Goal: Information Seeking & Learning: Get advice/opinions

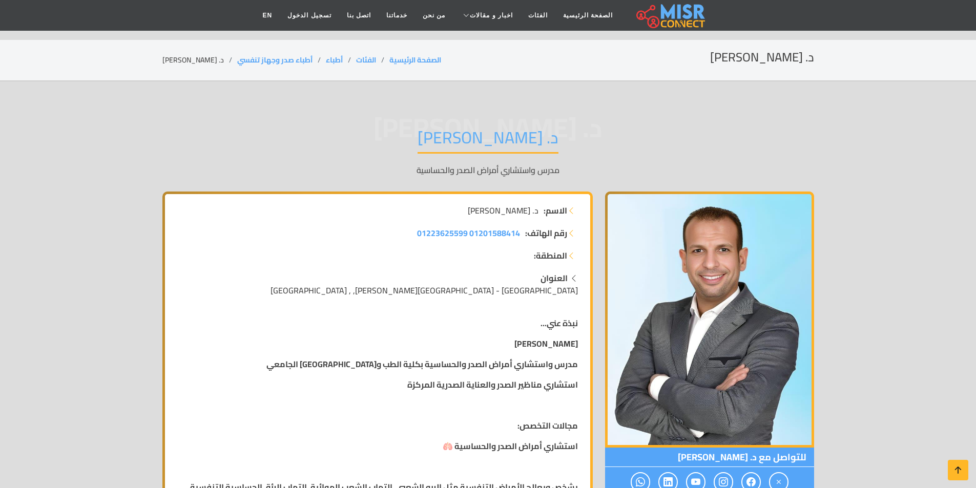
scroll to position [1332, 0]
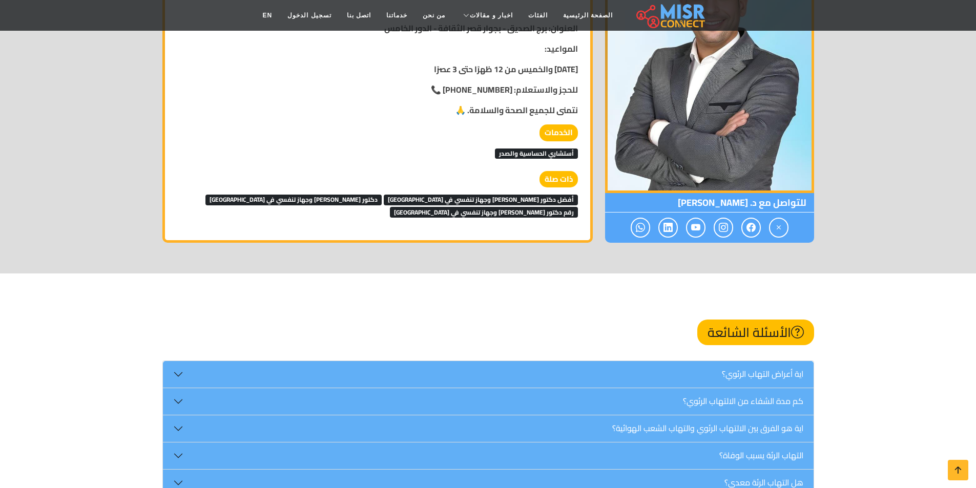
click at [390, 207] on span "رقم دكتور صدر وجهاز تنفسي في بني سويف" at bounding box center [484, 212] width 188 height 10
click at [345, 198] on span "دكتور صدر وجهاز تنفسي في بني سويف" at bounding box center [293, 200] width 176 height 10
click at [479, 197] on span "أفضل دكتور [PERSON_NAME] وجهاز تنفسي في [GEOGRAPHIC_DATA]" at bounding box center [481, 200] width 194 height 10
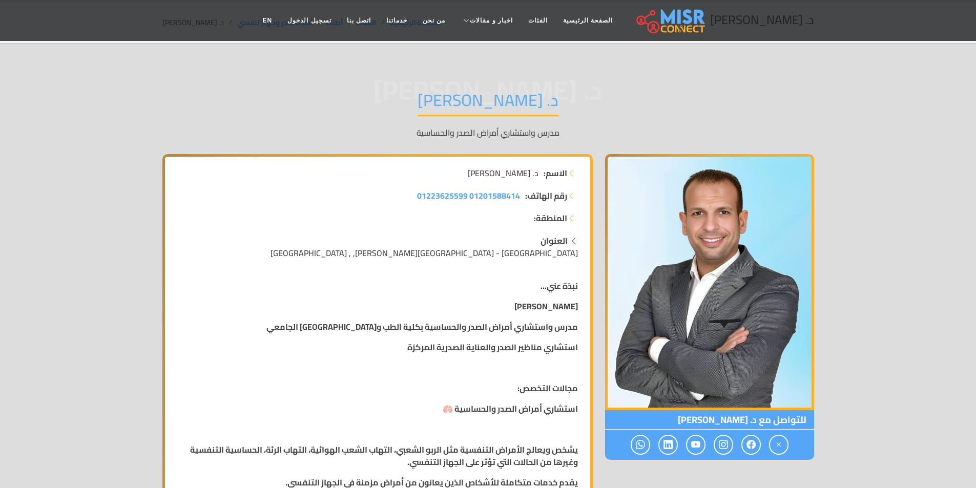
scroll to position [0, 0]
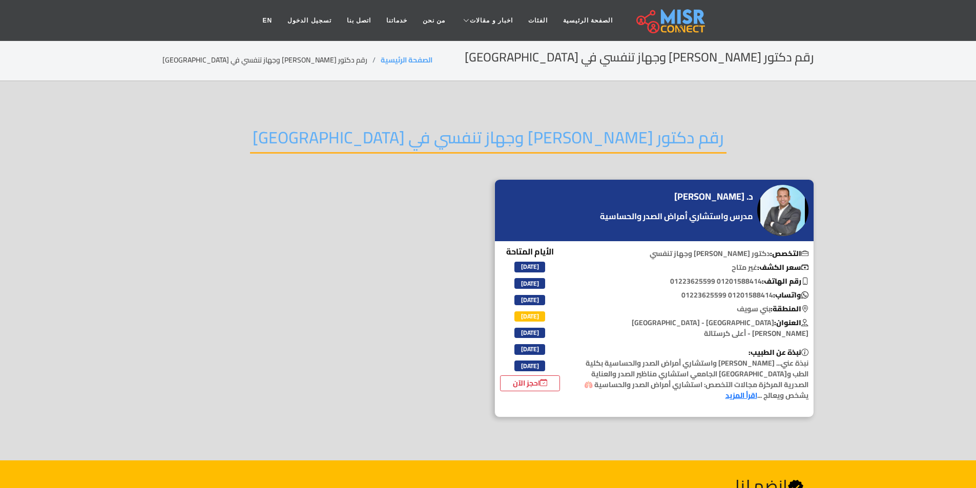
click at [408, 139] on h2 "رقم دكتور صدر وجهاز تنفسي في بني سويف" at bounding box center [488, 141] width 477 height 26
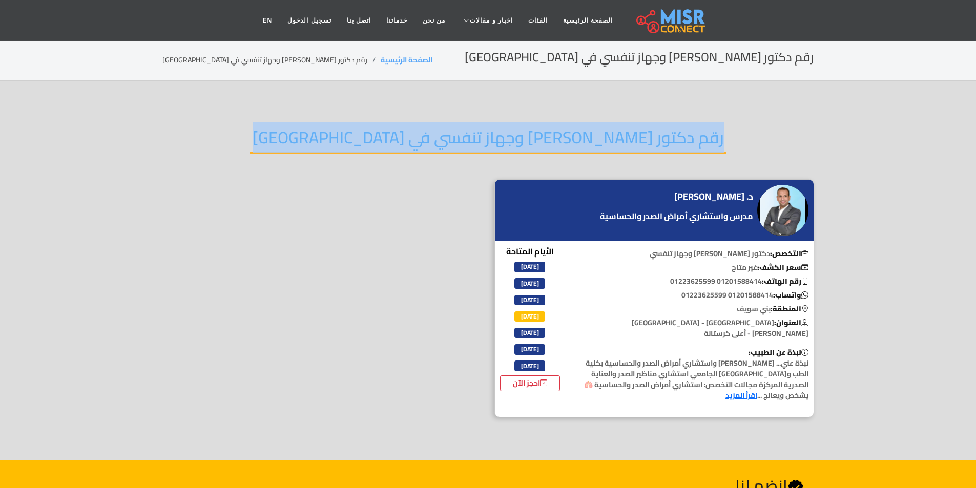
click at [408, 139] on h2 "رقم دكتور صدر وجهاز تنفسي في بني سويف" at bounding box center [488, 141] width 477 height 26
copy div "رقم دكتور صدر وجهاز تنفسي في بني سويف"
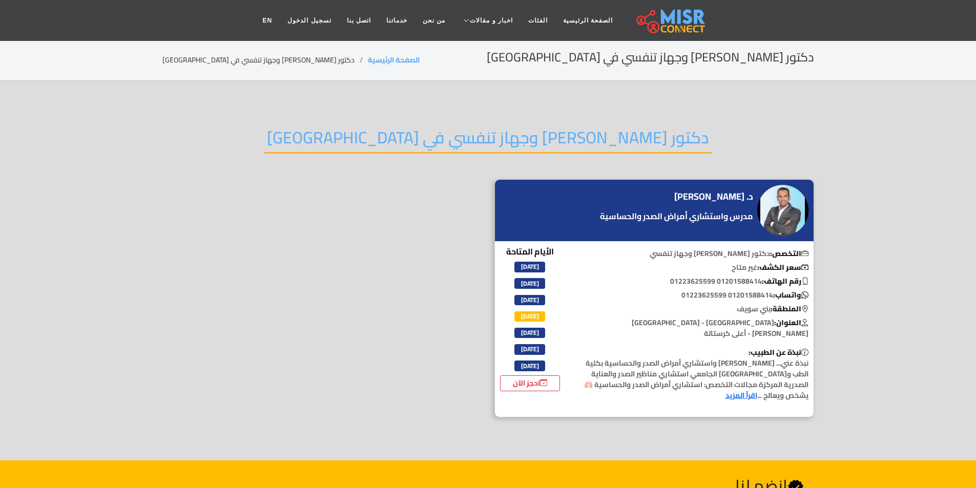
click at [451, 156] on div "دكتور صدر وجهاز تنفسي في بني سويف" at bounding box center [488, 145] width 652 height 67
drag, startPoint x: 451, startPoint y: 156, endPoint x: 452, endPoint y: 138, distance: 17.5
click at [452, 154] on div "دكتور صدر وجهاز تنفسي في بني سويف" at bounding box center [488, 145] width 652 height 67
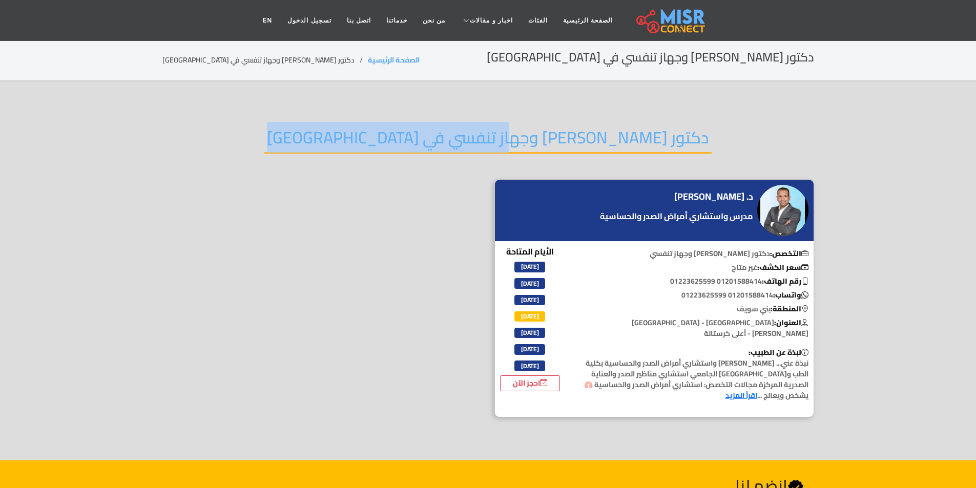
click at [452, 138] on h2 "دكتور صدر وجهاز تنفسي في بني سويف" at bounding box center [487, 141] width 447 height 26
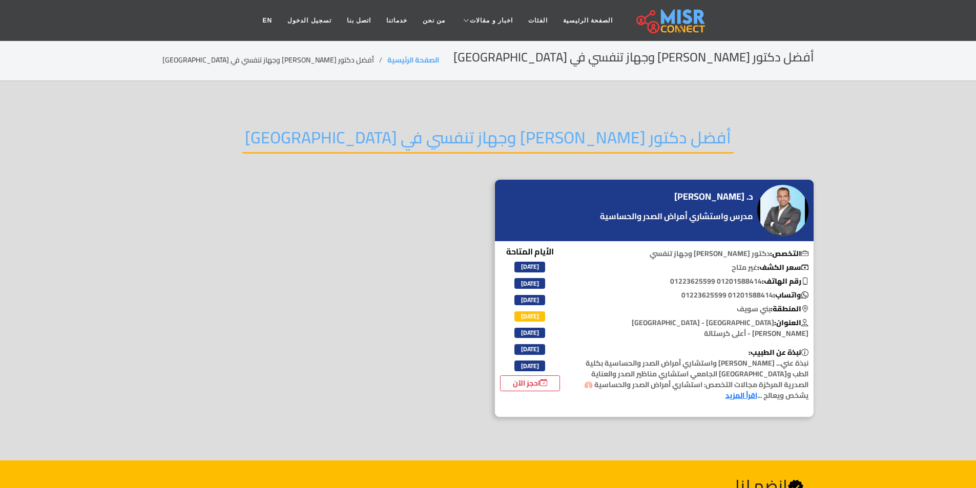
click at [505, 136] on h2 "أفضل دكتور [PERSON_NAME] وجهاز تنفسي في [GEOGRAPHIC_DATA]" at bounding box center [487, 141] width 491 height 26
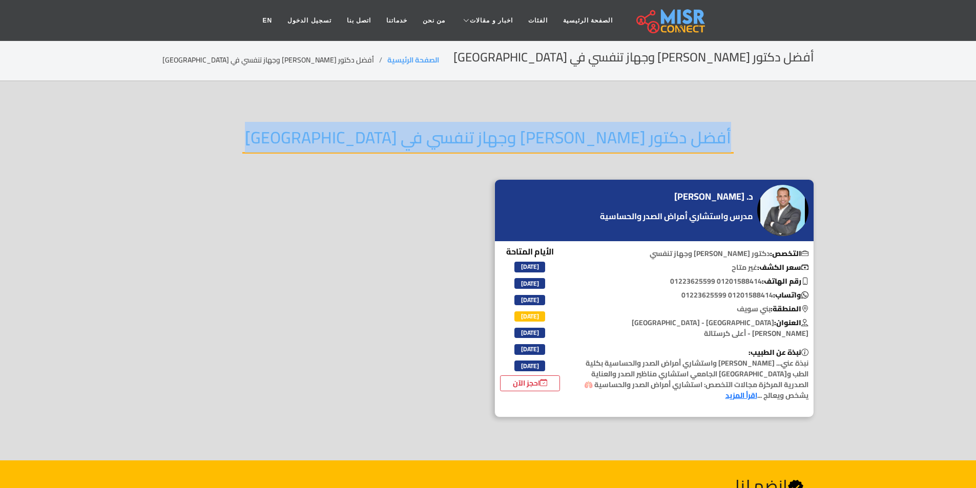
click at [505, 136] on h2 "أفضل دكتور [PERSON_NAME] وجهاز تنفسي في [GEOGRAPHIC_DATA]" at bounding box center [487, 141] width 491 height 26
copy div "أفضل دكتور صدر وجهاز تنفسي في بني سويف"
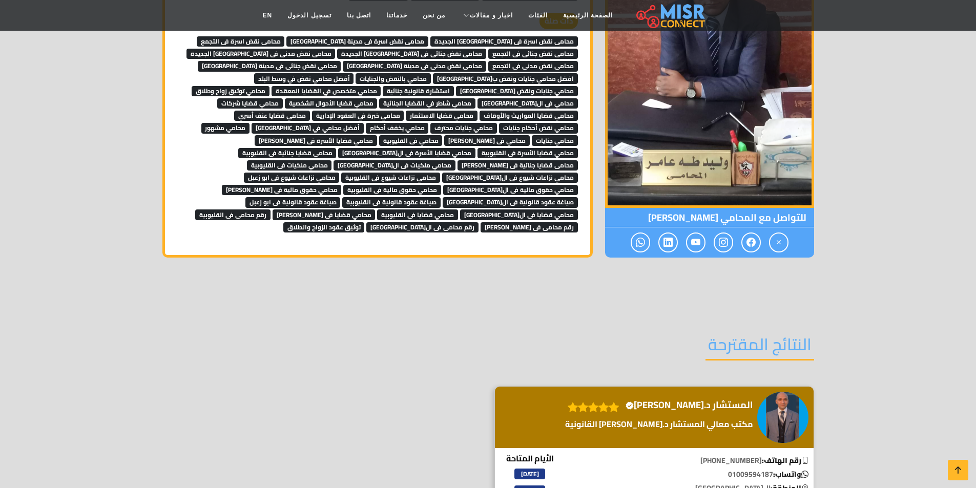
scroll to position [2203, 0]
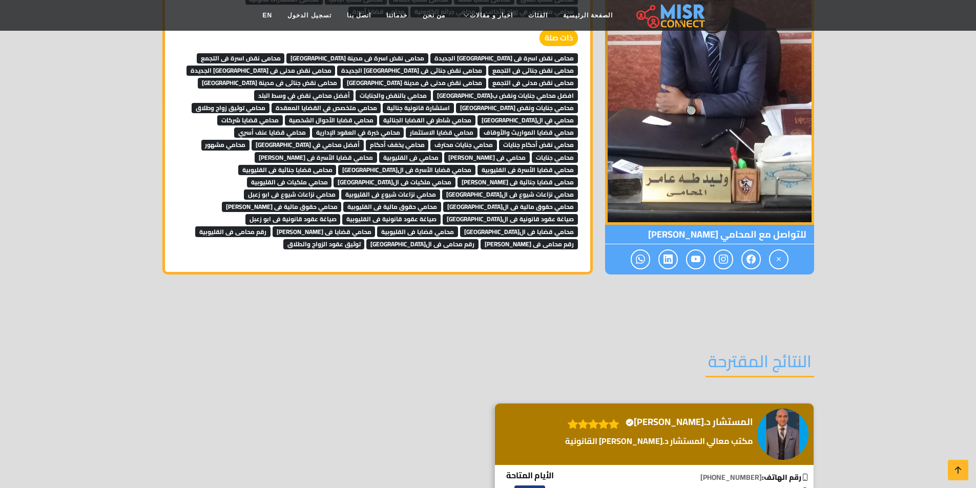
click at [488, 66] on span "محامى نقض جنائى فى التجمع" at bounding box center [533, 71] width 90 height 10
click at [285, 53] on span "محامى نقض اسرة فى التجمع" at bounding box center [241, 58] width 88 height 10
click at [336, 62] on link "محامى نقض مدنى فى [GEOGRAPHIC_DATA] الجديدة" at bounding box center [261, 69] width 149 height 15
click at [492, 53] on span "محامى نقض اسرة فى [GEOGRAPHIC_DATA] الجديدة" at bounding box center [504, 58] width 148 height 10
click at [486, 66] on span "محامى نقض جنائى فى مصر الجديدة" at bounding box center [411, 71] width 149 height 10
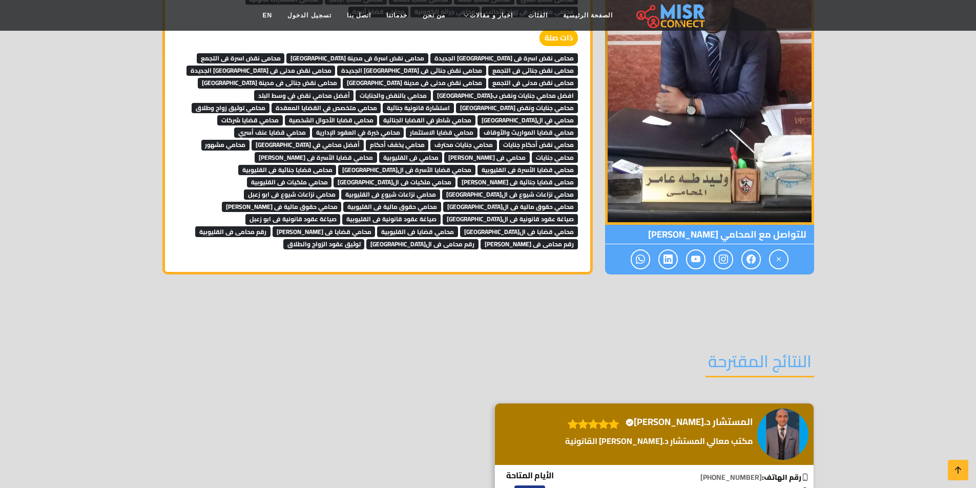
click at [336, 66] on span "محامى نقض مدنى فى [GEOGRAPHIC_DATA] الجديدة" at bounding box center [261, 71] width 149 height 10
click at [343, 78] on span "محامى نقض مدنى فى مدينة نصر" at bounding box center [414, 83] width 143 height 10
click at [488, 78] on span "محامى نقض مدنى فى التجمع" at bounding box center [533, 83] width 90 height 10
click at [272, 90] on span "أفضل محامي نقض في وسط البلد" at bounding box center [304, 95] width 100 height 10
click at [356, 90] on span "محامي بالنقض والجنايات" at bounding box center [393, 95] width 75 height 10
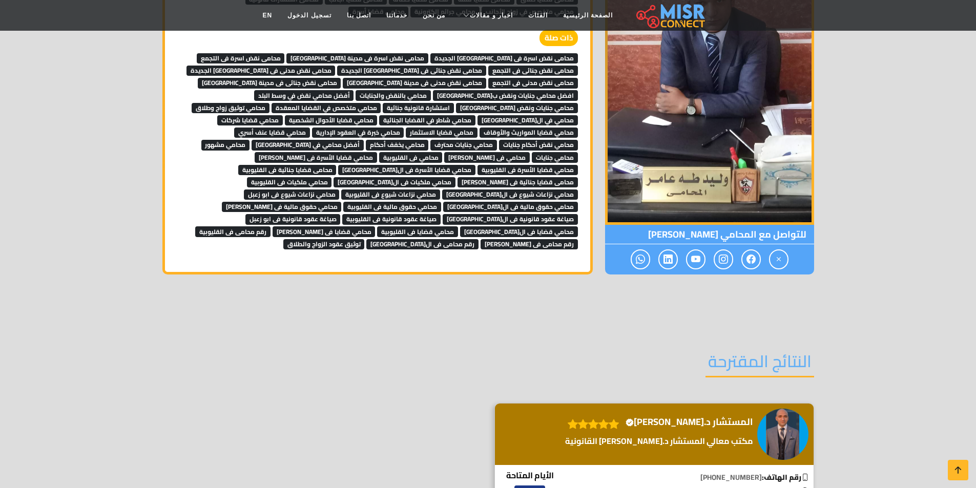
click at [433, 90] on span "افضل محامي جنايات ونقض بمصر" at bounding box center [505, 95] width 145 height 10
click at [341, 78] on span "محامى نقض جنائى فى مدينة نصر" at bounding box center [269, 83] width 143 height 10
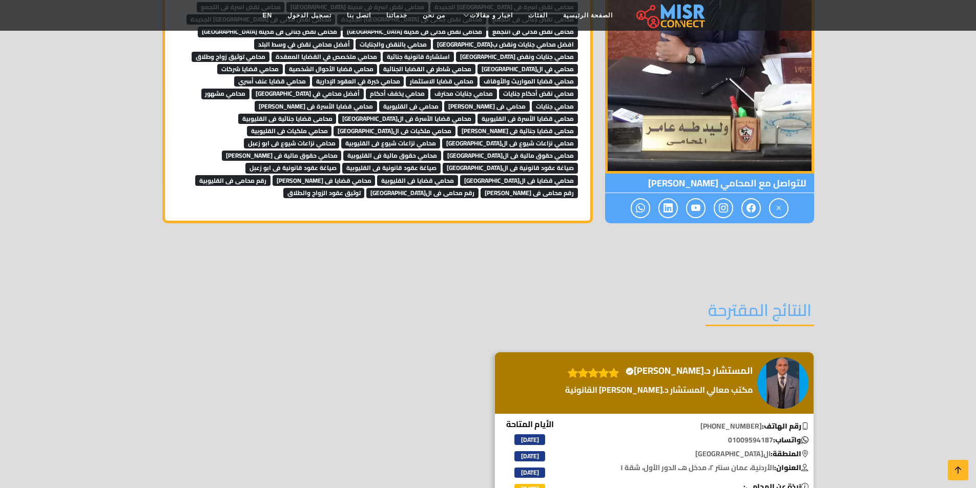
click at [546, 52] on span "محامي جنايات ونقض مصر" at bounding box center [517, 57] width 122 height 10
click at [476, 60] on link "محامي شاطر في القضايا الجنائية" at bounding box center [427, 67] width 96 height 15
click at [407, 30] on nav "الصفحة الرئيسية الفئات اخبار و مقالات أخبار الرياضة حوادث أخبار دينية اخبار طبي…" at bounding box center [488, 15] width 466 height 36
click at [355, 52] on span "محامي متخصص في القضايا المعقدة" at bounding box center [327, 57] width 110 height 10
click at [270, 52] on span "محامي توثيق زواج وطلاق" at bounding box center [231, 57] width 78 height 10
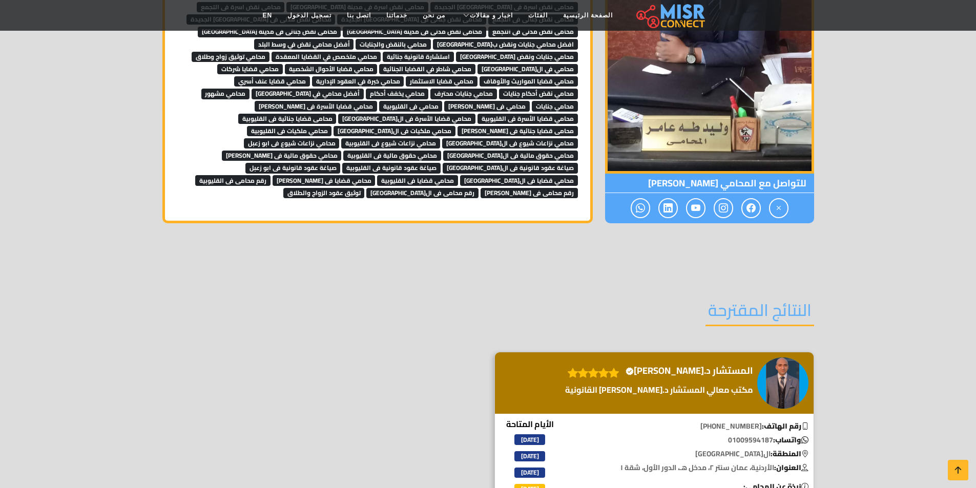
click at [283, 64] on span "محامي قضايا شركات" at bounding box center [250, 69] width 66 height 10
click at [359, 64] on span "محامي قضايا الأحوال الشخصية" at bounding box center [331, 69] width 93 height 10
click at [441, 64] on span "محامي شاطر في القضايا الجنائية" at bounding box center [427, 69] width 96 height 10
click at [532, 64] on span "محامي في القاهرة" at bounding box center [528, 69] width 100 height 10
click at [532, 76] on span "محامي قضايا المواريث والأوقاف" at bounding box center [529, 81] width 98 height 10
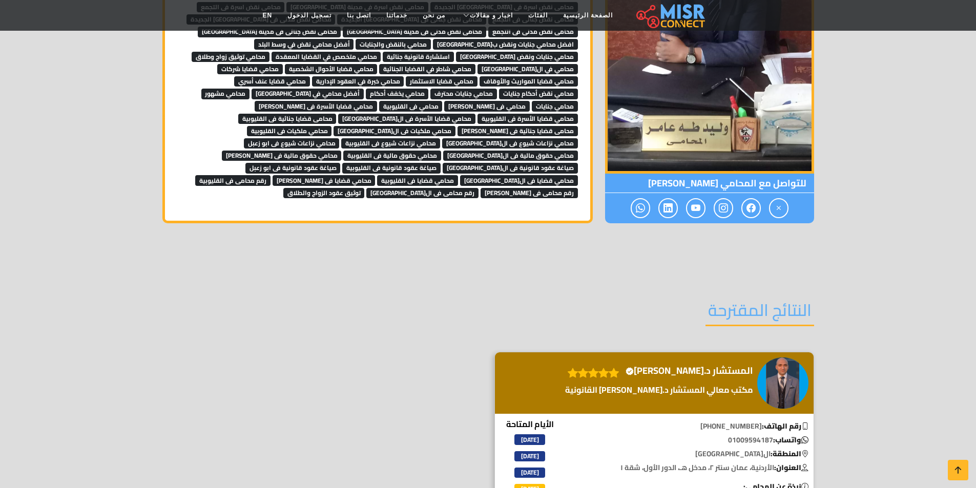
click at [460, 76] on span "محامي قضايا الاستثمار" at bounding box center [442, 81] width 72 height 10
click at [394, 76] on span "محامي خبرة في العقود الإدارية" at bounding box center [358, 81] width 92 height 10
click at [301, 76] on span "محامي قضايا عنف أسري" at bounding box center [272, 81] width 76 height 10
click at [532, 101] on span "محامي جنايات" at bounding box center [555, 106] width 46 height 10
click at [324, 89] on span "أفضل محامي في مصر" at bounding box center [308, 94] width 112 height 10
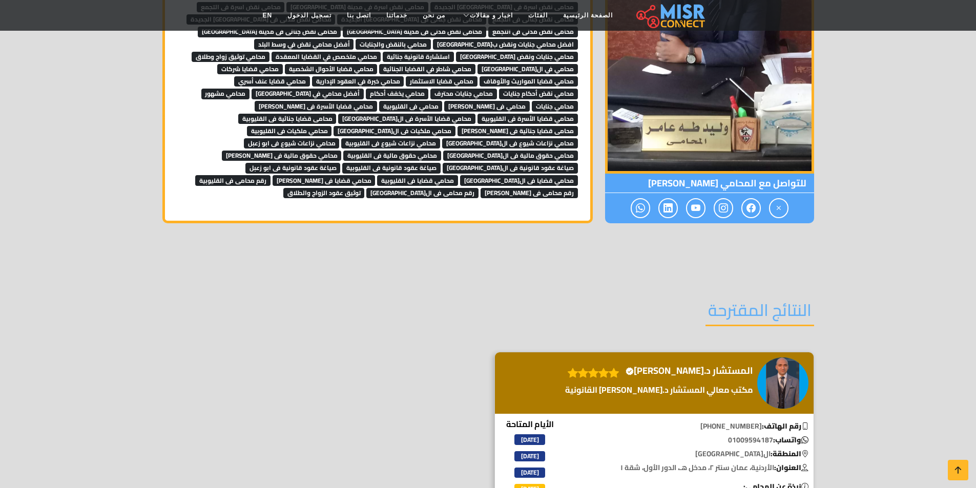
click at [389, 89] on span "محامي يخفف أحكام" at bounding box center [397, 94] width 63 height 10
click at [449, 89] on span "محامي جنايات محترف" at bounding box center [463, 94] width 67 height 10
click at [502, 89] on span "محامي نقض أحكام جنايات" at bounding box center [538, 94] width 79 height 10
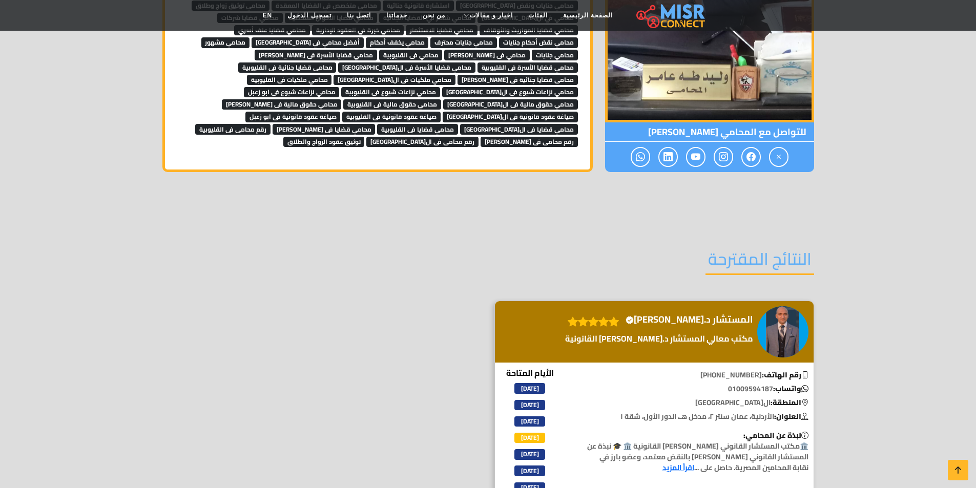
click at [476, 63] on span "محامي قضايا الأسرة فى القاهرة" at bounding box center [406, 68] width 137 height 10
click at [465, 84] on link "محامي نزاعات شيوع فى القاهرة" at bounding box center [510, 91] width 136 height 15
click at [458, 75] on span "محامى قضايا جنائية فى ابو زعبل" at bounding box center [518, 80] width 120 height 10
click at [334, 75] on span "محامي ملكيات فى القاهرة" at bounding box center [395, 80] width 122 height 10
click at [262, 87] on span "محامي نزاعات شيوع فى ابو زعبل" at bounding box center [292, 92] width 96 height 10
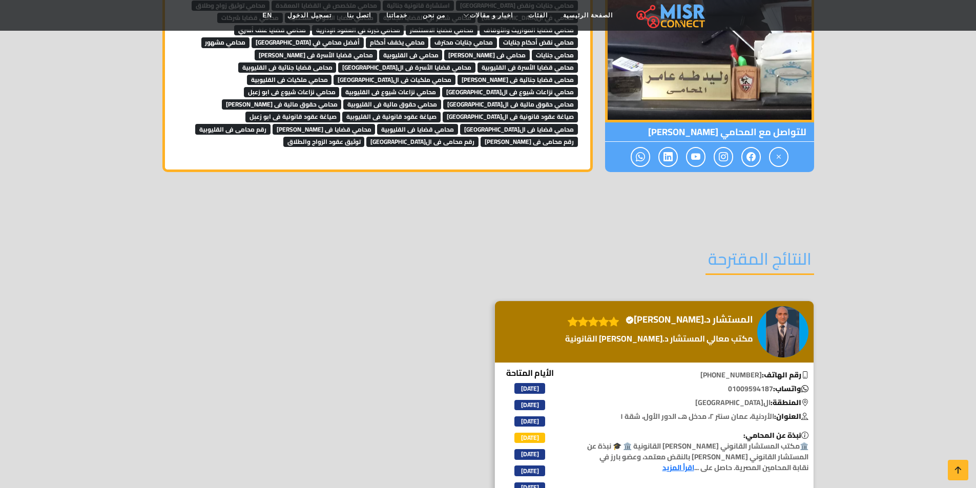
click at [341, 87] on span "محامي نزاعات شيوع فى القليوبية" at bounding box center [390, 92] width 99 height 10
click at [442, 87] on span "محامي نزاعات شيوع فى القاهرة" at bounding box center [510, 92] width 136 height 10
click at [332, 75] on span "محامي ملكيات فى القليوبية" at bounding box center [289, 80] width 85 height 10
click at [505, 99] on span "محامي حقوق مالية فى القاهرة" at bounding box center [510, 104] width 135 height 10
click at [441, 99] on span "محامي حقوق مالية فى القليوبية" at bounding box center [392, 104] width 98 height 10
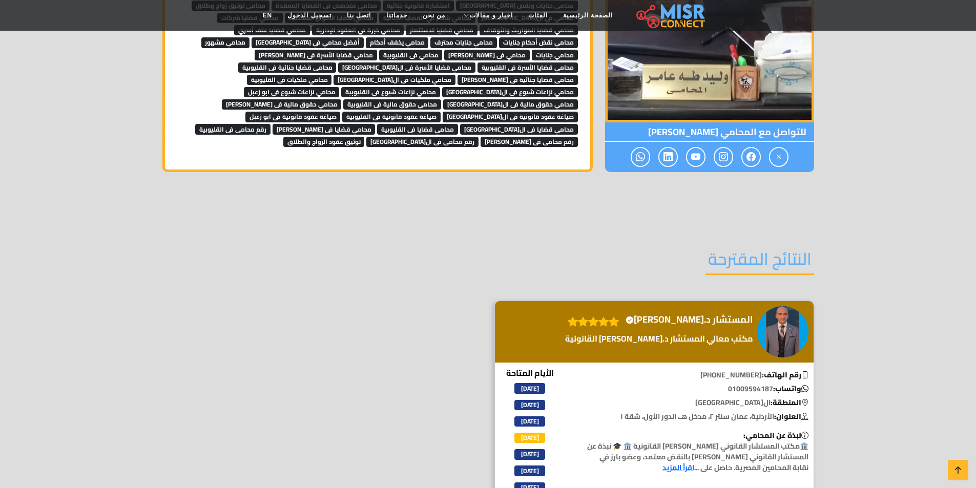
click at [342, 99] on span "محامي حقوق مالية فى ابو زعبل" at bounding box center [282, 104] width 120 height 10
click at [443, 112] on span "صياغة عقود قانونية فى القاهرة" at bounding box center [510, 117] width 135 height 10
click at [377, 124] on span "محامي قضايا فى القليوبية" at bounding box center [417, 129] width 81 height 10
click at [271, 121] on link "رقم محامى فى القليوبية" at bounding box center [232, 128] width 75 height 15
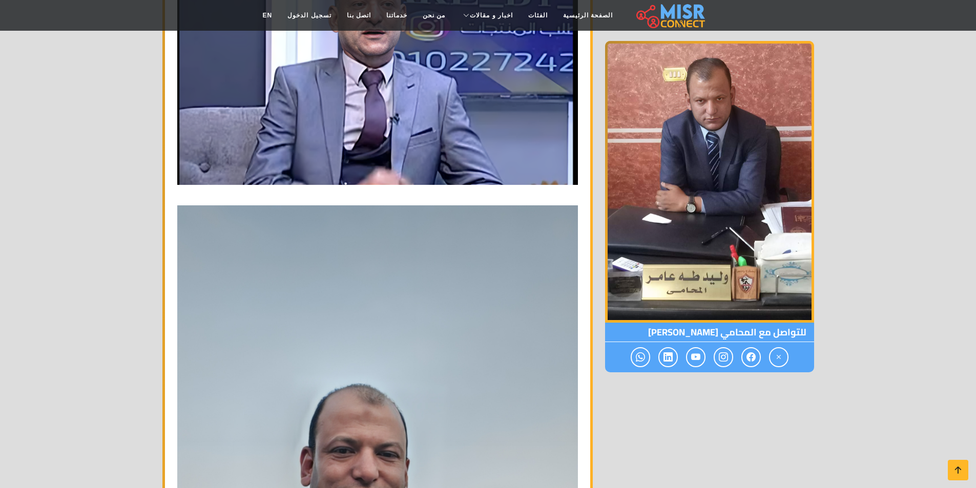
scroll to position [1179, 0]
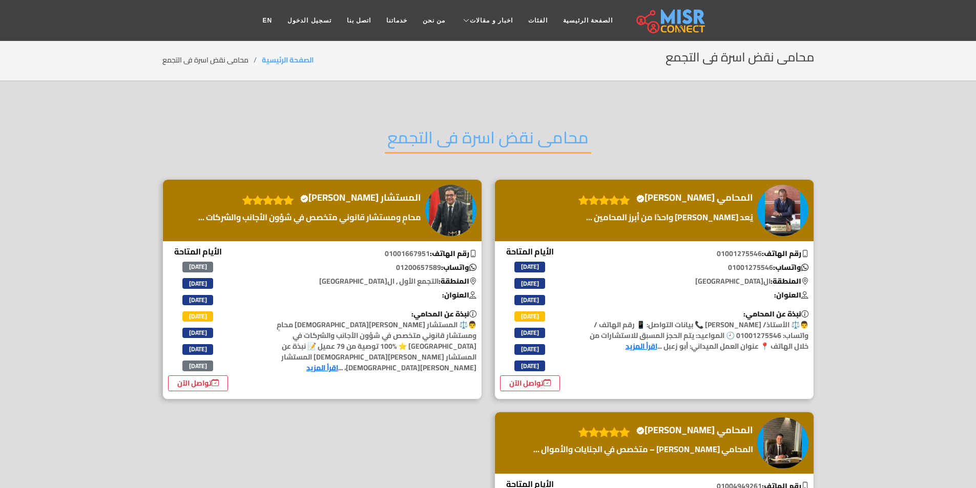
click at [392, 151] on h2 "محامى نقض اسرة فى التجمع" at bounding box center [488, 141] width 206 height 26
copy div "محامى نقض اسرة فى التجمع"
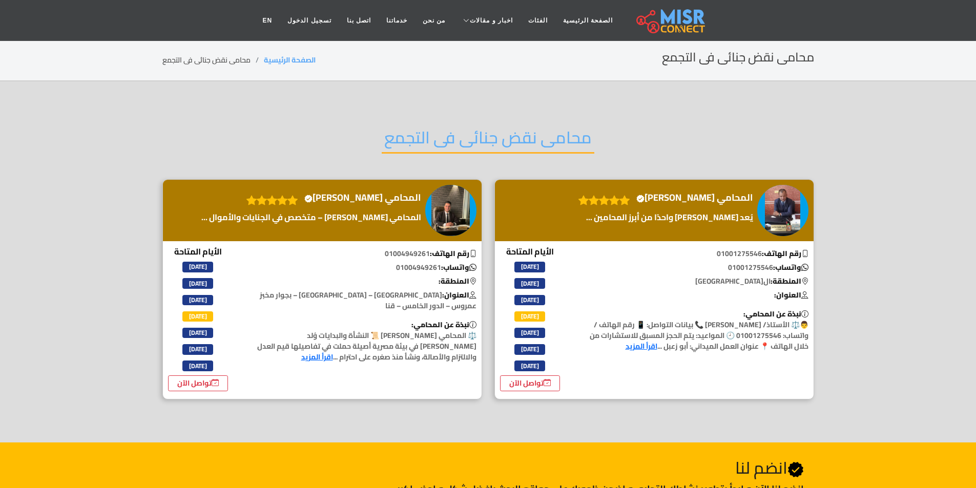
click at [400, 106] on section "محامى نقض جنائى فى التجمع المحامي وليد طه Verified account" at bounding box center [488, 261] width 976 height 361
copy div "محامى نقض جنائى فى التجمع"
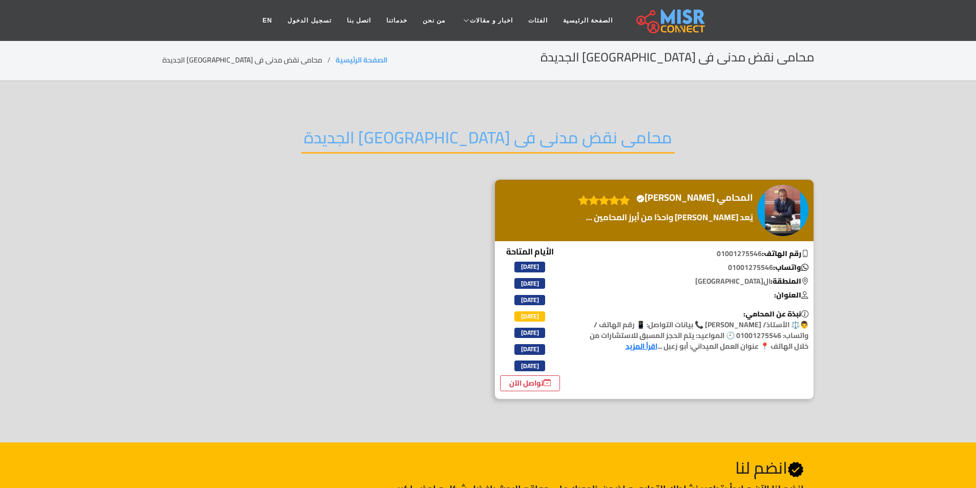
click at [415, 143] on h2 "محامى نقض مدنى فى [GEOGRAPHIC_DATA] الجديدة" at bounding box center [488, 141] width 374 height 26
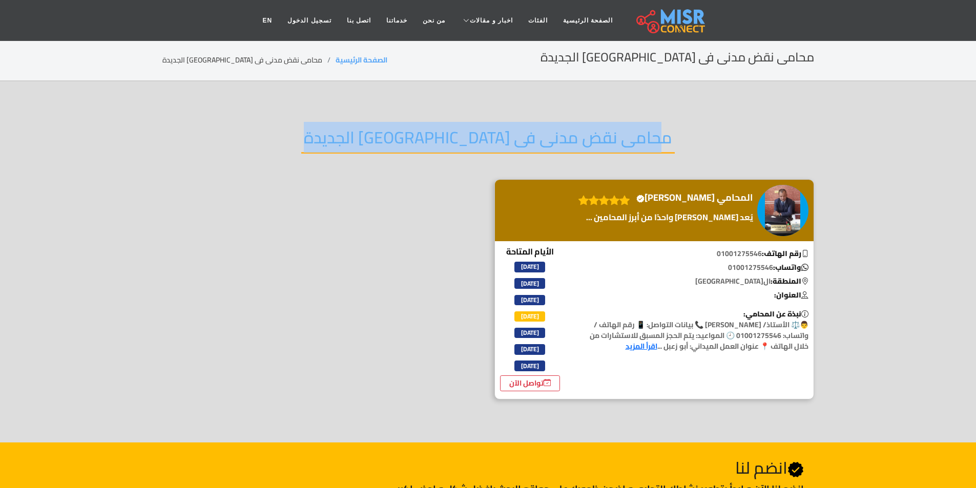
click at [415, 143] on h2 "محامى نقض مدنى فى [GEOGRAPHIC_DATA] الجديدة" at bounding box center [488, 141] width 374 height 26
copy div "محامى نقض مدنى فى [GEOGRAPHIC_DATA] الجديدة"
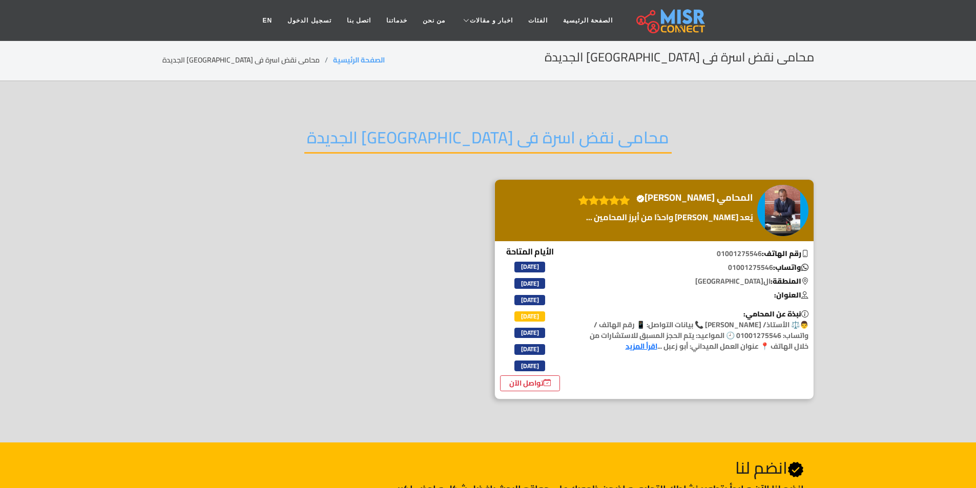
click at [443, 139] on h2 "محامى نقض اسرة فى [GEOGRAPHIC_DATA] الجديدة" at bounding box center [487, 141] width 367 height 26
click at [443, 139] on h2 "محامى نقض اسرة فى مصر الجديدة" at bounding box center [487, 141] width 367 height 26
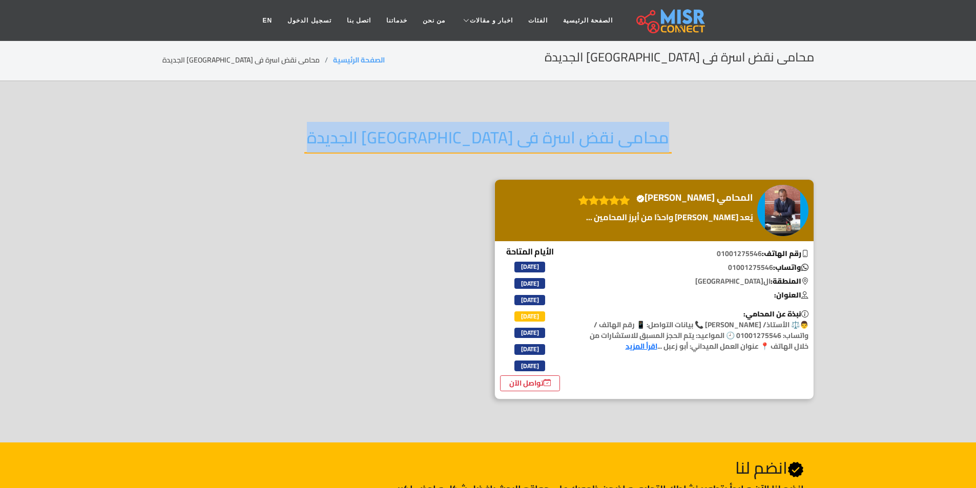
click at [443, 139] on h2 "محامى نقض اسرة فى مصر الجديدة" at bounding box center [487, 141] width 367 height 26
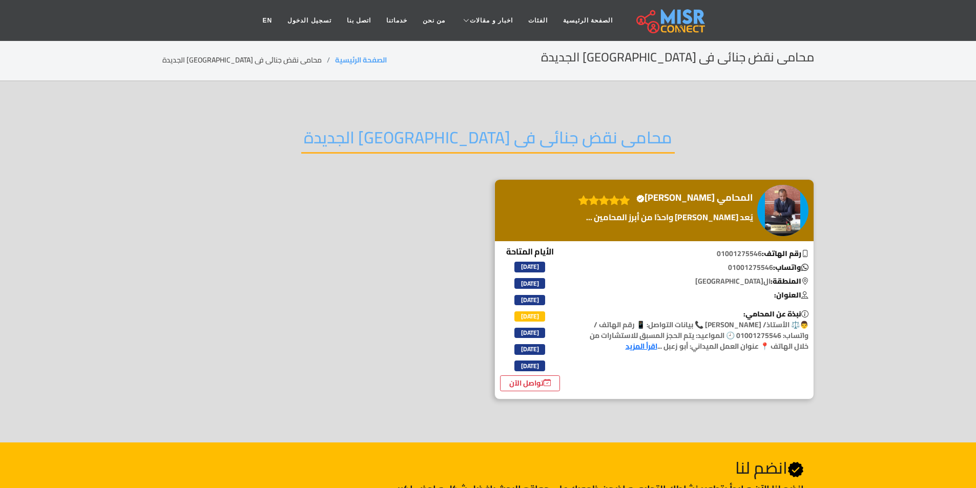
click at [460, 121] on div "محامى نقض جنائى فى مصر الجديدة" at bounding box center [488, 145] width 652 height 67
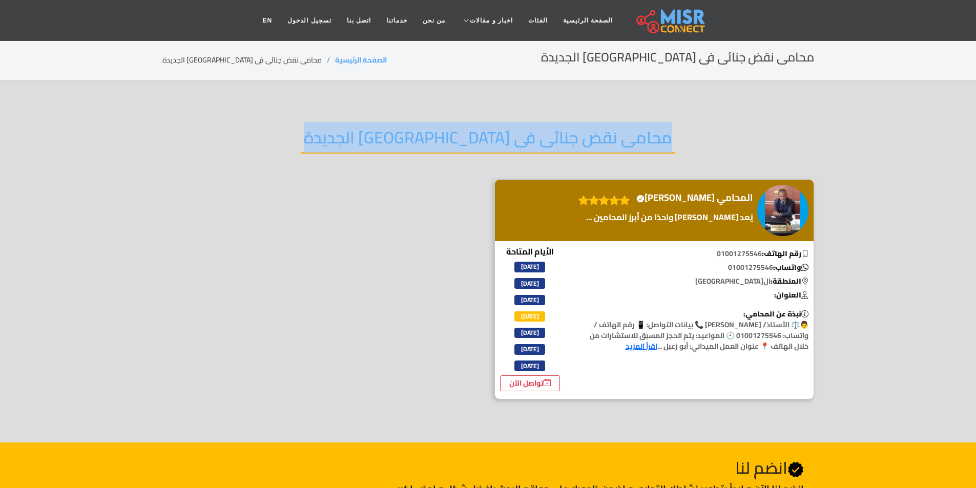
click at [460, 121] on div "محامى نقض جنائى فى مصر الجديدة" at bounding box center [488, 145] width 652 height 67
copy div "محامى نقض جنائى فى مصر الجديدة"
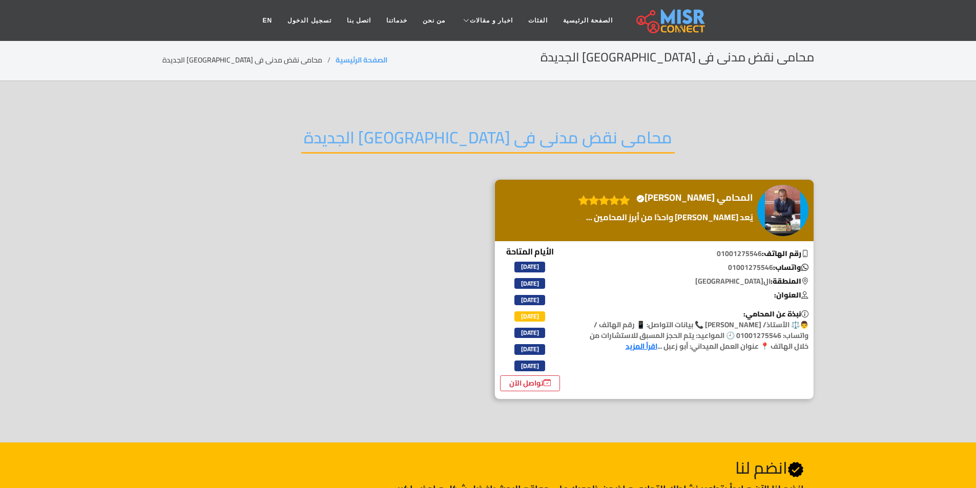
click at [452, 113] on div "محامى نقض مدنى فى [GEOGRAPHIC_DATA] الجديدة" at bounding box center [488, 145] width 652 height 67
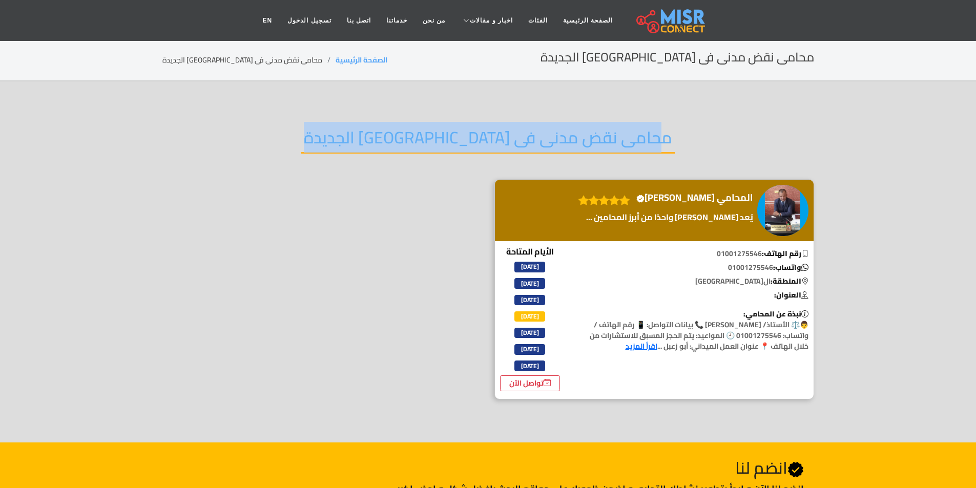
click at [452, 113] on div "محامى نقض مدنى فى مصر الجديدة" at bounding box center [488, 145] width 652 height 67
copy div "محامى نقض مدنى فى مصر الجديدة"
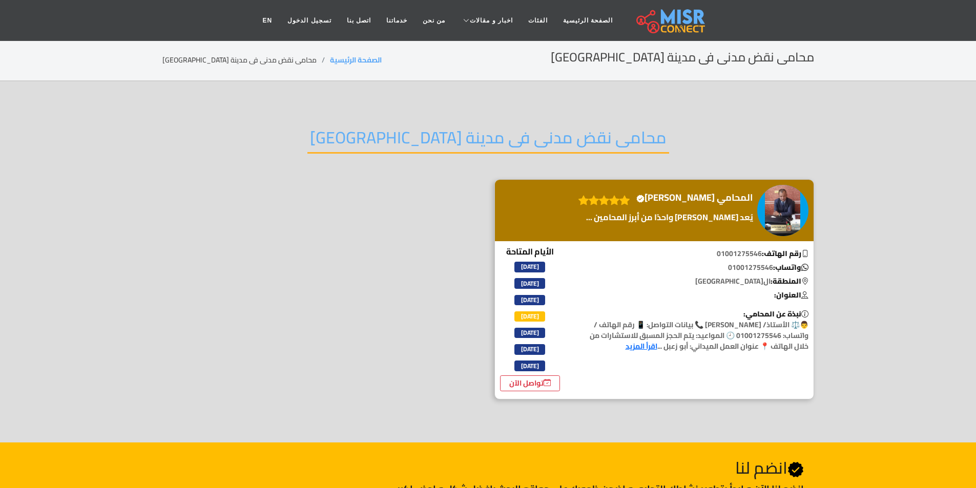
click at [461, 120] on div "محامى نقض مدنى فى مدينة [GEOGRAPHIC_DATA]" at bounding box center [488, 145] width 652 height 67
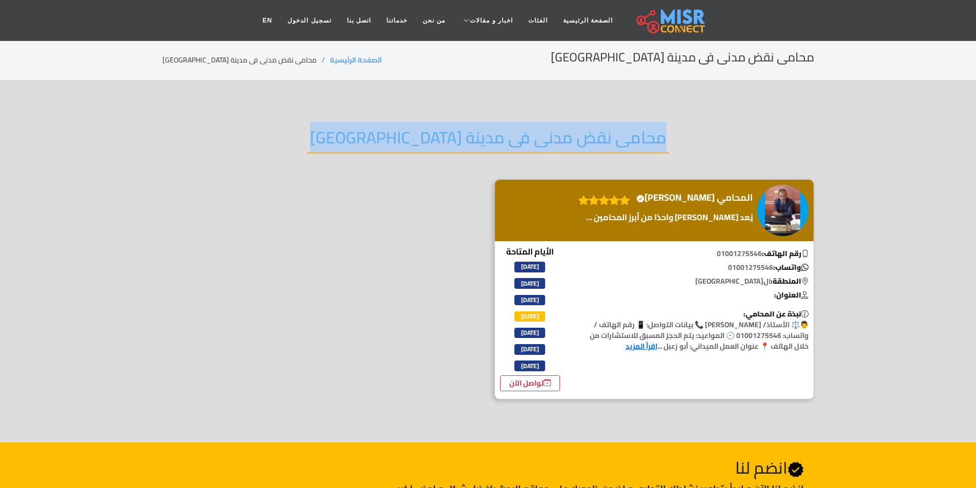
click at [461, 120] on div "محامى نقض مدنى فى مدينة نصر" at bounding box center [488, 145] width 652 height 67
copy div "محامى نقض مدنى فى مدينة نصر"
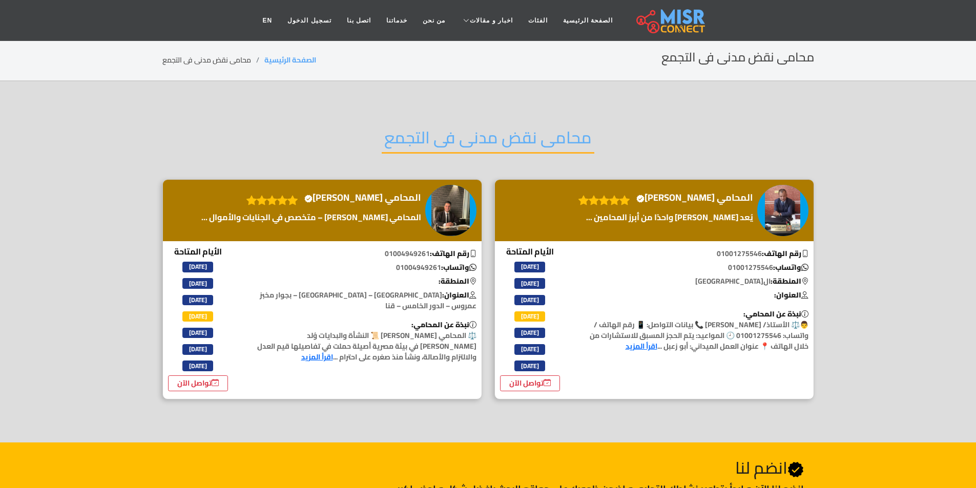
drag, startPoint x: 505, startPoint y: 139, endPoint x: 464, endPoint y: 139, distance: 40.5
click at [464, 139] on h2 "محامى نقض مدنى فى التجمع" at bounding box center [488, 141] width 213 height 26
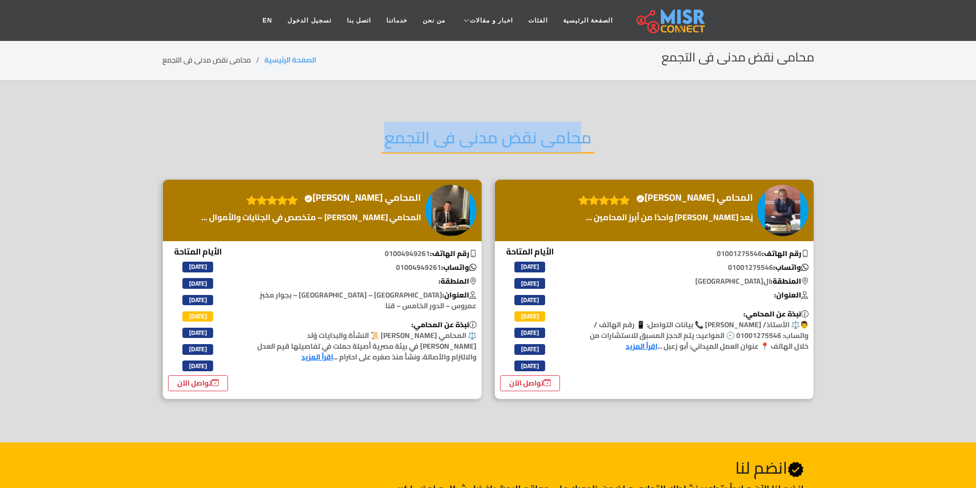
copy div "محامى نقض مدنى فى التجمع"
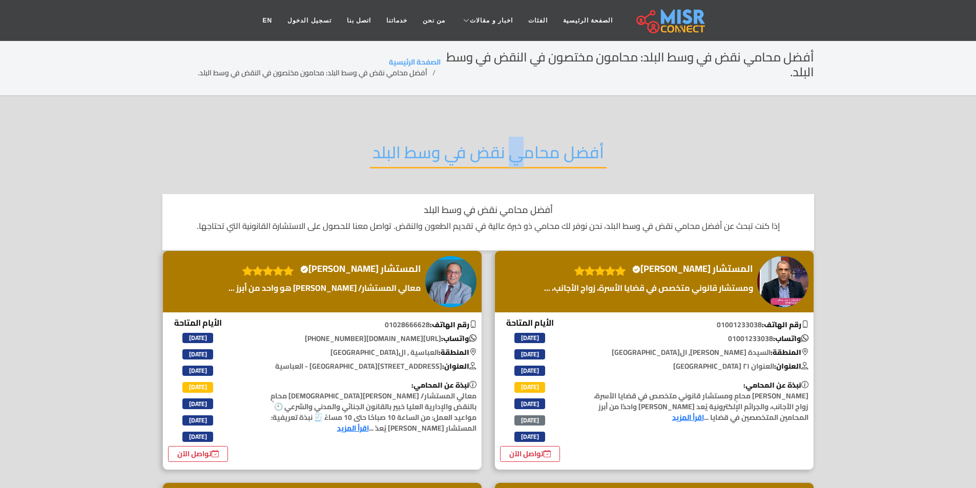
drag, startPoint x: 515, startPoint y: 151, endPoint x: 526, endPoint y: 155, distance: 11.8
click at [525, 153] on h2 "أفضل محامي نقض في وسط البلد" at bounding box center [488, 155] width 237 height 26
click at [526, 160] on h2 "أفضل محامي نقض في وسط البلد" at bounding box center [488, 155] width 237 height 26
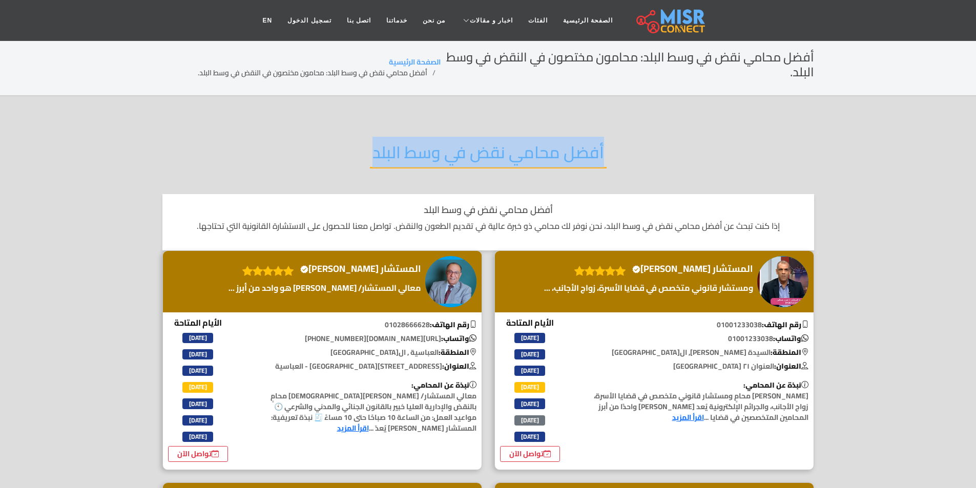
click at [526, 160] on h2 "أفضل محامي نقض في وسط البلد" at bounding box center [488, 155] width 237 height 26
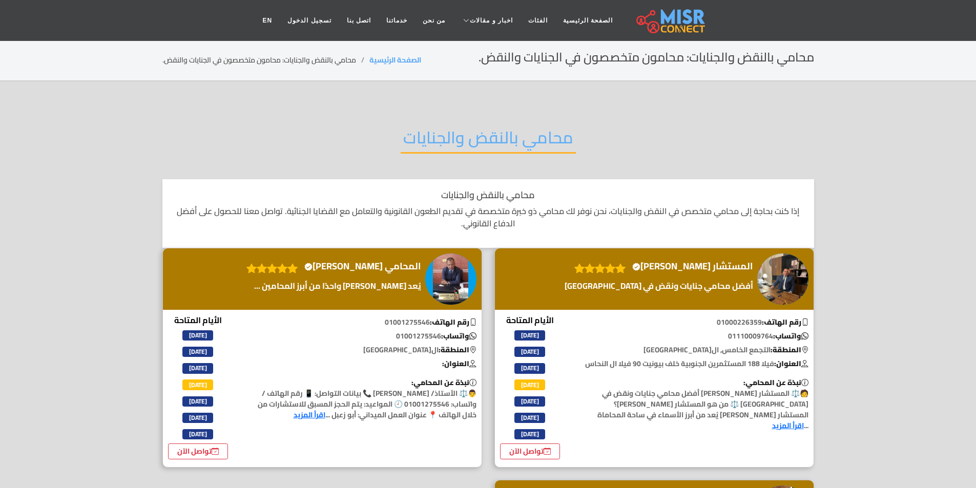
click at [466, 133] on h2 "محامي بالنقض والجنايات" at bounding box center [488, 141] width 175 height 26
copy div "محامي بالنقض والجنايات"
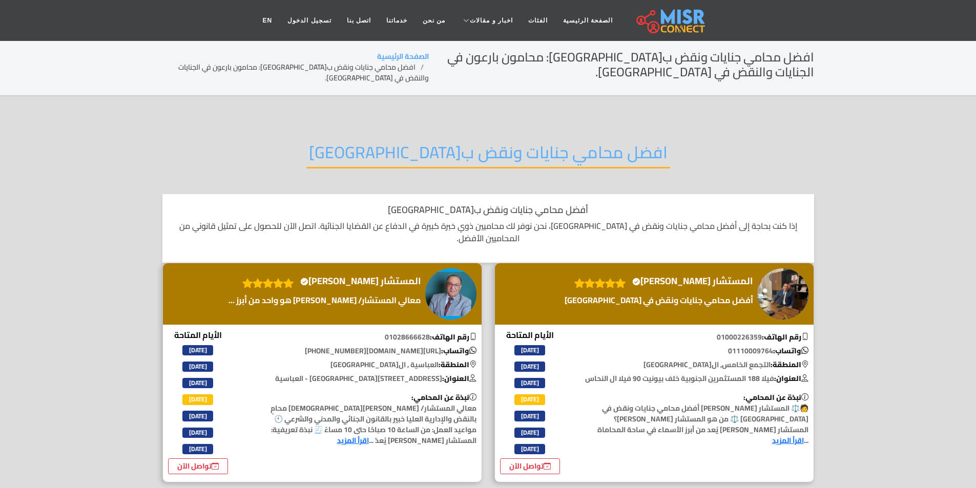
click at [428, 154] on h2 "افضل محامي جنايات ونقض ب[GEOGRAPHIC_DATA]" at bounding box center [488, 155] width 364 height 26
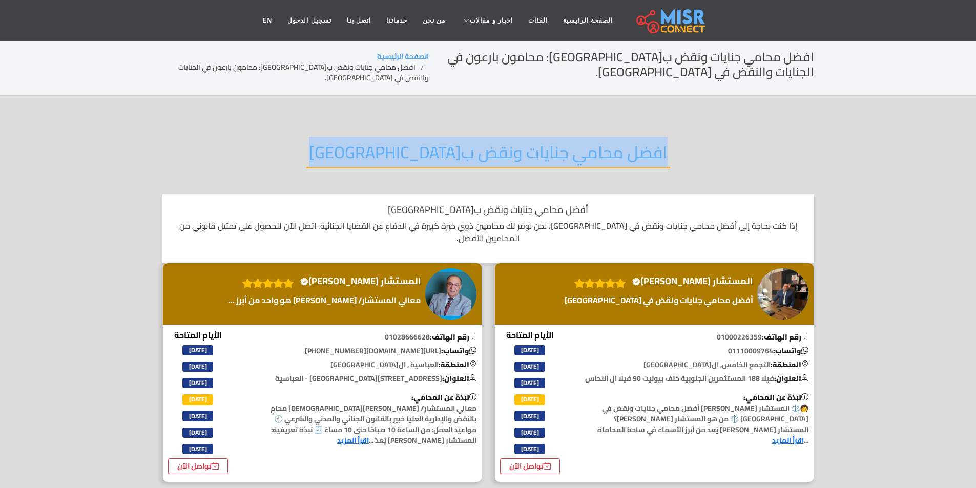
click at [428, 154] on h2 "افضل محامي جنايات ونقض ب[GEOGRAPHIC_DATA]" at bounding box center [488, 155] width 364 height 26
copy div "افضل محامي جنايات ونقض ب[GEOGRAPHIC_DATA]"
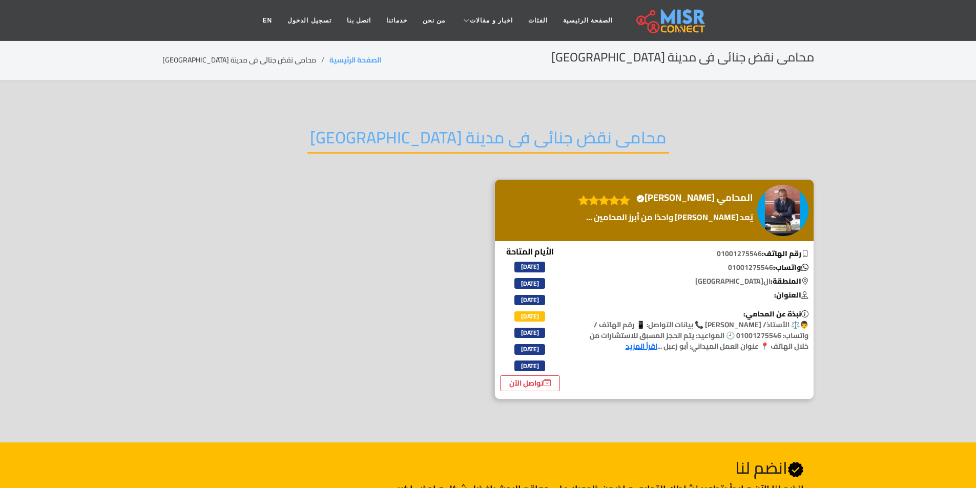
click at [456, 137] on h2 "محامى نقض جنائى فى مدينة نصر" at bounding box center [488, 141] width 362 height 26
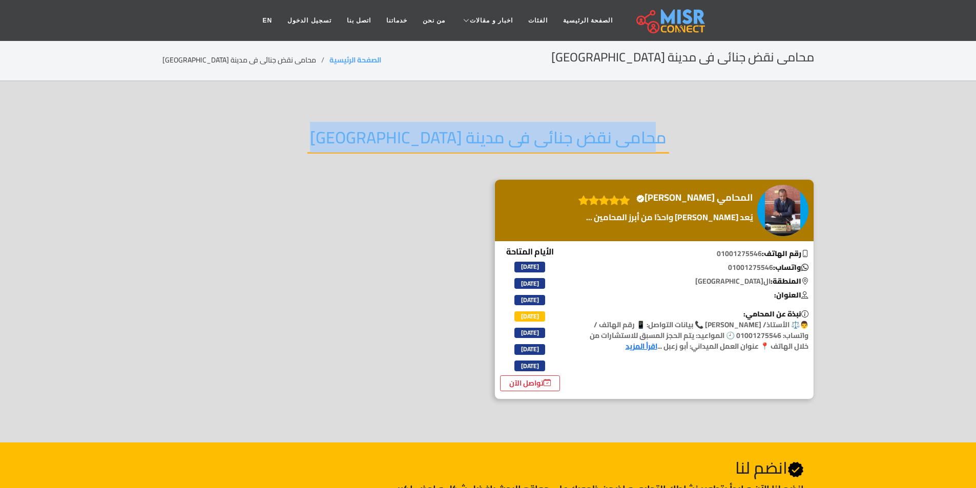
click at [456, 137] on h2 "محامى نقض جنائى فى مدينة نصر" at bounding box center [488, 141] width 362 height 26
copy div "محامى نقض جنائى فى مدينة نصر"
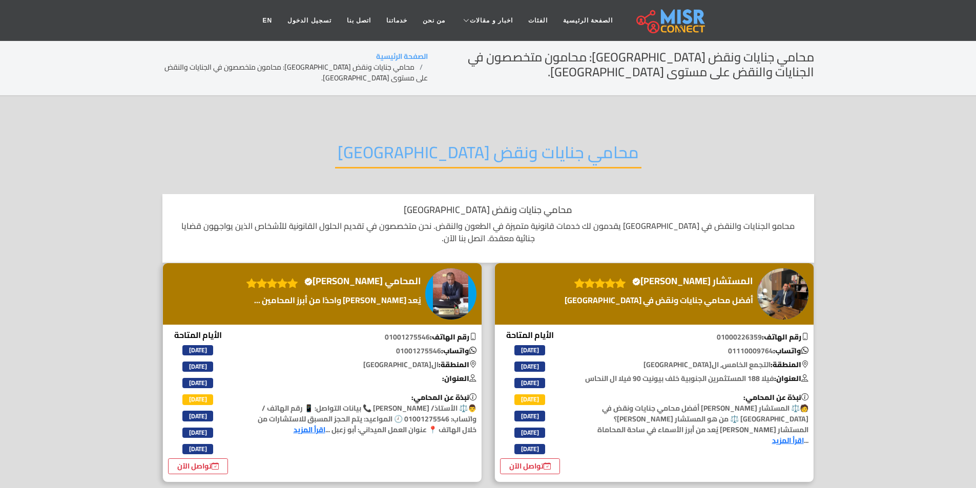
click at [507, 153] on h2 "محامي جنايات ونقض مصر" at bounding box center [488, 155] width 306 height 26
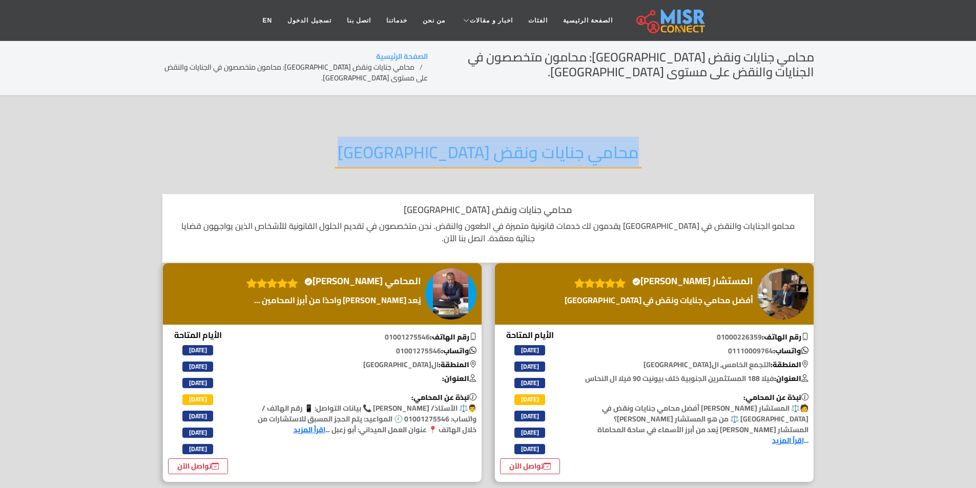
click at [507, 153] on h2 "محامي جنايات ونقض مصر" at bounding box center [488, 155] width 306 height 26
copy div "محامي جنايات ونقض مصر"
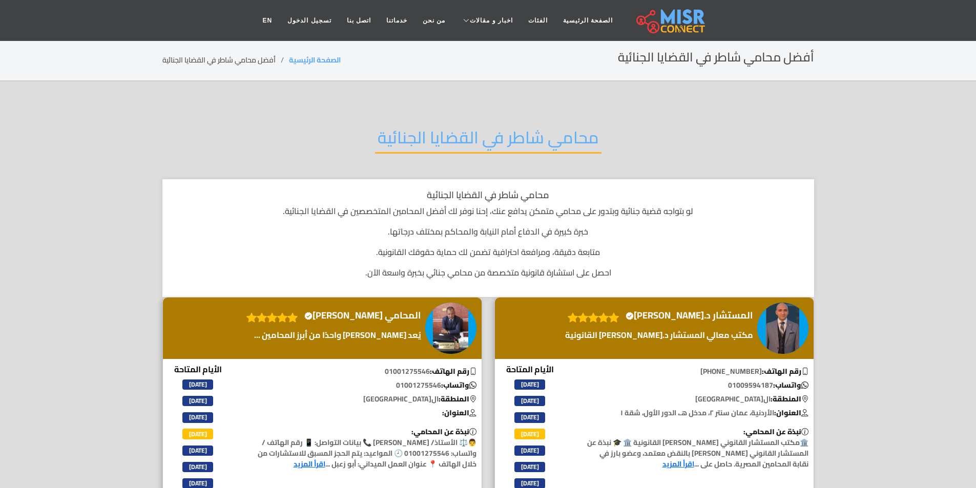
drag, startPoint x: 473, startPoint y: 113, endPoint x: 484, endPoint y: 125, distance: 16.3
click at [484, 125] on div "محامي شاطر في القضايا الجنائية" at bounding box center [488, 145] width 652 height 67
click at [492, 146] on h2 "محامي شاطر في القضايا الجنائية" at bounding box center [488, 141] width 226 height 26
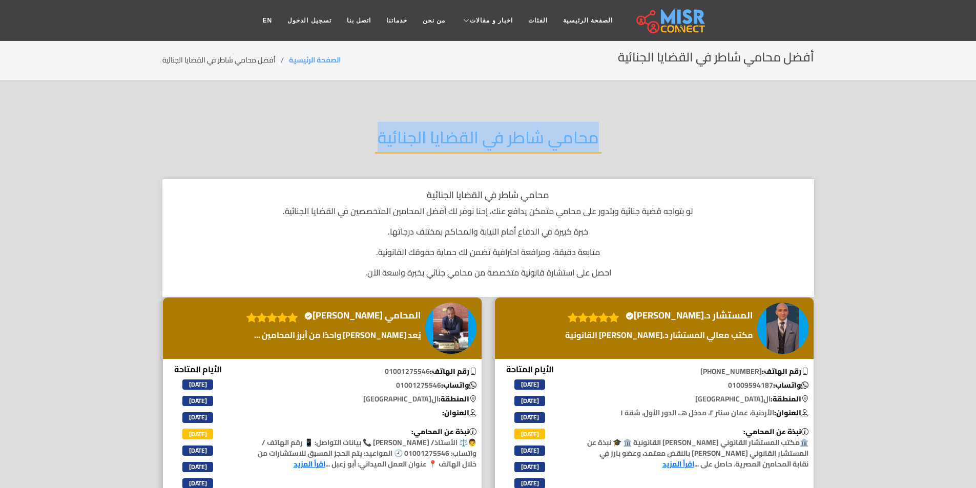
click at [492, 146] on h2 "محامي شاطر في القضايا الجنائية" at bounding box center [488, 141] width 226 height 26
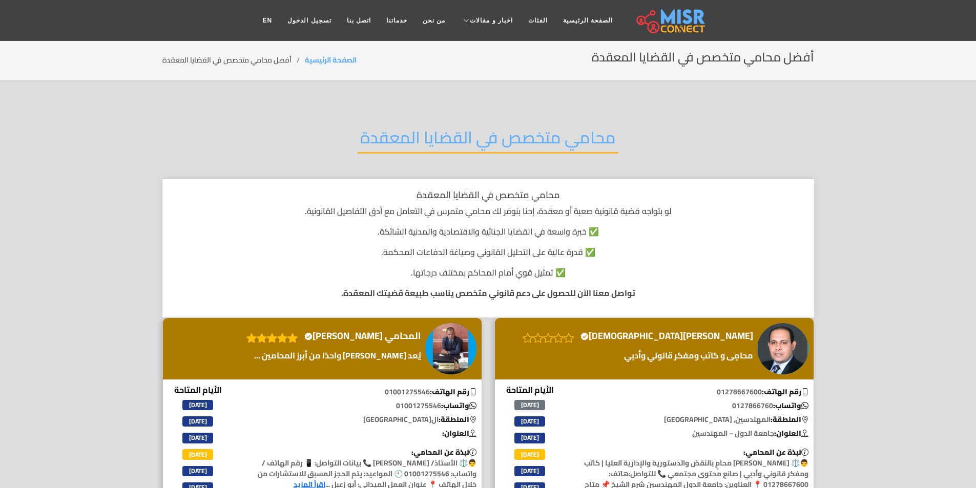
click at [601, 147] on h2 "محامي متخصص في القضايا المعقدة" at bounding box center [488, 141] width 261 height 26
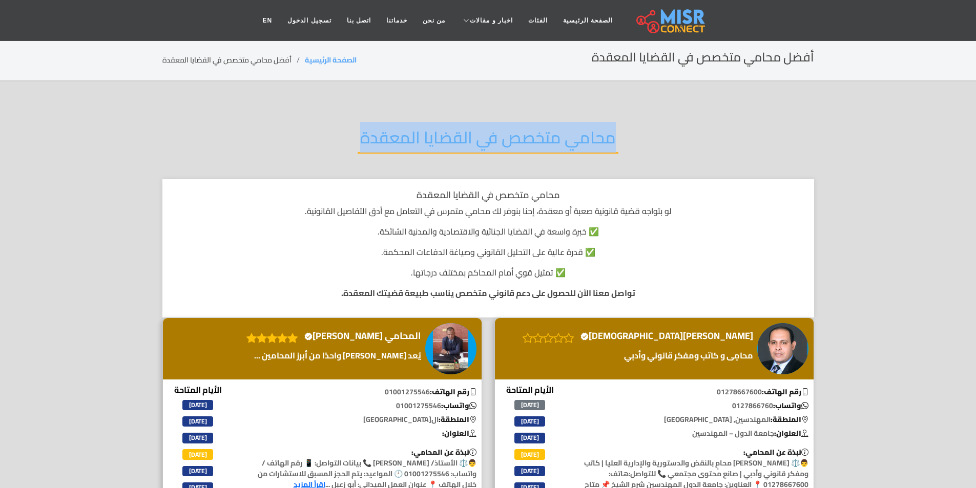
click at [601, 147] on h2 "محامي متخصص في القضايا المعقدة" at bounding box center [488, 141] width 261 height 26
copy div "محامي متخصص في القضايا المعقدة"
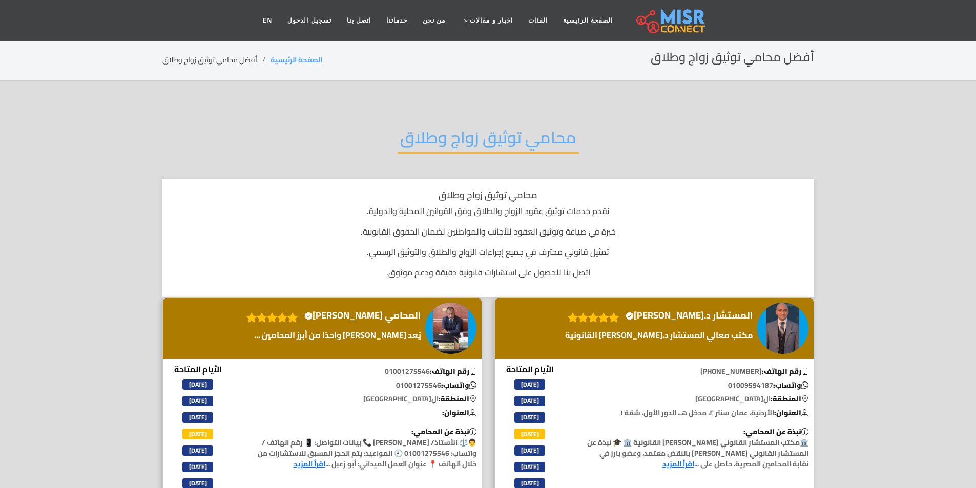
click at [541, 133] on h2 "محامي توثيق زواج وطلاق" at bounding box center [488, 141] width 181 height 26
copy div "محامي توثيق زواج وطلاق"
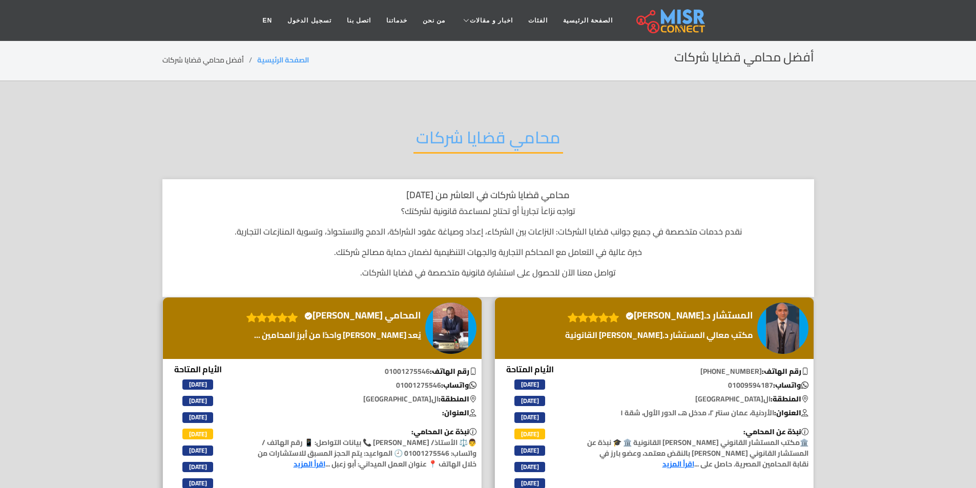
click at [513, 134] on h2 "محامي قضايا شركات" at bounding box center [489, 141] width 150 height 26
copy div "محامي قضايا شركات"
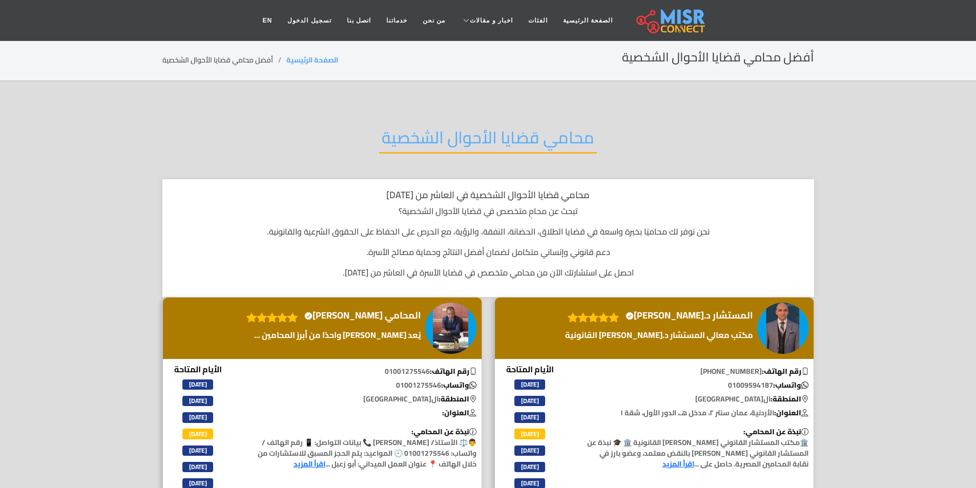
click at [444, 130] on h2 "محامي قضايا الأحوال الشخصية" at bounding box center [488, 141] width 218 height 26
copy div "محامي قضايا الأحوال الشخصية"
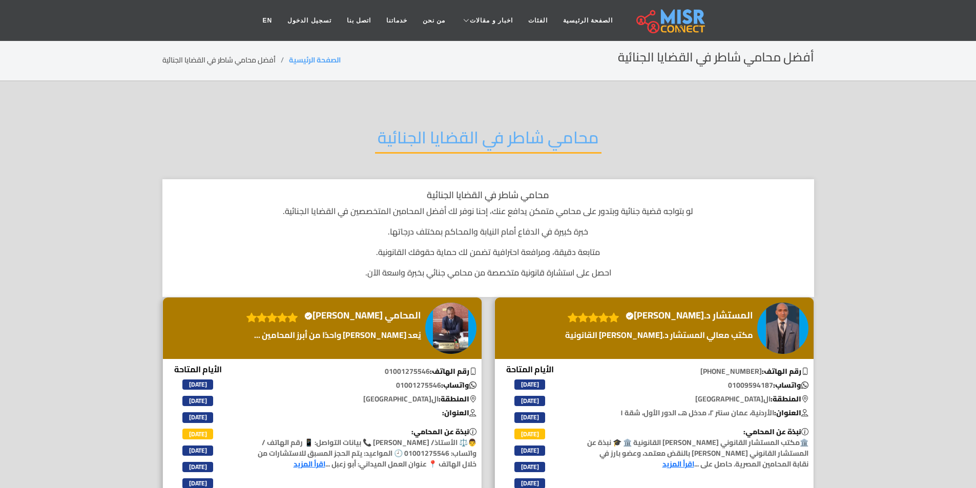
click at [470, 128] on h2 "محامي شاطر في القضايا الجنائية" at bounding box center [488, 141] width 226 height 26
copy div "محامي شاطر في القضايا الجنائية"
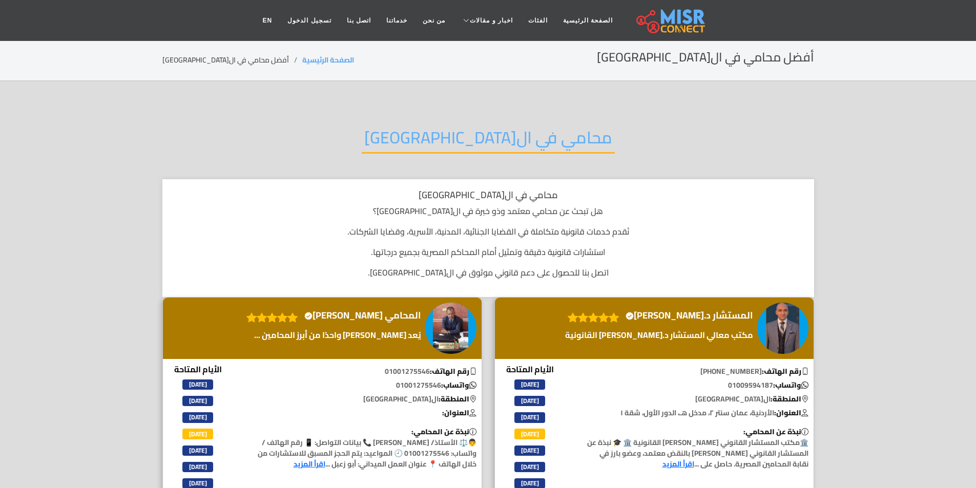
click at [444, 147] on h2 "محامي في القاهرة" at bounding box center [488, 141] width 253 height 26
click at [444, 145] on h2 "محامي في القاهرة" at bounding box center [488, 141] width 253 height 26
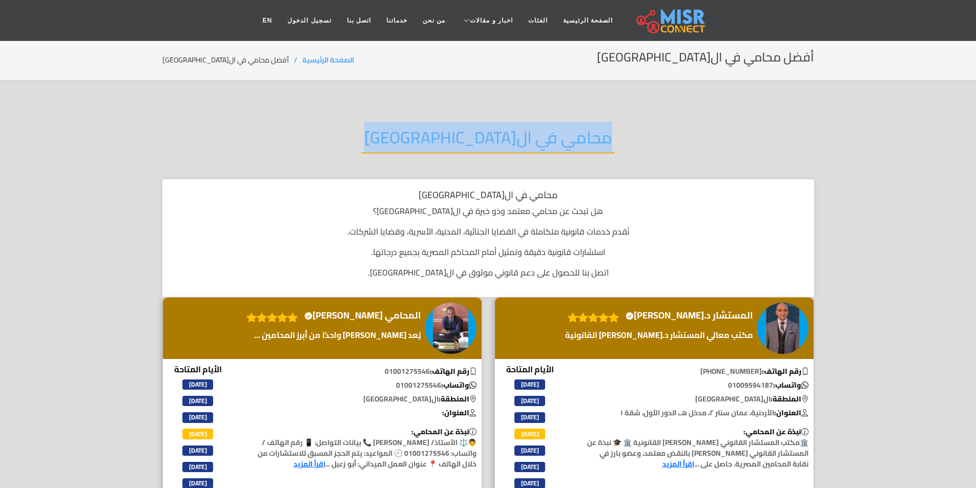
click at [444, 145] on h2 "محامي في القاهرة" at bounding box center [488, 141] width 253 height 26
copy div "محامي في القاهرة"
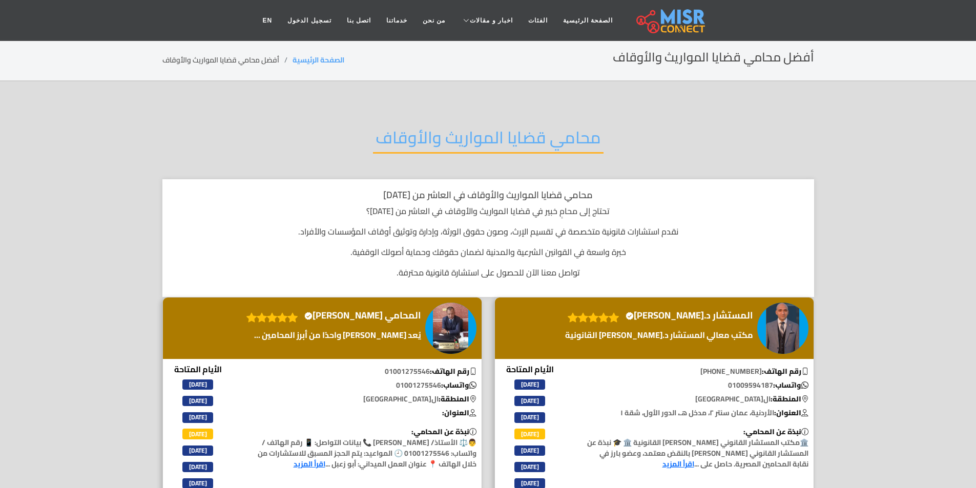
copy div "محامي قضايا المواريث والأوقاف"
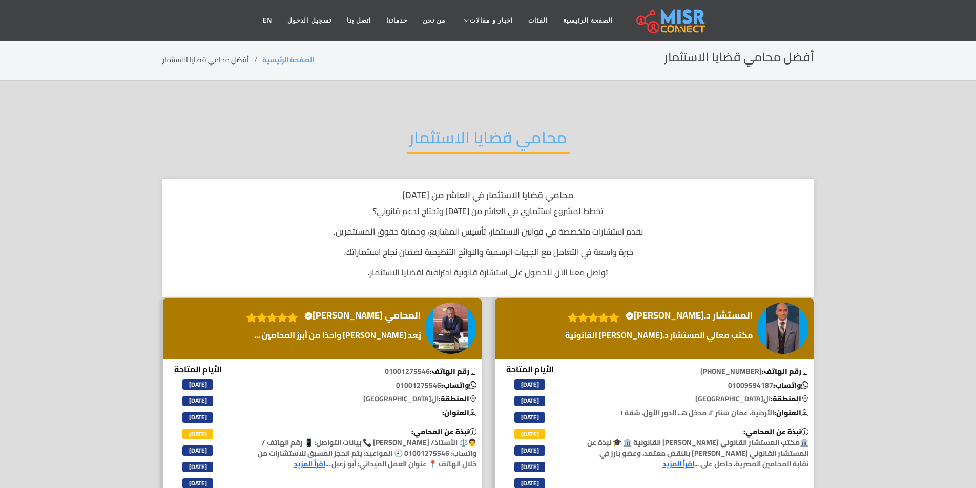
click at [446, 120] on div "محامي قضايا الاستثمار" at bounding box center [488, 145] width 652 height 67
copy div "محامي قضايا الاستثمار"
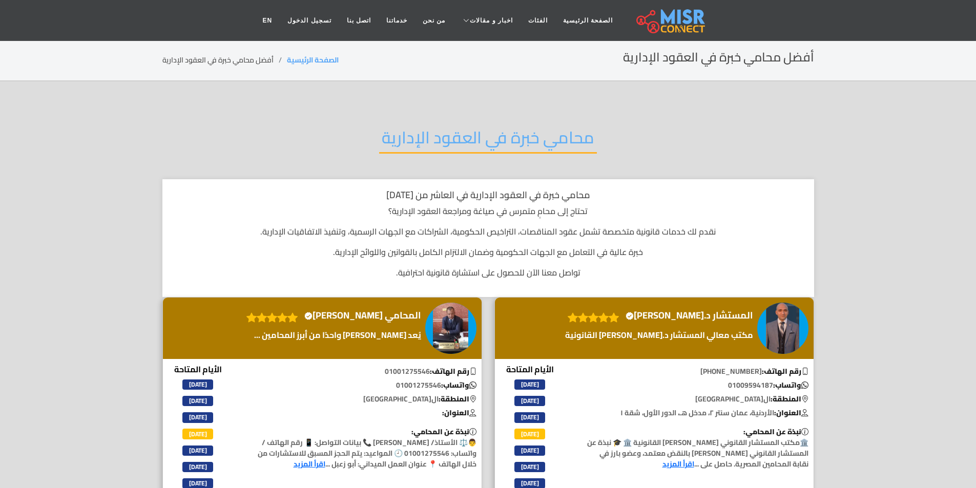
click at [483, 141] on h2 "محامي خبرة في العقود الإدارية" at bounding box center [488, 141] width 218 height 26
click at [484, 141] on h2 "محامي خبرة في العقود الإدارية" at bounding box center [488, 141] width 218 height 26
copy div "محامي خبرة في العقود الإدارية"
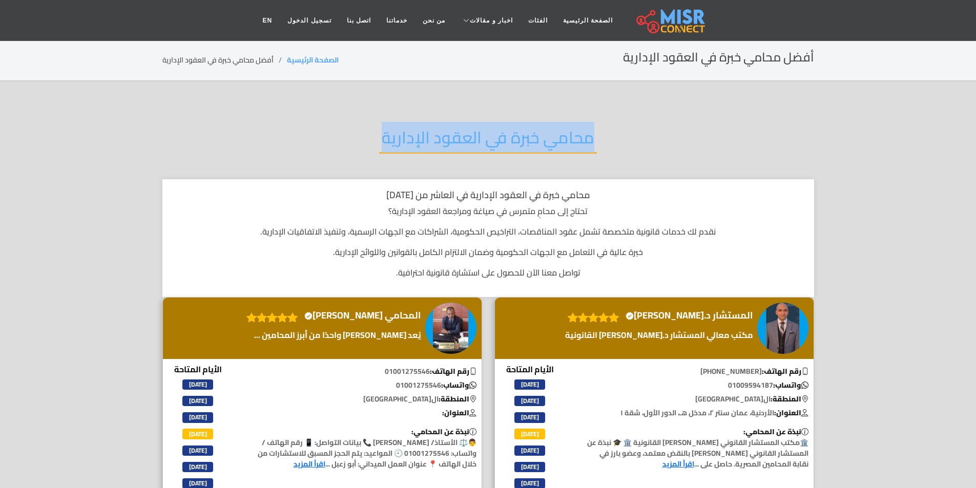
copy div "محامي خبرة في العقود الإدارية"
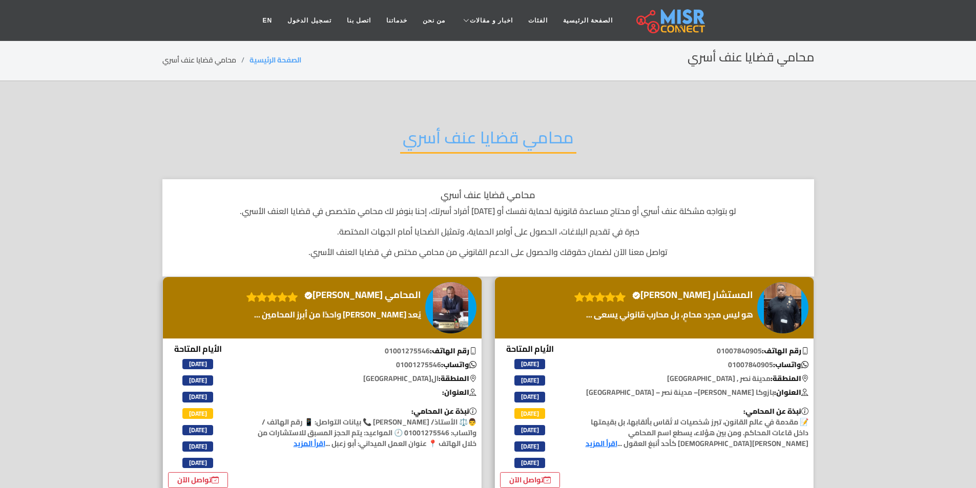
copy div "محامي قضايا عنف أسري"
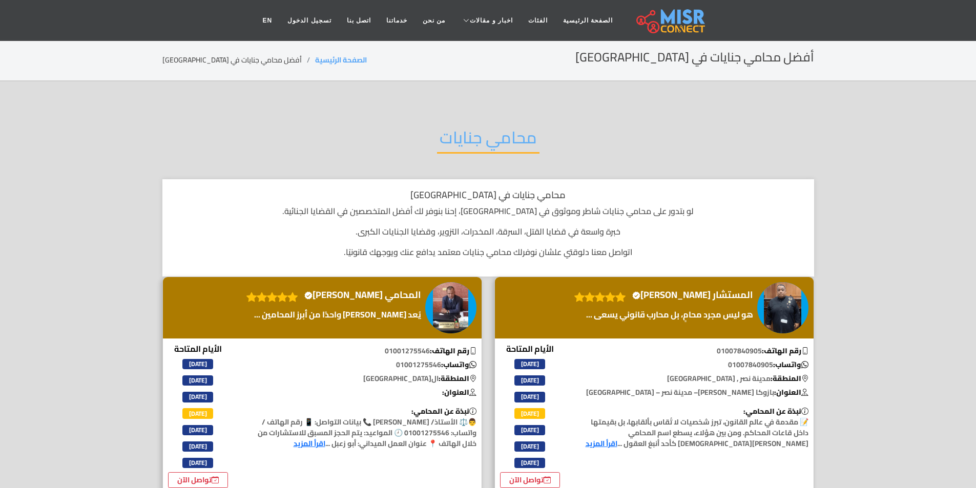
click at [523, 131] on h2 "محامي جنايات" at bounding box center [488, 141] width 102 height 26
copy div "محامي جنايات"
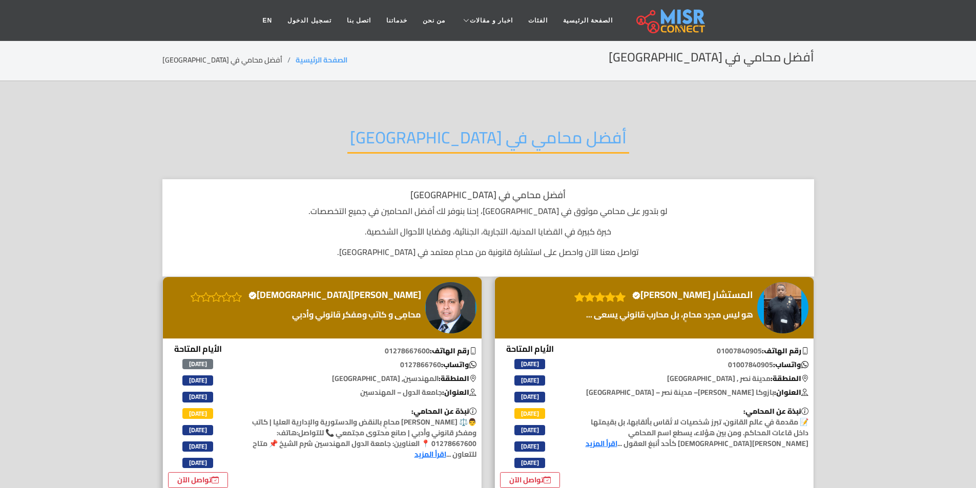
click at [500, 147] on h2 "أفضل محامي في مصر" at bounding box center [488, 141] width 282 height 26
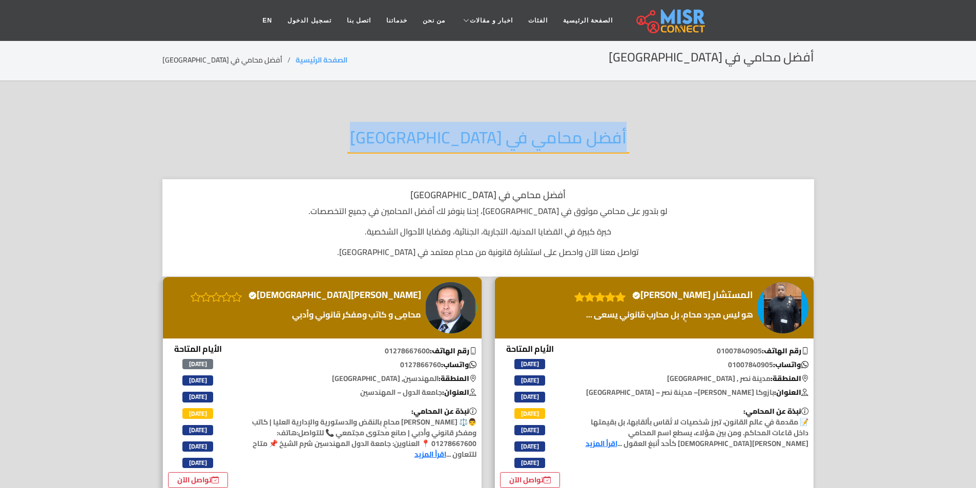
drag, startPoint x: 500, startPoint y: 147, endPoint x: 497, endPoint y: 134, distance: 13.2
click at [500, 146] on h2 "أفضل محامي في مصر" at bounding box center [488, 141] width 282 height 26
copy div "أفضل محامي في مصر"
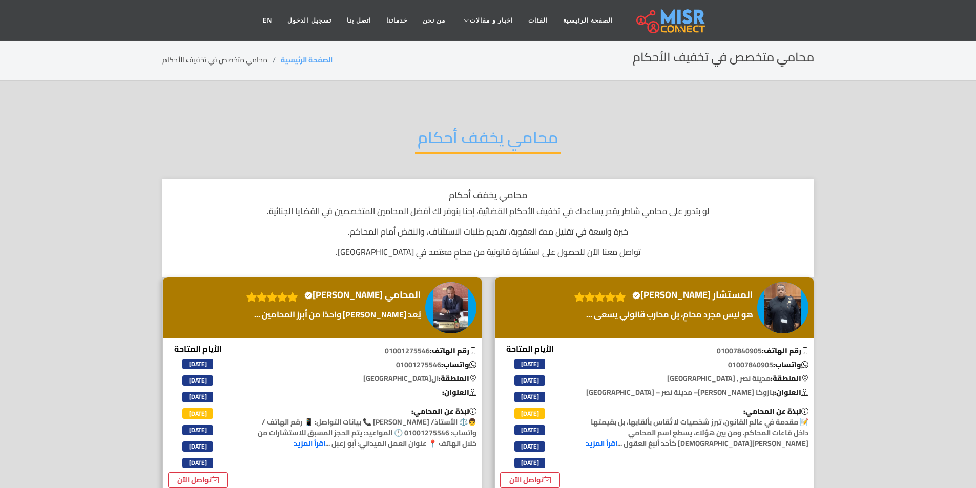
click at [441, 102] on section "محامي يخفف أحكام محامي يخفف أحكام لو بتدور على محامي شاطر يقدر يساعدك في تخفيف …" at bounding box center [488, 426] width 976 height 691
copy div "محامي يخفف أحكام"
click at [564, 107] on section "محامي جنايات محترف محامي جنايات محترف في القاهرة لو بتدور على محامي جنايات محتر…" at bounding box center [488, 426] width 976 height 691
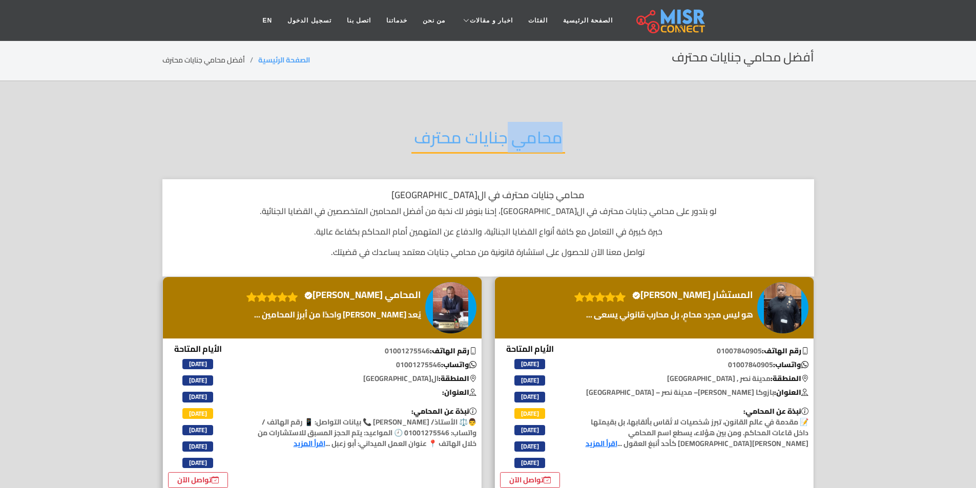
click at [564, 106] on section "محامي جنايات محترف محامي جنايات محترف في القاهرة لو بتدور على محامي جنايات محتر…" at bounding box center [488, 426] width 976 height 691
click at [564, 103] on section "محامي جنايات محترف محامي جنايات محترف في القاهرة لو بتدور على محامي جنايات محتر…" at bounding box center [488, 426] width 976 height 691
copy div "محامي جنايات محترف"
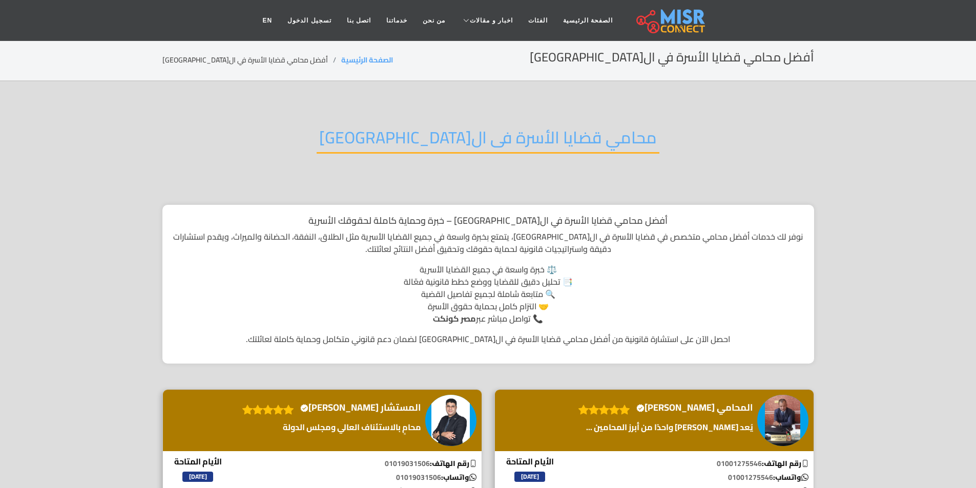
click at [480, 151] on h2 "محامي قضايا الأسرة فى ال[GEOGRAPHIC_DATA]" at bounding box center [488, 141] width 343 height 26
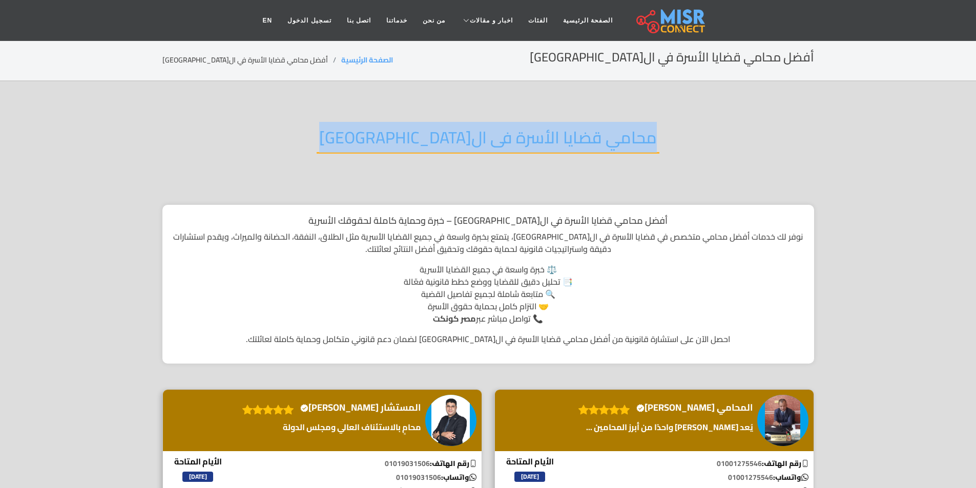
click at [480, 151] on h2 "محامي قضايا الأسرة فى ال[GEOGRAPHIC_DATA]" at bounding box center [488, 141] width 343 height 26
copy div "محامي قضايا الأسرة فى ال[GEOGRAPHIC_DATA]"
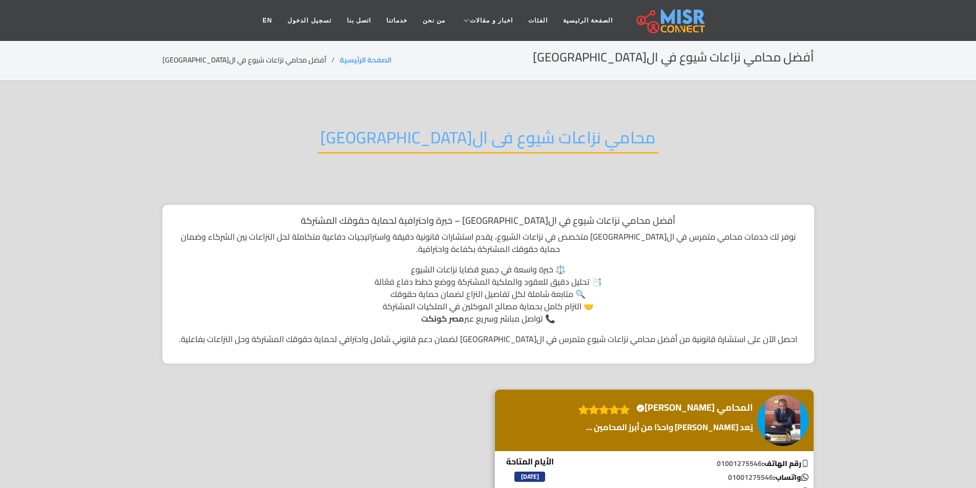
click at [437, 97] on section "محامي نزاعات شيوع فى ال[GEOGRAPHIC_DATA] أفضل محامي نزاعات شيوع في ال[GEOGRAPHI…" at bounding box center [488, 366] width 976 height 571
click at [437, 100] on section "محامي نزاعات شيوع فى ال[GEOGRAPHIC_DATA] أفضل محامي نزاعات شيوع في ال[GEOGRAPHI…" at bounding box center [488, 366] width 976 height 571
click at [442, 98] on section "محامي نزاعات شيوع فى القاهرة أفضل محامي نزاعات شيوع في القاهرة – خبرة واحترافية…" at bounding box center [488, 366] width 976 height 571
click at [457, 131] on h2 "محامي نزاعات شيوع فى القاهرة" at bounding box center [488, 141] width 341 height 26
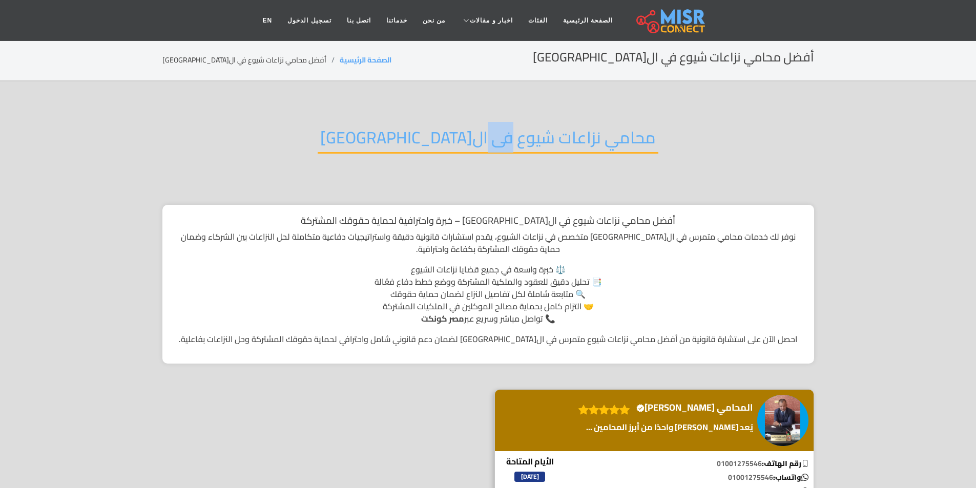
click at [457, 131] on h2 "محامي نزاعات شيوع فى القاهرة" at bounding box center [488, 141] width 341 height 26
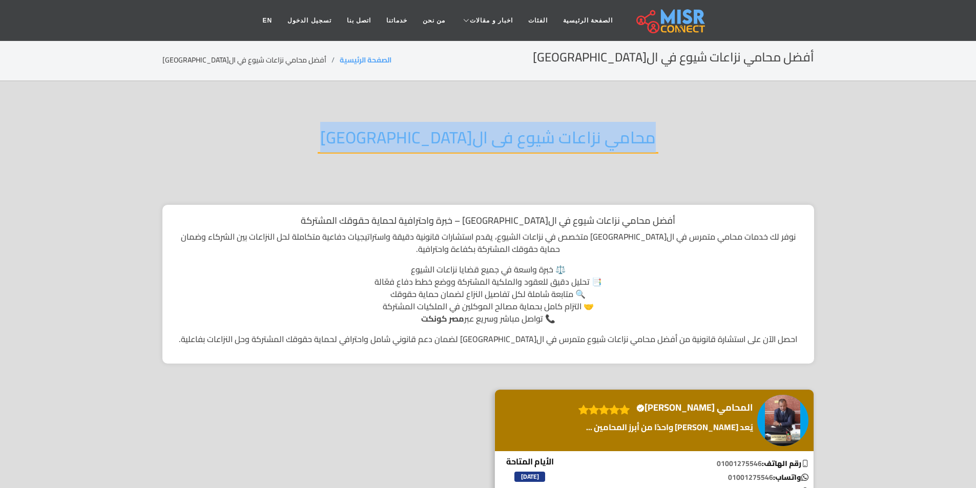
click at [457, 131] on h2 "محامي نزاعات شيوع فى القاهرة" at bounding box center [488, 141] width 341 height 26
copy div "محامي نزاعات شيوع فى القاهرة"
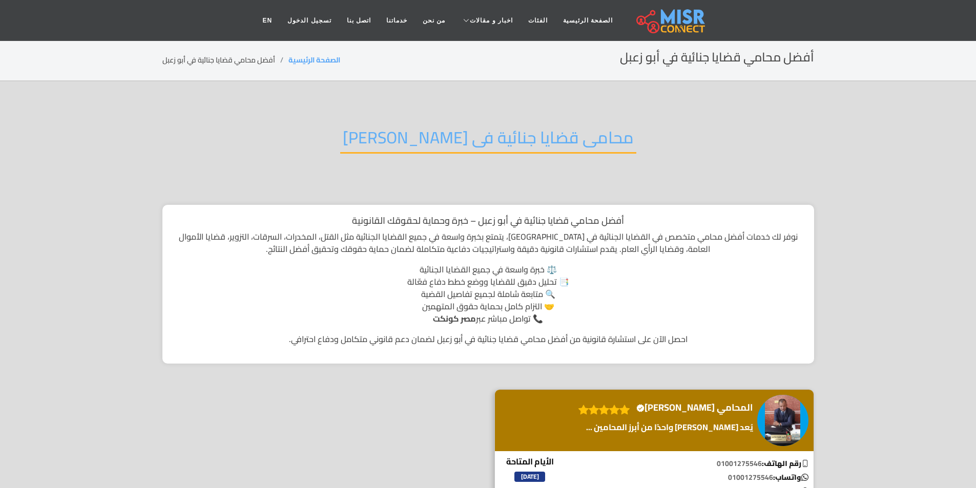
click at [418, 70] on div "أفضل محامي قضايا جنائية في أبو زعبل الصفحة الرئيسية أفضل محامي قضايا جنائية في …" at bounding box center [488, 60] width 652 height 20
drag, startPoint x: 418, startPoint y: 70, endPoint x: 418, endPoint y: 164, distance: 94.8
click at [418, 116] on main "أفضل محامي قضايا جنائية في أبو زعبل الصفحة الرئيسية أفضل محامي قضايا جنائية في …" at bounding box center [488, 346] width 976 height 612
click at [418, 160] on div "محامى قضايا جنائية فى [PERSON_NAME]" at bounding box center [488, 145] width 652 height 67
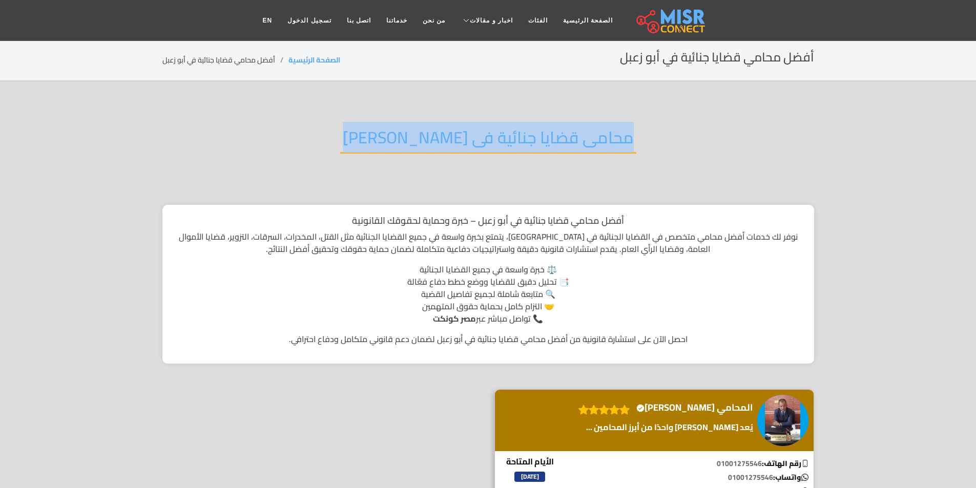
click at [418, 160] on div "محامى قضايا جنائية فى [PERSON_NAME]" at bounding box center [488, 145] width 652 height 67
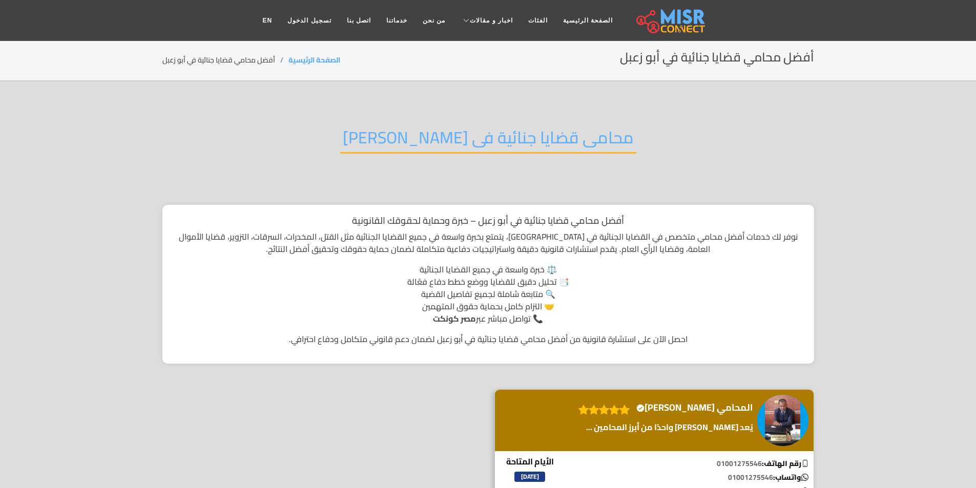
click at [402, 78] on section "أفضل محامي قضايا جنائية في أبو زعبل الصفحة الرئيسية أفضل محامي قضايا جنائية في …" at bounding box center [488, 61] width 976 height 42
click at [383, 47] on section "أفضل محامي قضايا جنائية في أبو زعبل الصفحة الرئيسية أفضل محامي قضايا جنائية في …" at bounding box center [488, 61] width 976 height 42
drag, startPoint x: 383, startPoint y: 47, endPoint x: 384, endPoint y: 72, distance: 25.1
click at [383, 48] on section "أفضل محامي قضايا جنائية في أبو زعبل الصفحة الرئيسية أفضل محامي قضايا جنائية في …" at bounding box center [488, 61] width 976 height 42
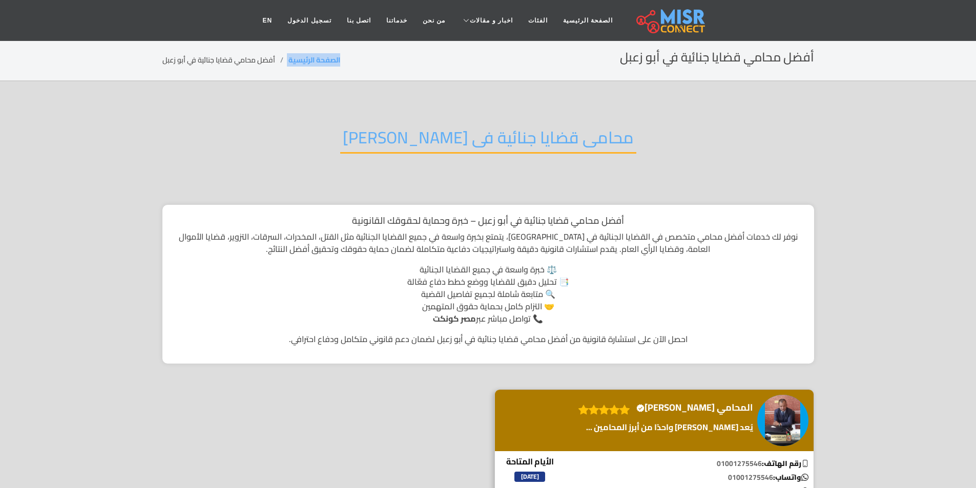
click at [466, 70] on div "أفضل محامي قضايا جنائية في أبو زعبل الصفحة الرئيسية أفضل محامي قضايا جنائية في …" at bounding box center [488, 60] width 652 height 20
click at [448, 53] on div "أفضل محامي قضايا جنائية في أبو زعبل الصفحة الرئيسية أفضل محامي قضايا جنائية في …" at bounding box center [488, 60] width 652 height 20
drag, startPoint x: 448, startPoint y: 53, endPoint x: 480, endPoint y: 94, distance: 52.2
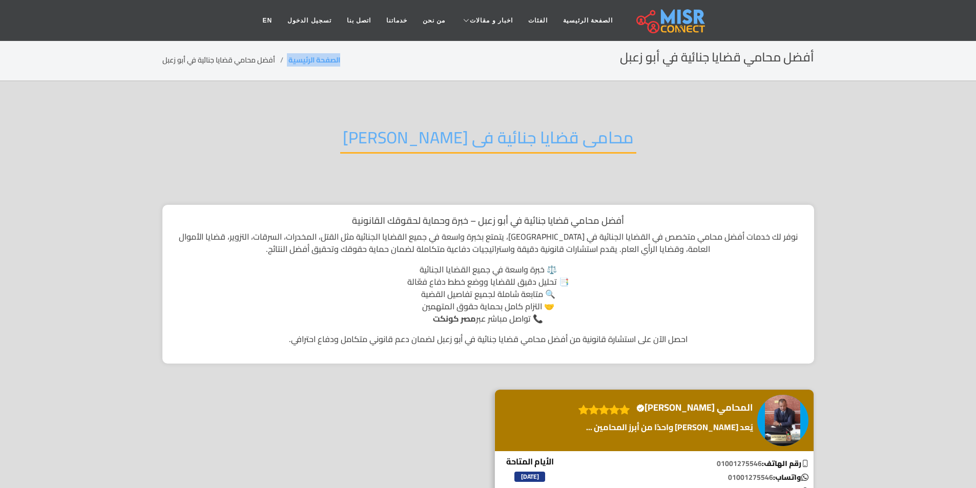
click at [478, 86] on main "أفضل محامي قضايا جنائية في أبو زعبل الصفحة الرئيسية أفضل محامي قضايا جنائية في …" at bounding box center [488, 346] width 976 height 612
click at [592, 218] on h1 "أفضل محامي قضايا جنائية في أبو زعبل – خبرة وحماية لحقوقك القانونية" at bounding box center [488, 220] width 631 height 11
click at [591, 218] on h1 "أفضل محامي قضايا جنائية في أبو زعبل – خبرة وحماية لحقوقك القانونية" at bounding box center [488, 220] width 631 height 11
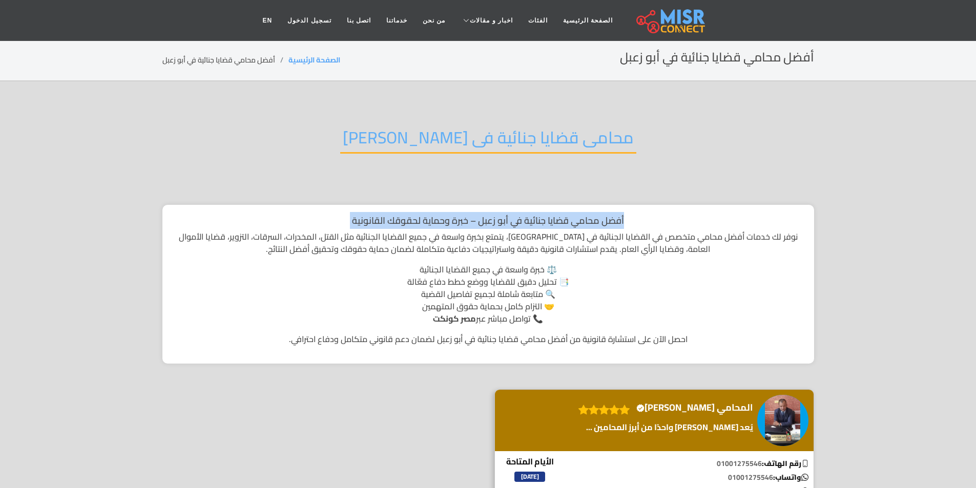
drag, startPoint x: 591, startPoint y: 218, endPoint x: 530, endPoint y: 223, distance: 61.2
click at [582, 220] on h1 "أفضل محامي قضايا جنائية في أبو زعبل – خبرة وحماية لحقوقك القانونية" at bounding box center [488, 220] width 631 height 11
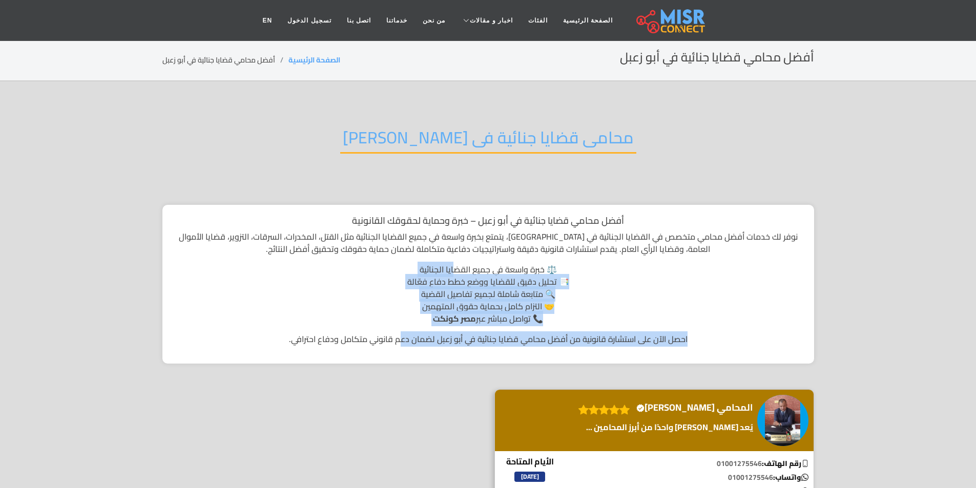
drag, startPoint x: 391, startPoint y: 364, endPoint x: 386, endPoint y: 369, distance: 7.2
click at [388, 367] on div "محامى قضايا جنائية فى ابو زعبل أفضل محامي قضايا جنائية في أبو زعبل – خبرة وحماي…" at bounding box center [488, 366] width 676 height 509
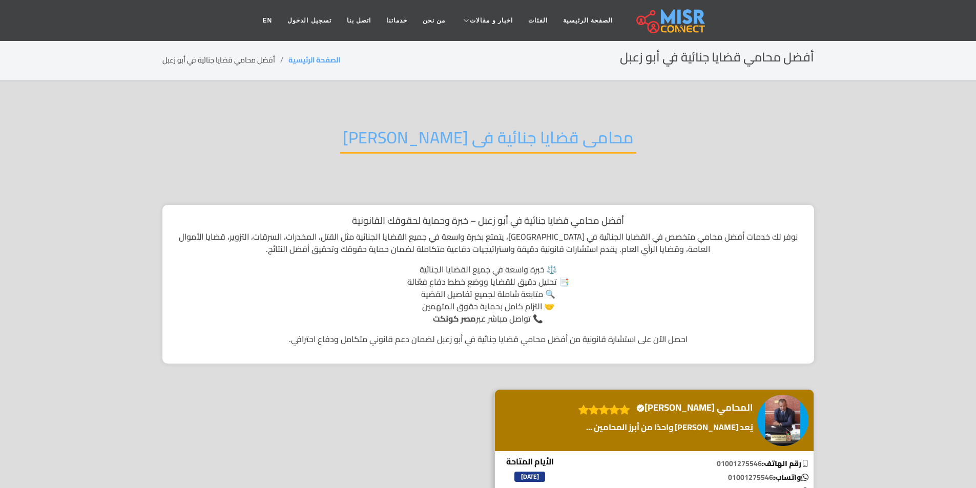
click at [382, 372] on div "محامى قضايا جنائية فى ابو زعبل أفضل محامي قضايا جنائية في أبو زعبل – خبرة وحماي…" at bounding box center [488, 366] width 676 height 509
click at [615, 211] on div "أفضل محامي قضايا جنائية في أبو زعبل – خبرة وحماية لحقوقك القانونية نوفر لك خدما…" at bounding box center [488, 284] width 652 height 159
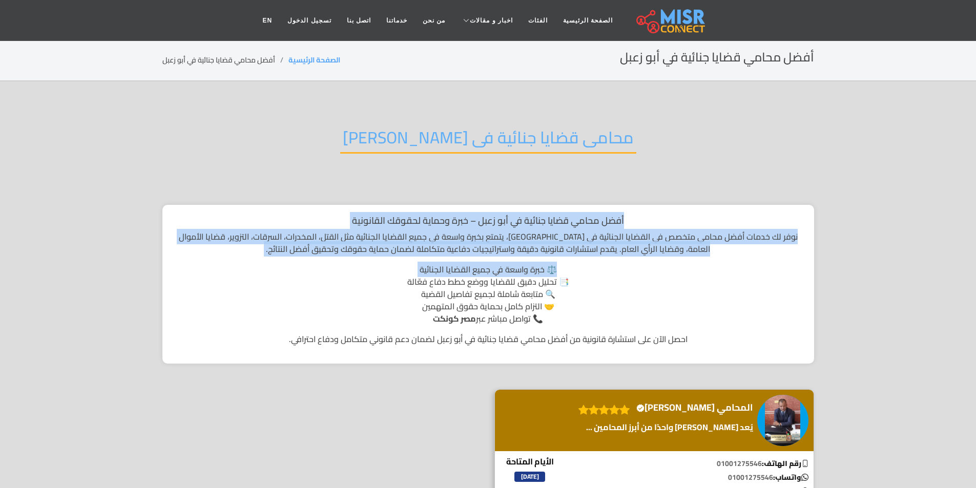
drag, startPoint x: 615, startPoint y: 211, endPoint x: 581, endPoint y: 284, distance: 80.9
click at [590, 272] on div "أفضل محامي قضايا جنائية في أبو زعبل – خبرة وحماية لحقوقك القانونية نوفر لك خدما…" at bounding box center [488, 284] width 652 height 159
drag, startPoint x: 556, startPoint y: 364, endPoint x: 535, endPoint y: 412, distance: 53.0
click at [538, 404] on div "محامى قضايا جنائية فى ابو زعبل أفضل محامي قضايا جنائية في أبو زعبل – خبرة وحماي…" at bounding box center [488, 366] width 676 height 509
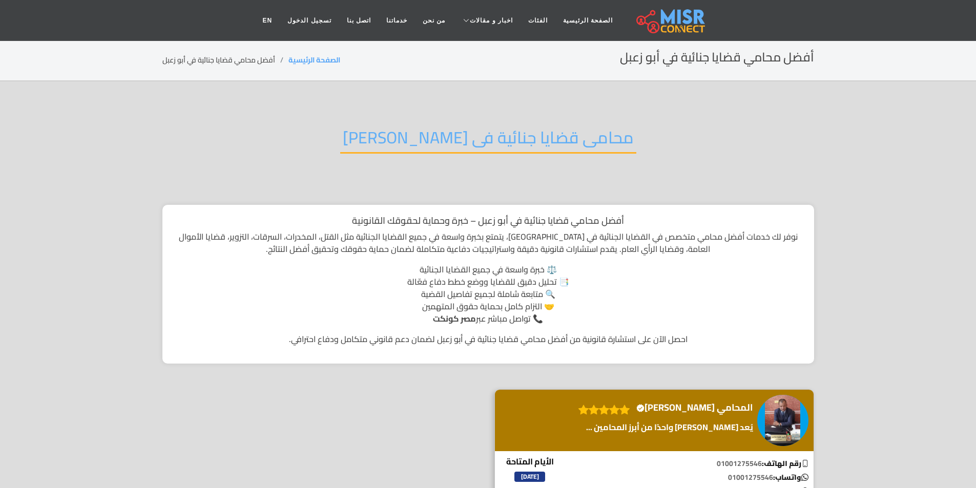
click at [608, 219] on h1 "أفضل محامي قضايا جنائية في أبو زعبل – خبرة وحماية لحقوقك القانونية" at bounding box center [488, 220] width 631 height 11
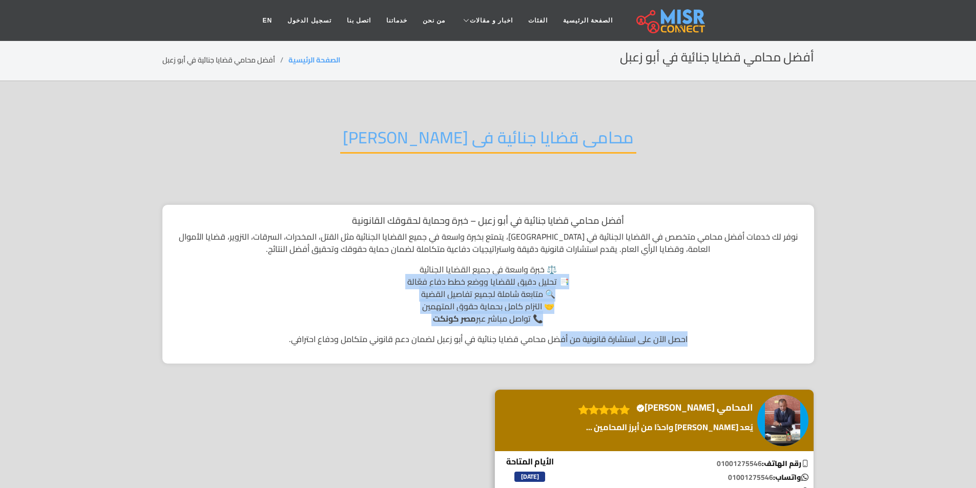
drag, startPoint x: 574, startPoint y: 294, endPoint x: 558, endPoint y: 350, distance: 58.6
click at [558, 348] on div "أفضل محامي قضايا جنائية في أبو زعبل – خبرة وحماية لحقوقك القانونية نوفر لك خدما…" at bounding box center [488, 284] width 652 height 159
click at [558, 350] on div "أفضل محامي قضايا جنائية في أبو زعبل – خبرة وحماية لحقوقك القانونية نوفر لك خدما…" at bounding box center [488, 284] width 652 height 159
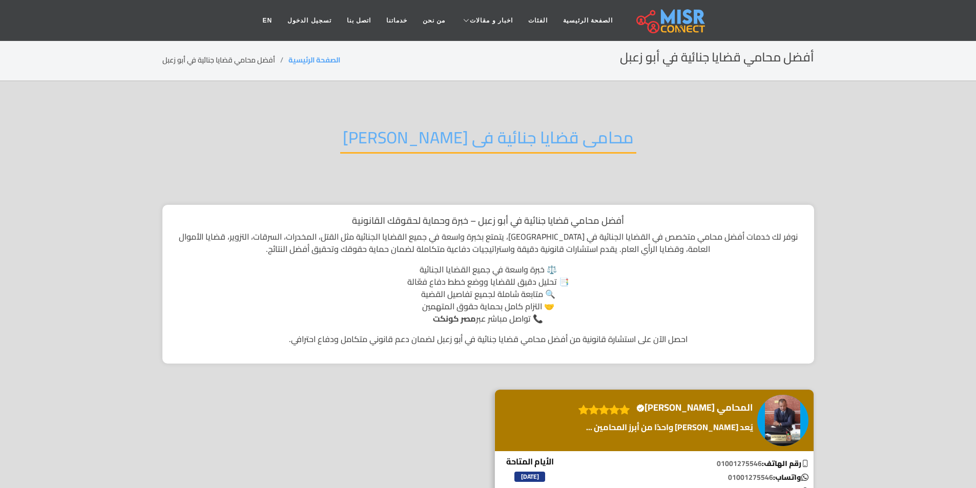
click at [603, 215] on h1 "أفضل محامي قضايا جنائية في أبو زعبل – خبرة وحماية لحقوقك القانونية" at bounding box center [488, 220] width 631 height 11
click at [603, 218] on h1 "أفضل محامي قضايا جنائية في أبو زعبل – خبرة وحماية لحقوقك القانونية" at bounding box center [488, 220] width 631 height 11
drag, startPoint x: 597, startPoint y: 238, endPoint x: 594, endPoint y: 247, distance: 9.2
click at [595, 244] on p "نوفر لك خدمات أفضل محامي متخصص في القضايا الجنائية في أبو زعبل، يتمتع بخبرة واس…" at bounding box center [488, 243] width 631 height 25
click at [588, 305] on ul "⚖️ خبرة واسعة في جميع القضايا الجنائية 📑 تحليل دقيق للقضايا ووضع خطط دفاع فعّال…" at bounding box center [488, 293] width 631 height 61
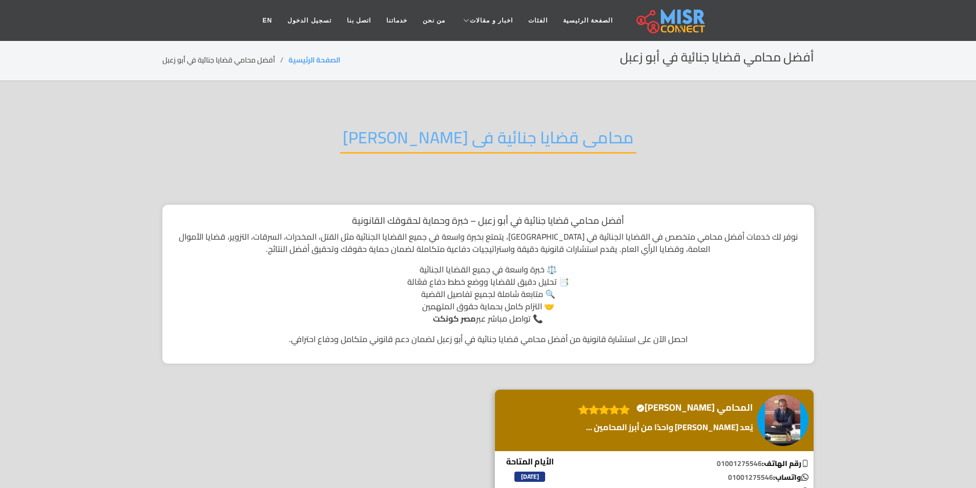
click at [610, 216] on h1 "أفضل محامي قضايا جنائية في أبو زعبل – خبرة وحماية لحقوقك القانونية" at bounding box center [488, 220] width 631 height 11
click at [608, 218] on h1 "أفضل محامي قضايا جنائية في أبو زعبل – خبرة وحماية لحقوقك القانونية" at bounding box center [488, 220] width 631 height 11
click at [608, 219] on h1 "أفضل محامي قضايا جنائية في أبو زعبل – خبرة وحماية لحقوقك القانونية" at bounding box center [488, 220] width 631 height 11
click at [601, 264] on li "⚖️ خبرة واسعة في جميع القضايا الجنائية" at bounding box center [488, 269] width 631 height 12
click at [609, 221] on h1 "أفضل محامي قضايا جنائية في أبو زعبل – خبرة وحماية لحقوقك القانونية" at bounding box center [488, 220] width 631 height 11
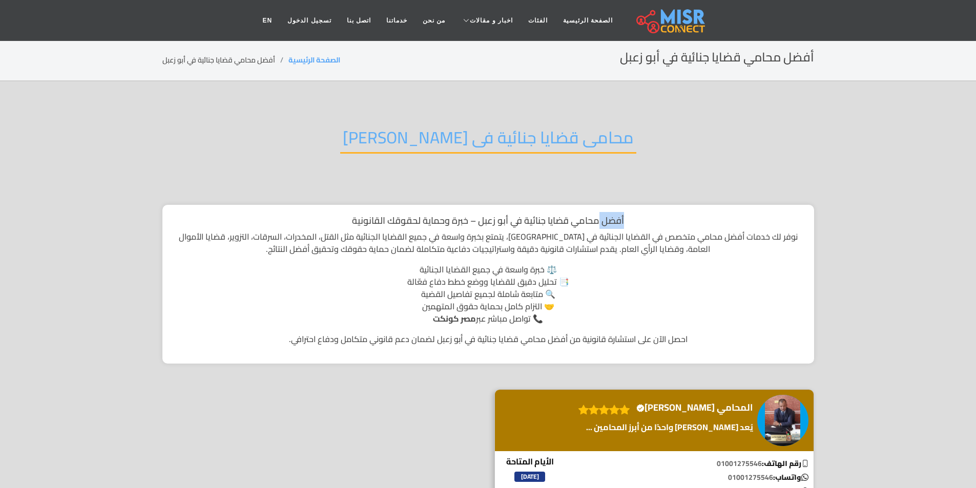
click at [609, 221] on h1 "أفضل محامي قضايا جنائية في أبو زعبل – خبرة وحماية لحقوقك القانونية" at bounding box center [488, 220] width 631 height 11
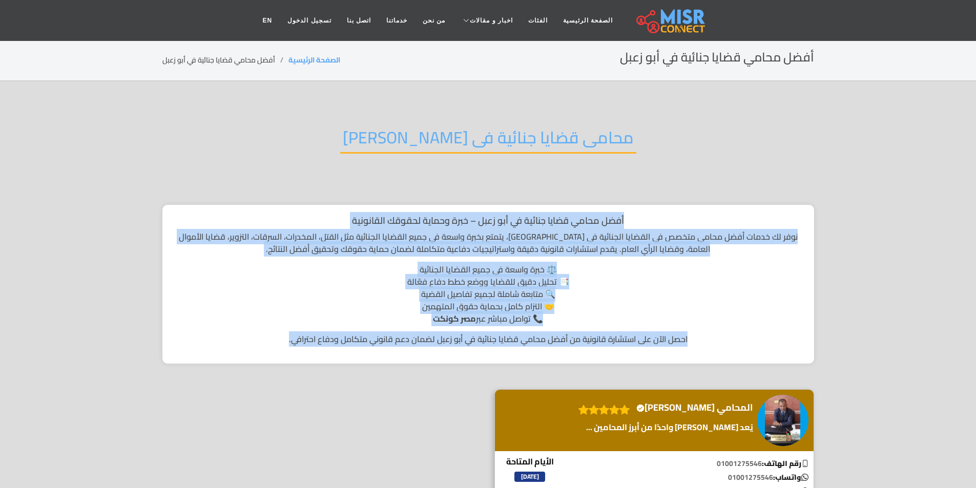
drag, startPoint x: 609, startPoint y: 221, endPoint x: 571, endPoint y: 350, distance: 134.6
click at [571, 350] on div "أفضل محامي قضايا جنائية في أبو زعبل – خبرة وحماية لحقوقك القانونية نوفر لك خدما…" at bounding box center [488, 284] width 652 height 159
click at [661, 212] on div "أفضل محامي قضايا جنائية في أبو زعبل – خبرة وحماية لحقوقك القانونية نوفر لك خدما…" at bounding box center [488, 284] width 652 height 159
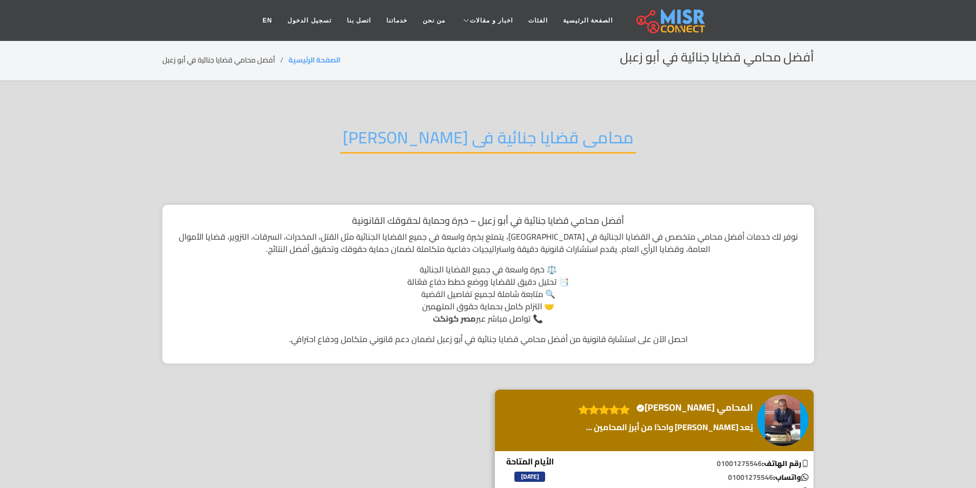
click at [477, 148] on h2 "محامى قضايا جنائية فى ابو زعبل" at bounding box center [488, 141] width 296 height 26
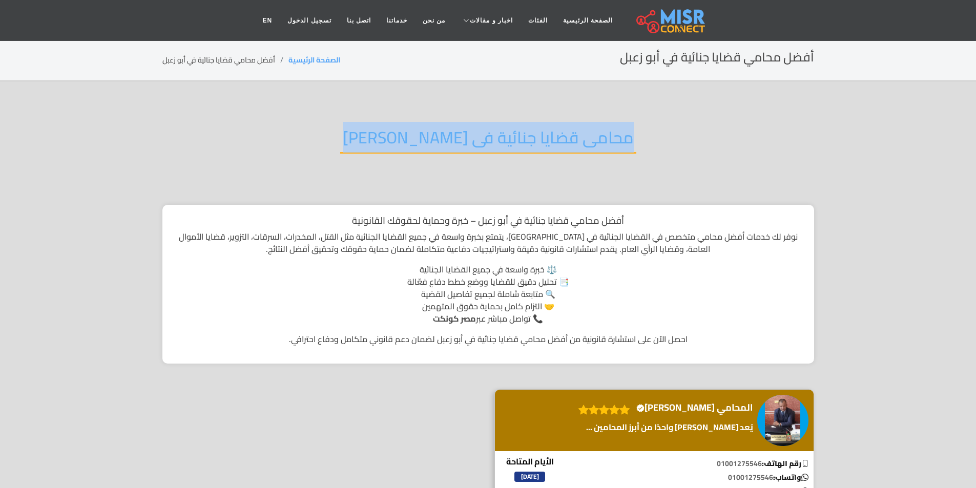
copy div "محامى قضايا جنائية فى ابو زعبل"
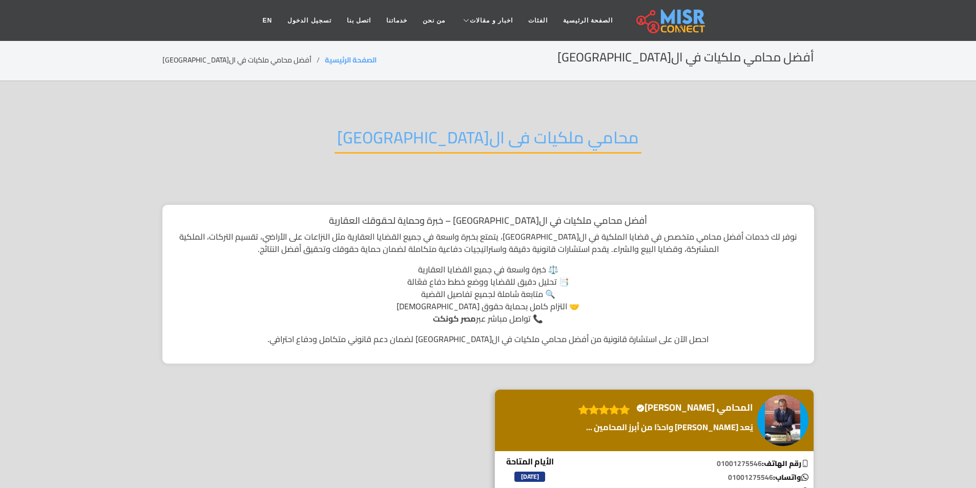
click at [360, 139] on div "محامي ملكيات فى ال[GEOGRAPHIC_DATA]" at bounding box center [488, 145] width 652 height 67
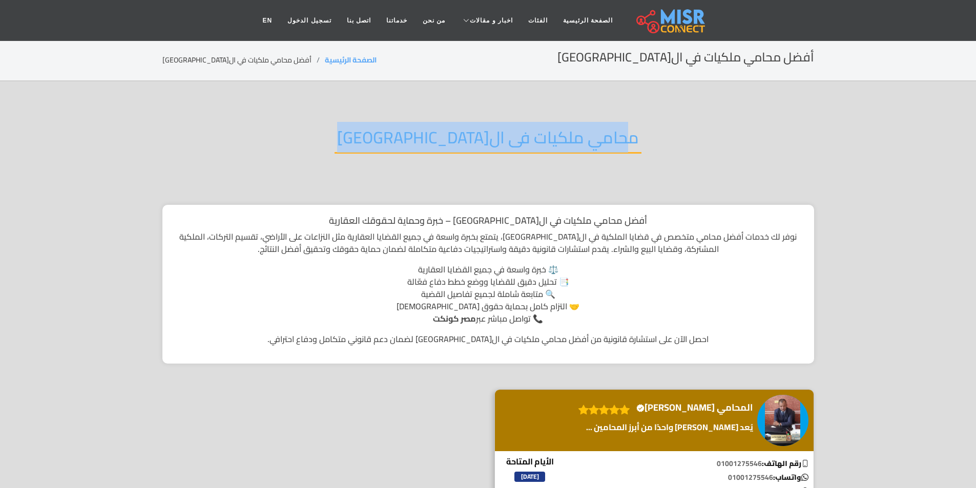
click at [360, 139] on div "محامي ملكيات فى ال[GEOGRAPHIC_DATA]" at bounding box center [488, 145] width 652 height 67
copy div "محامي ملكيات فى ال[GEOGRAPHIC_DATA]"
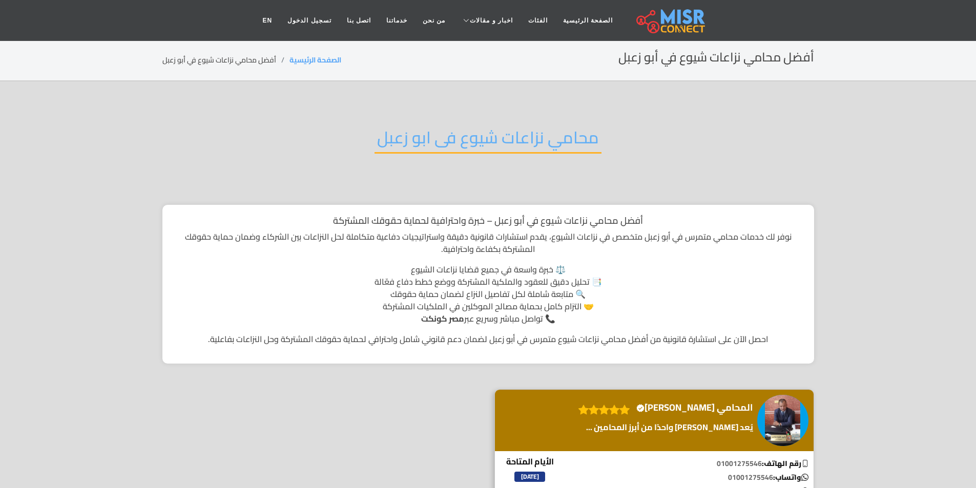
click at [400, 128] on h2 "محامي نزاعات شيوع فى ابو زعبل" at bounding box center [488, 141] width 227 height 26
click at [401, 128] on h2 "محامي نزاعات شيوع فى ابو زعبل" at bounding box center [488, 141] width 227 height 26
copy div "محامي نزاعات شيوع فى ابو زعبل"
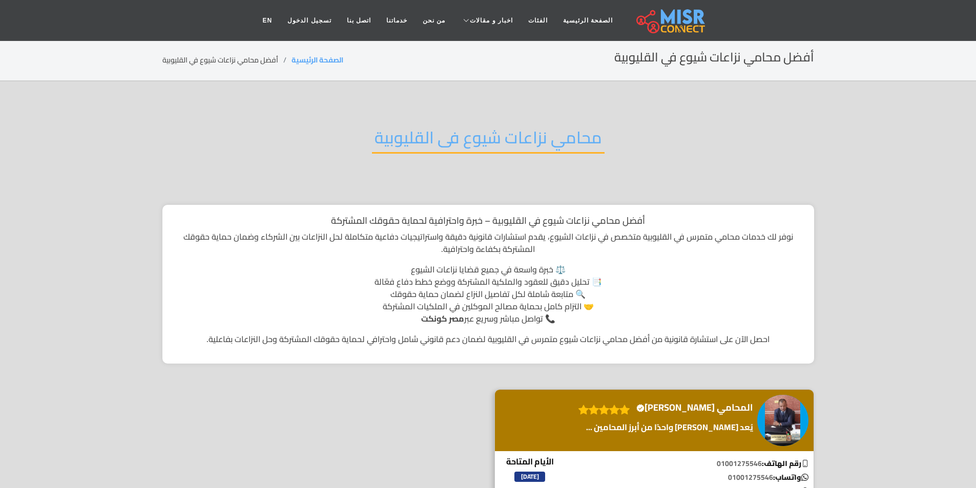
click at [517, 102] on section "محامي نزاعات شيوع فى القليوبية أفضل محامي نزاعات شيوع في القليوبية – خبرة واحتر…" at bounding box center [488, 366] width 976 height 571
copy div "محامي نزاعات شيوع فى القليوبية"
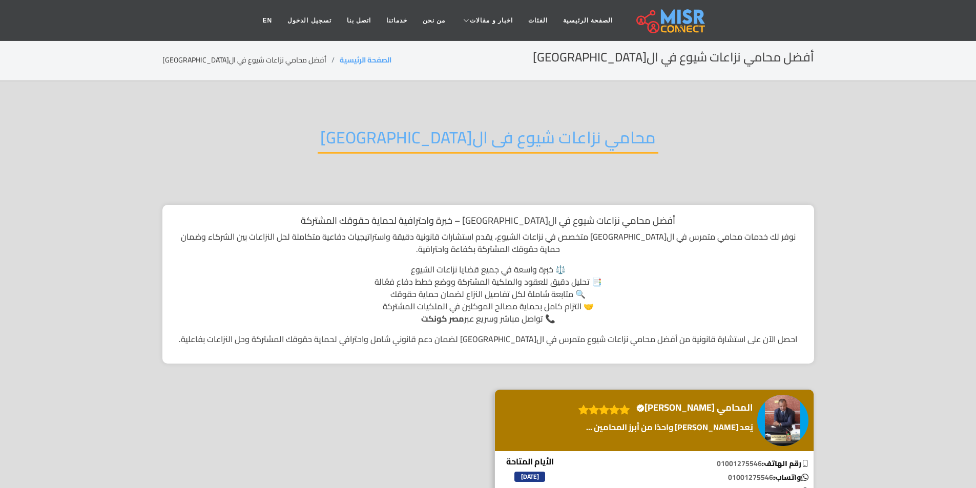
click at [478, 154] on div "محامي نزاعات شيوع فى القاهرة" at bounding box center [488, 145] width 652 height 67
click at [478, 149] on h2 "محامي نزاعات شيوع فى القاهرة" at bounding box center [488, 141] width 341 height 26
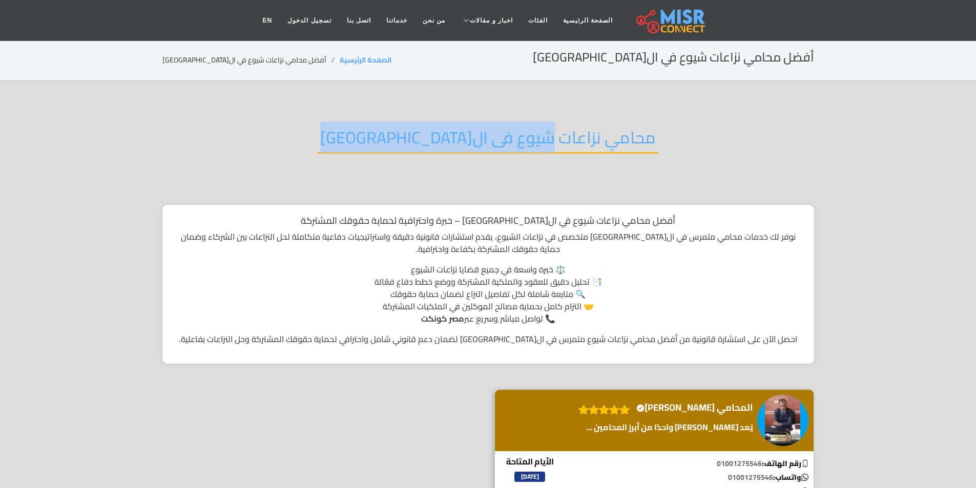
drag, startPoint x: 478, startPoint y: 149, endPoint x: 478, endPoint y: 157, distance: 7.7
click at [478, 157] on div "محامي نزاعات شيوع فى القاهرة" at bounding box center [488, 145] width 652 height 67
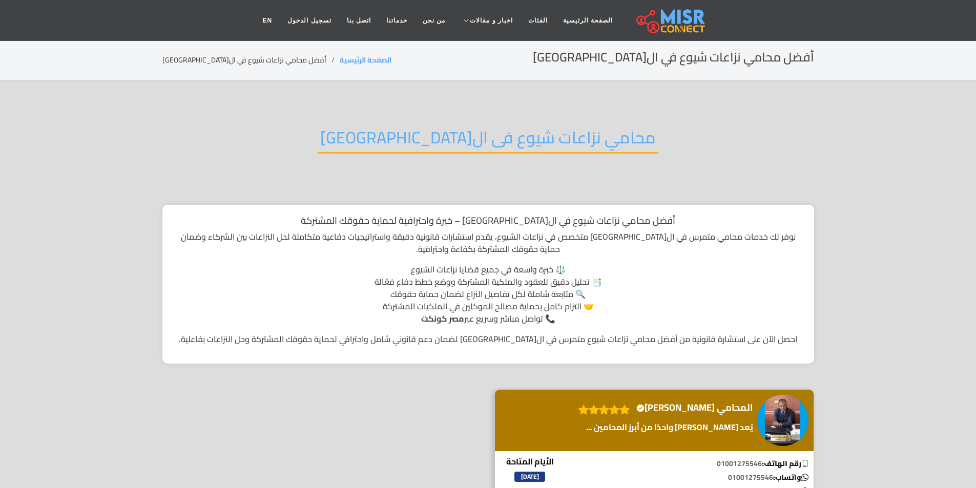
click at [478, 157] on div "محامي نزاعات شيوع فى القاهرة" at bounding box center [488, 145] width 652 height 67
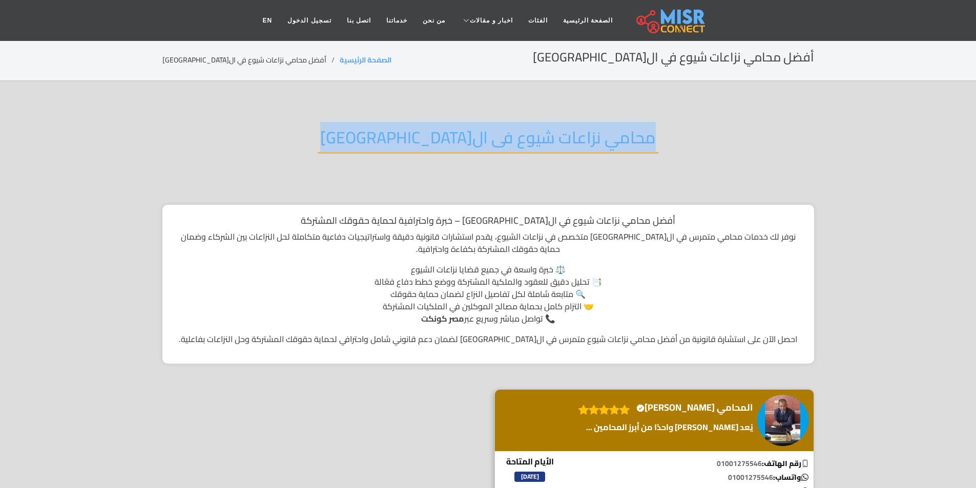
click at [478, 157] on div "محامي نزاعات شيوع فى القاهرة" at bounding box center [488, 145] width 652 height 67
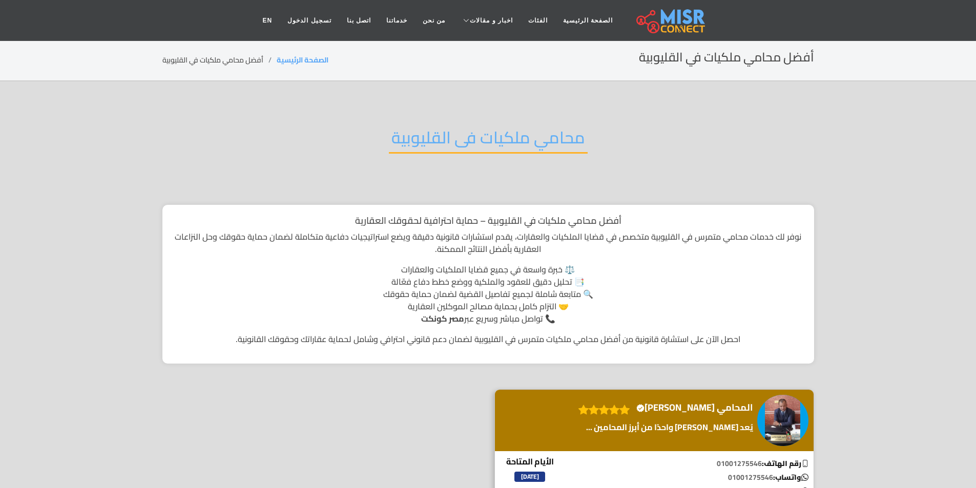
click at [376, 133] on div "محامي ملكيات فى القليوبية" at bounding box center [488, 145] width 652 height 67
copy div "محامي ملكيات فى القليوبية"
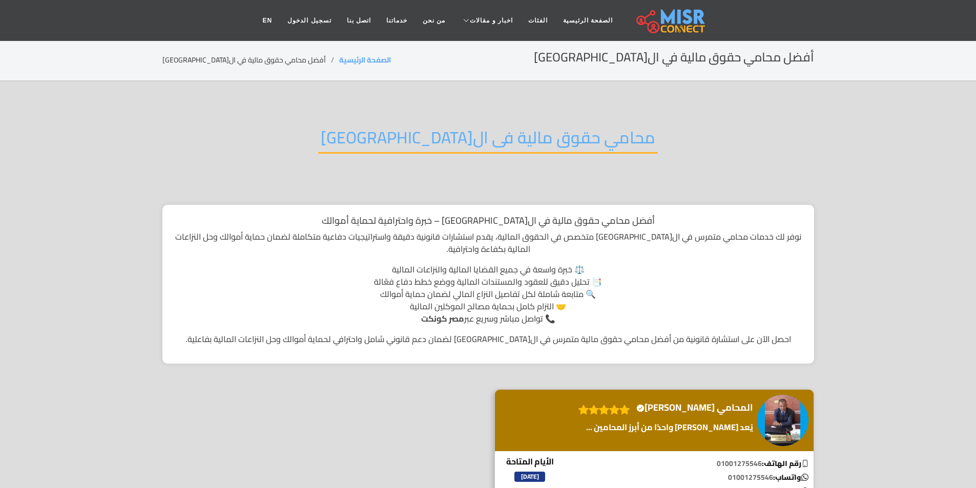
click at [375, 118] on div "محامي حقوق مالية فى ال[GEOGRAPHIC_DATA]" at bounding box center [488, 145] width 652 height 67
click at [375, 118] on div "محامي حقوق مالية فى القاهرة" at bounding box center [488, 145] width 652 height 67
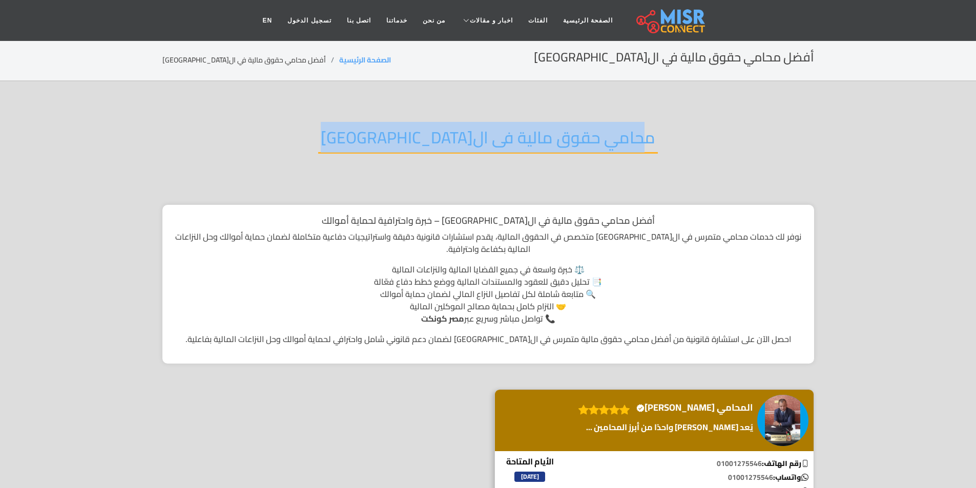
click at [375, 118] on div "محامي حقوق مالية فى القاهرة" at bounding box center [488, 145] width 652 height 67
copy div "محامي حقوق مالية فى القاهرة"
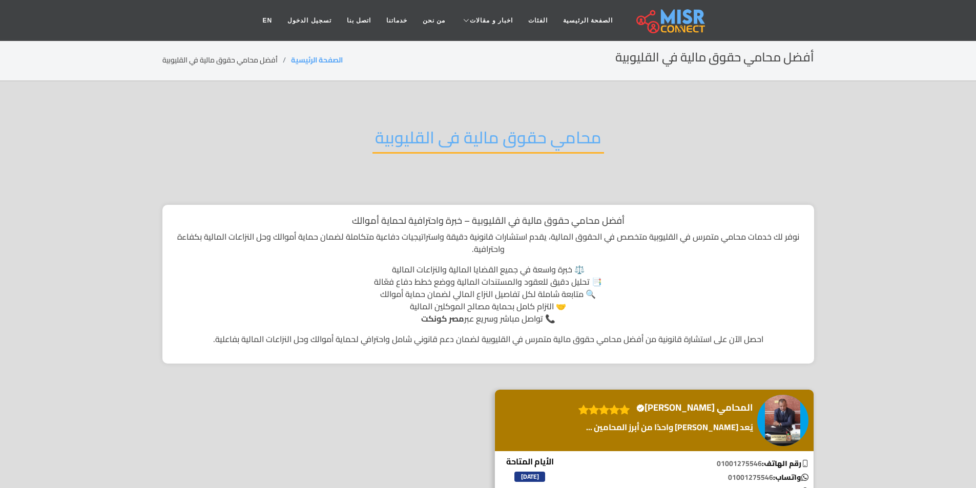
click at [572, 144] on h2 "محامي حقوق مالية فى القليوبية" at bounding box center [489, 141] width 232 height 26
click at [572, 135] on h2 "محامي حقوق مالية فى القليوبية" at bounding box center [489, 141] width 232 height 26
copy div "محامي حقوق مالية فى القليوبية"
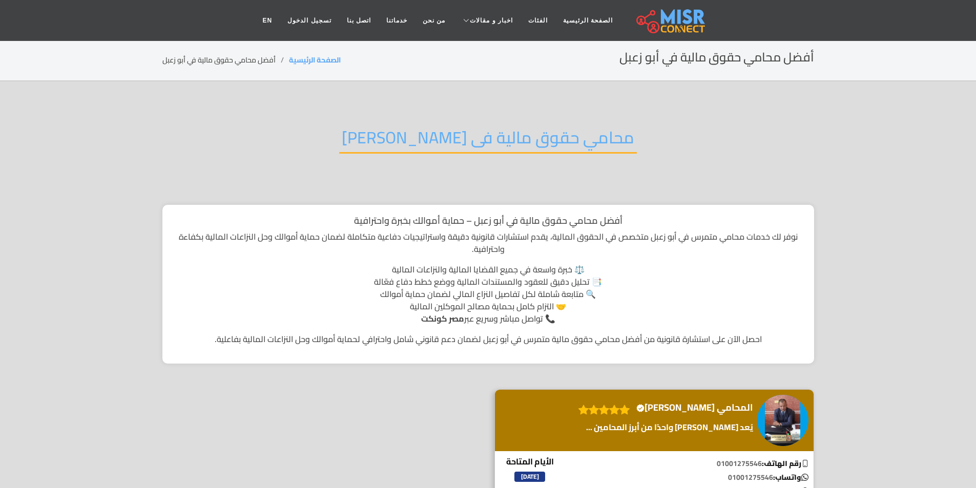
click at [480, 128] on h2 "محامي حقوق مالية فى [PERSON_NAME]" at bounding box center [488, 141] width 298 height 26
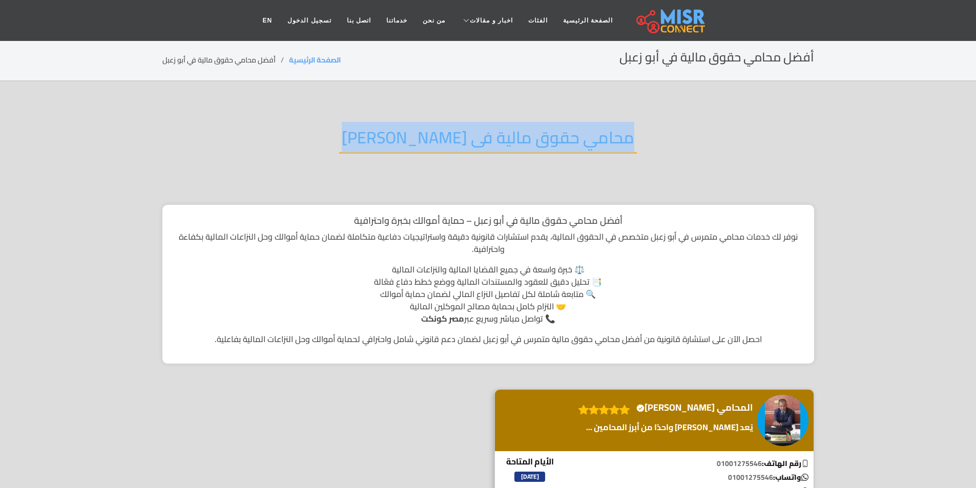
click at [480, 128] on h2 "محامي حقوق مالية فى [PERSON_NAME]" at bounding box center [488, 141] width 298 height 26
copy div "محامي حقوق مالية فى [PERSON_NAME]"
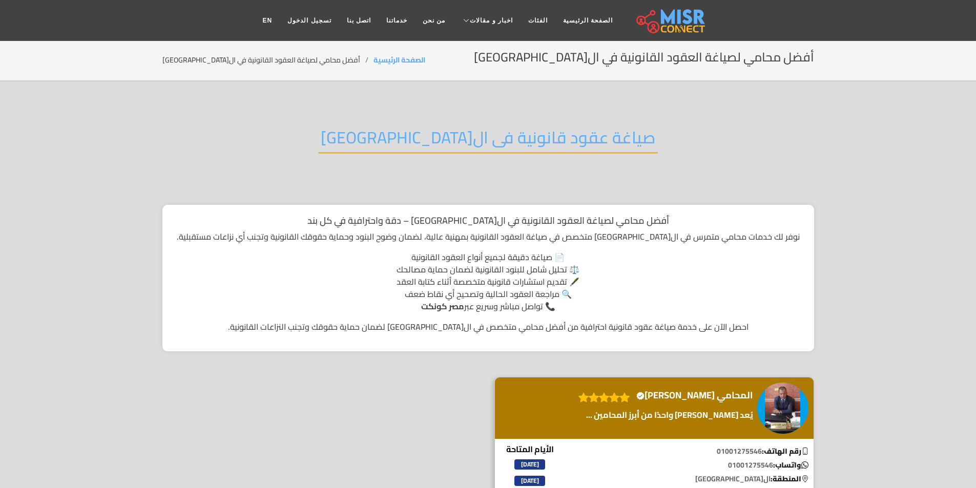
click at [459, 133] on h2 "صياغة عقود قانونية فى ال[GEOGRAPHIC_DATA]" at bounding box center [488, 141] width 340 height 26
click at [458, 121] on div "صياغة عقود قانونية فى ال[GEOGRAPHIC_DATA]" at bounding box center [488, 145] width 652 height 67
click at [457, 97] on section "صياغة عقود قانونية فى القاهرة أفضل محامي لصياغة العقود القانونية في القاهرة – د…" at bounding box center [488, 360] width 976 height 559
click at [458, 133] on h2 "صياغة عقود قانونية فى القاهرة" at bounding box center [488, 141] width 340 height 26
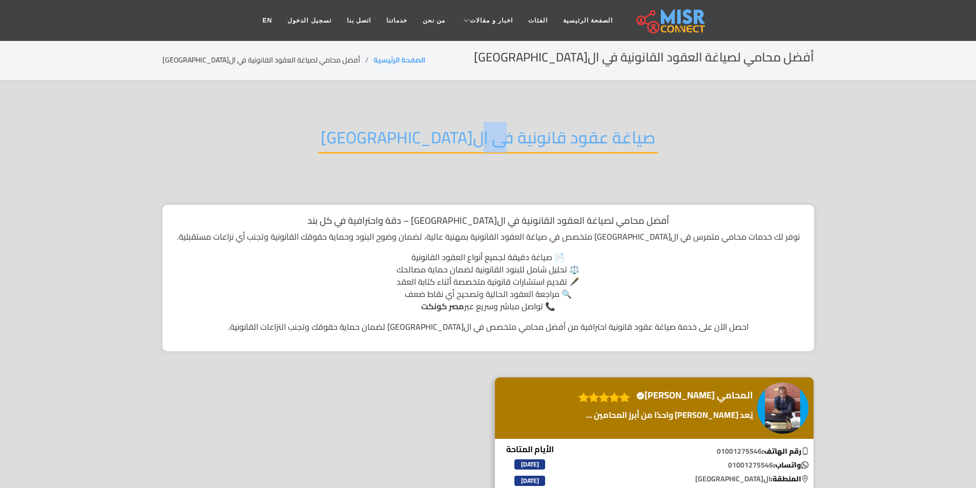
click at [458, 133] on h2 "صياغة عقود قانونية فى القاهرة" at bounding box center [488, 141] width 340 height 26
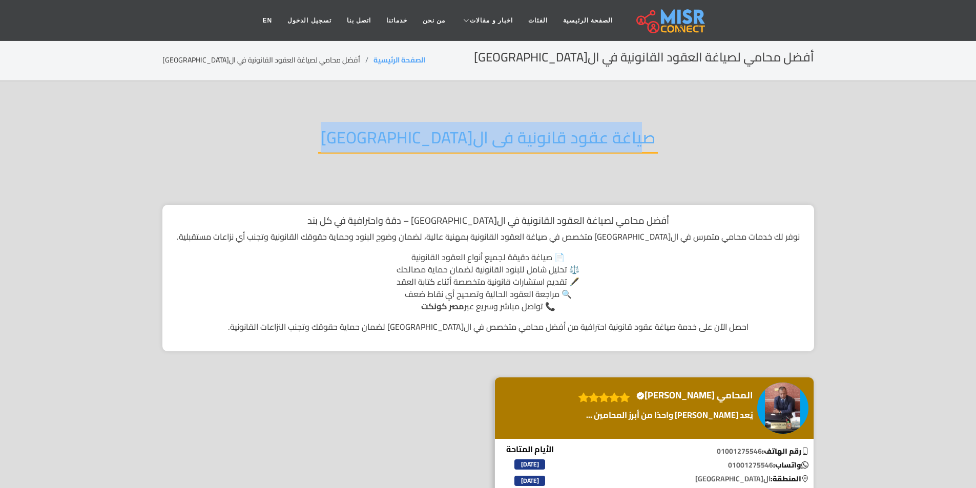
click at [458, 133] on h2 "صياغة عقود قانونية فى القاهرة" at bounding box center [488, 141] width 340 height 26
copy div "صياغة عقود قانونية فى القاهرة"
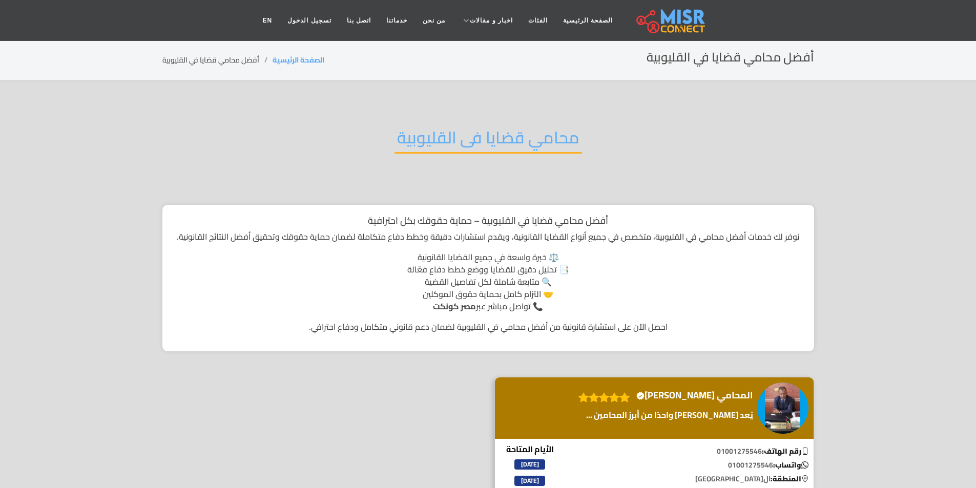
click at [488, 138] on h2 "محامي قضايا فى القليوبية" at bounding box center [489, 141] width 188 height 26
click at [721, 115] on div "محامي قضايا فى القليوبية" at bounding box center [488, 145] width 652 height 67
click at [562, 136] on h2 "محامي قضايا فى القليوبية" at bounding box center [489, 141] width 188 height 26
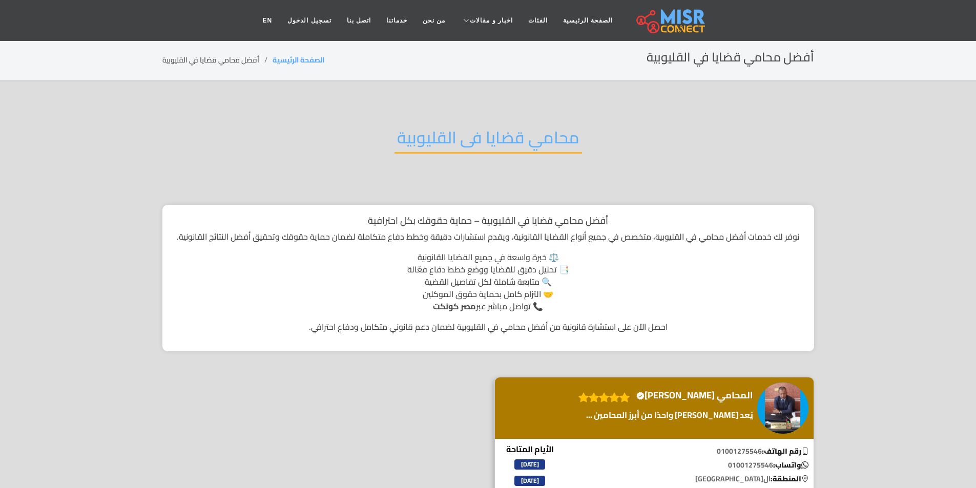
click at [556, 138] on h2 "محامي قضايا فى القليوبية" at bounding box center [489, 141] width 188 height 26
copy div "محامي قضايا فى القليوبية"
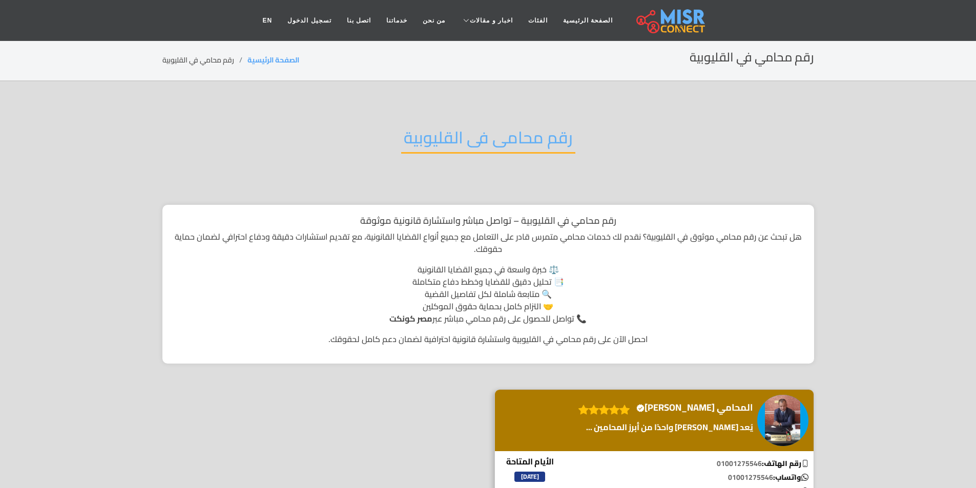
click at [477, 111] on section "رقم محامى فى القليوبية رقم محامي في القليوبية – تواصل مباشر واستشارة قانونية مو…" at bounding box center [488, 366] width 976 height 571
copy div "رقم محامى فى القليوبية"
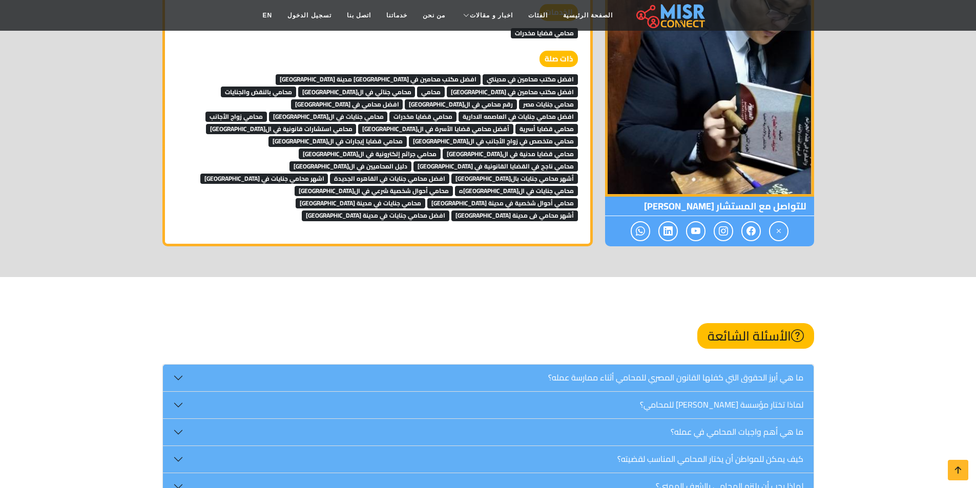
scroll to position [1998, 0]
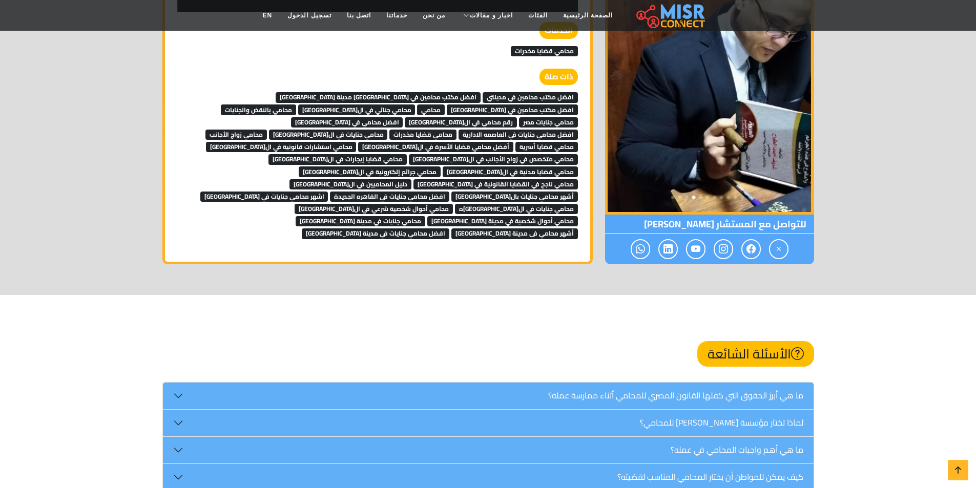
click at [509, 92] on span "افضل مكتب محامين في مدينتي" at bounding box center [530, 97] width 95 height 10
click at [470, 92] on span "افضل مكتب محامين في [GEOGRAPHIC_DATA] مدينة [GEOGRAPHIC_DATA]" at bounding box center [378, 97] width 205 height 10
click at [447, 105] on span "افضل مكتب محامين في السويس" at bounding box center [512, 110] width 131 height 10
click at [417, 105] on span "محامي" at bounding box center [431, 110] width 28 height 10
click at [291, 117] on span "افضل محامي في مصر" at bounding box center [347, 122] width 112 height 10
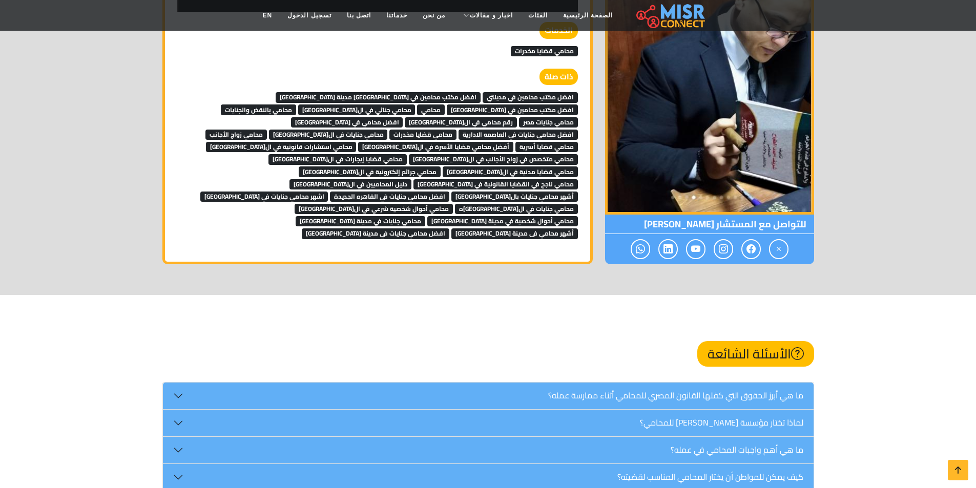
click at [405, 117] on span "رقم محامي في القاهرة" at bounding box center [461, 122] width 112 height 10
click at [519, 117] on span "محامي جنايات مصر" at bounding box center [548, 122] width 59 height 10
click at [296, 105] on span "محامي بالنقض والجنايات" at bounding box center [258, 110] width 75 height 10
click at [416, 105] on span "محامي جنائي في القاهرة" at bounding box center [356, 110] width 117 height 10
click at [509, 130] on span "افضل محامي جنايات في العاصمه الادارية" at bounding box center [518, 135] width 119 height 10
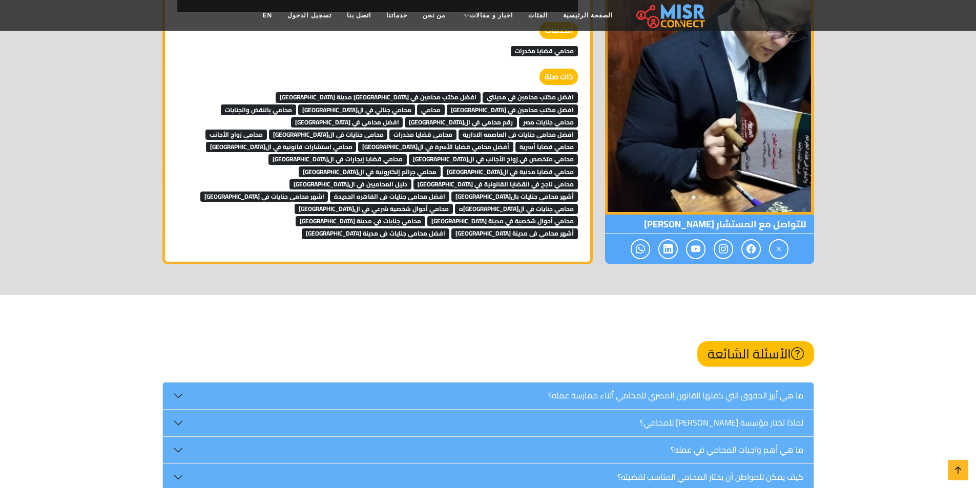
click at [447, 130] on span "محامي قضايا مخدرات" at bounding box center [422, 135] width 67 height 10
click at [383, 130] on span "محامي جنايات في القاهرة" at bounding box center [328, 135] width 119 height 10
click at [267, 130] on span "محامي زواج الأجانب" at bounding box center [235, 135] width 61 height 10
click at [515, 142] on span "محامي قضايا أسرية" at bounding box center [546, 147] width 63 height 10
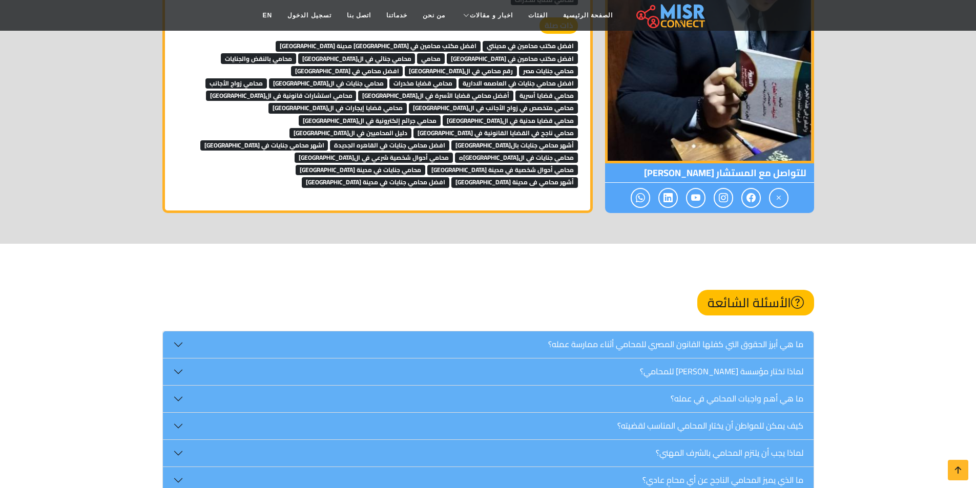
click at [500, 78] on span "افضل محامي جنايات في العاصمه الادارية" at bounding box center [518, 83] width 119 height 10
click at [437, 78] on span "محامي قضايا مخدرات" at bounding box center [422, 83] width 67 height 10
click at [361, 78] on span "محامي جنايات في القاهرة" at bounding box center [328, 83] width 119 height 10
click at [267, 78] on span "محامي زواج الأجانب" at bounding box center [235, 83] width 61 height 10
click at [409, 103] on span "محامي متخصص في زواج الأجانب في القاهرة" at bounding box center [493, 108] width 169 height 10
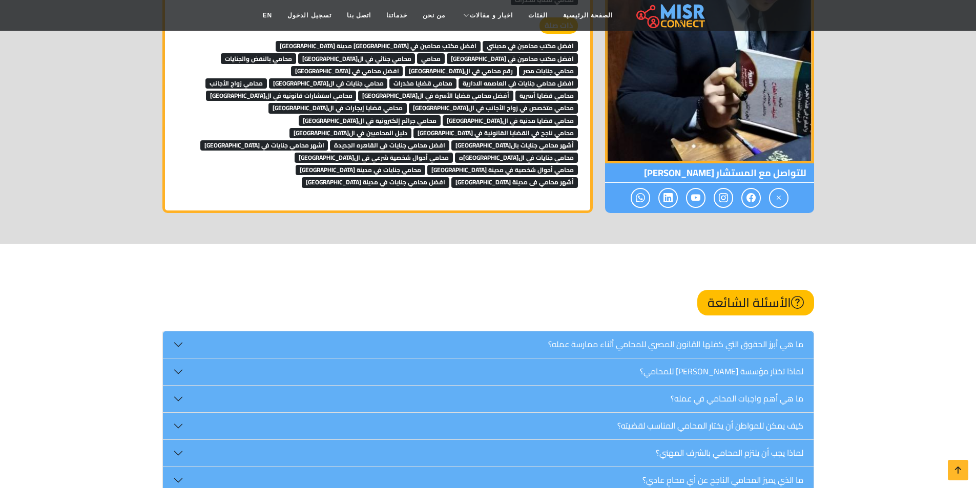
click at [357, 91] on span "محامي استشارات قانونية في القاهرة" at bounding box center [281, 96] width 151 height 10
click at [477, 91] on span "أفضل محامي قضايا الأسرة في القاهرة" at bounding box center [435, 96] width 155 height 10
click at [407, 103] on span "محامي قضايا إيجارات في القاهرة" at bounding box center [337, 108] width 138 height 10
click at [464, 115] on span "محامي قضايا مدنية في القاهرة" at bounding box center [510, 120] width 135 height 10
click at [365, 115] on span "محامي جرائم إلكترونية في القاهرة" at bounding box center [370, 120] width 142 height 10
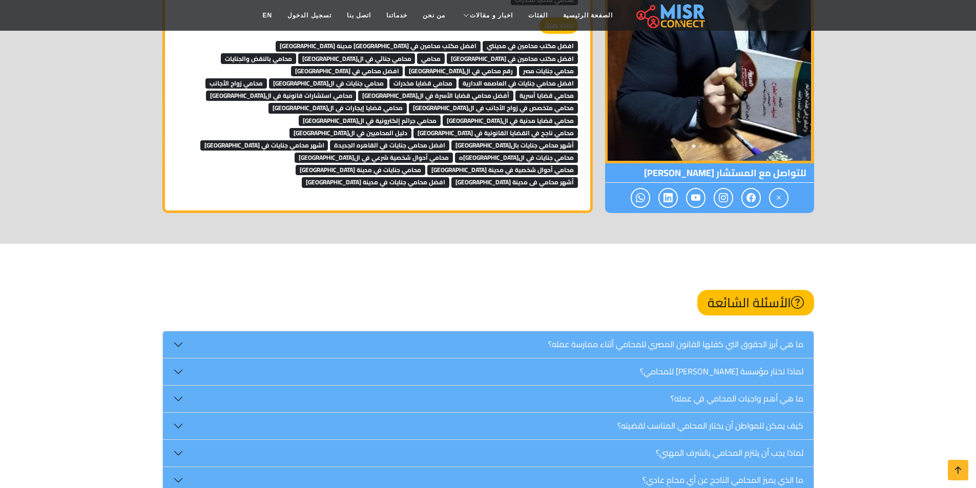
click at [451, 140] on span "أشهر محامي جنايات بالقاهرة" at bounding box center [514, 145] width 127 height 10
click at [404, 128] on span "دليل المحاميين في القاهرة" at bounding box center [351, 133] width 122 height 10
click at [481, 128] on span "محامي ناجح في القضايا القانونية في القاهرة" at bounding box center [496, 133] width 164 height 10
click at [449, 140] on span "افضل محامي جنايات في القاهره الجديدة" at bounding box center [389, 145] width 119 height 10
click at [328, 140] on span "اشهر محامي جنايات في مصر" at bounding box center [264, 145] width 128 height 10
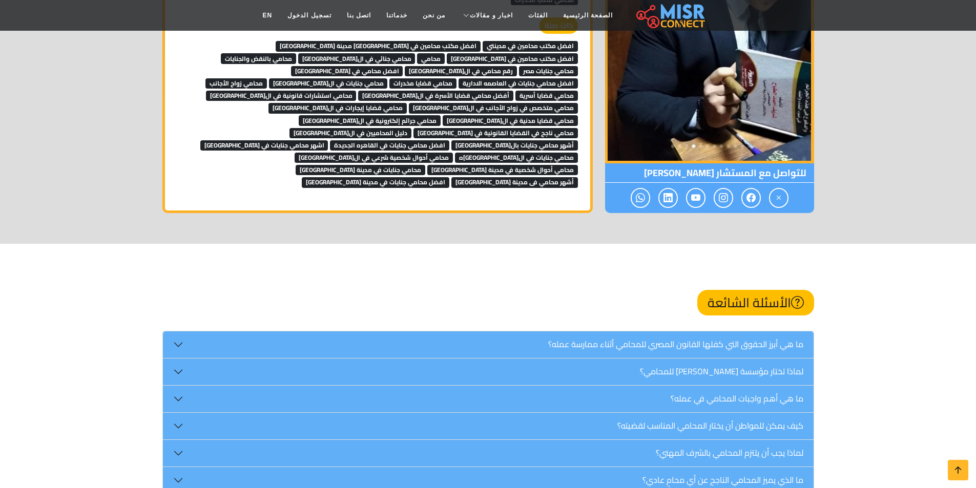
click at [427, 161] on link "محامي أحوال شخصية في مدينة بدر" at bounding box center [502, 168] width 151 height 15
click at [337, 161] on link "محامي جنايات في مدينة بدر" at bounding box center [361, 168] width 130 height 15
click at [427, 165] on span "محامي أحوال شخصية في مدينة بدر" at bounding box center [502, 170] width 151 height 10
click at [453, 153] on span "محامي أحوال شخصية شرعي في القاهرة" at bounding box center [374, 158] width 158 height 10
click at [449, 177] on span "افضل محامي جنايات في مدينة بدر" at bounding box center [376, 182] width 148 height 10
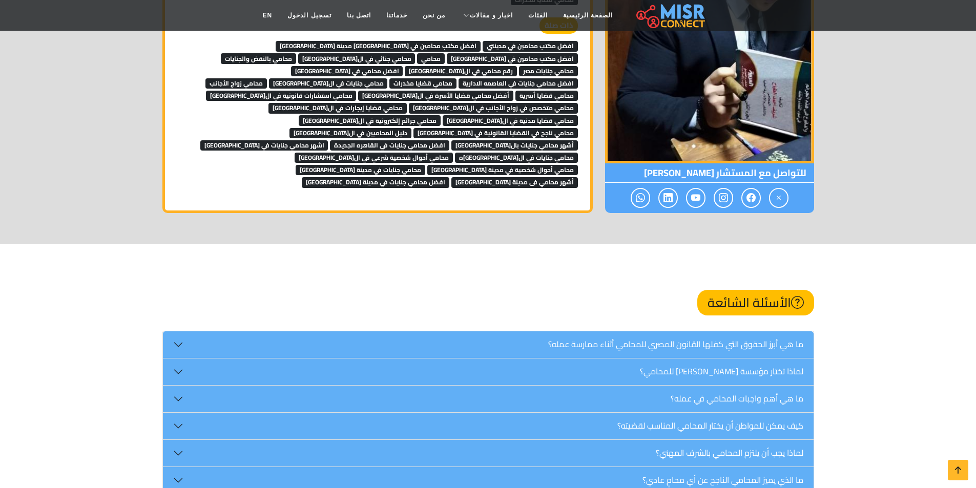
click at [449, 177] on span "افضل محامي جنايات في مدينة بدر" at bounding box center [376, 182] width 148 height 10
click at [453, 153] on span "محامي أحوال شخصية شرعي في القاهرة" at bounding box center [374, 158] width 158 height 10
drag, startPoint x: 339, startPoint y: 104, endPoint x: 330, endPoint y: 108, distance: 9.6
click at [339, 165] on span "محامي جنايات في مدينة بدر" at bounding box center [361, 170] width 130 height 10
click at [451, 177] on span "أشهر محامي فى مدينة بدر" at bounding box center [514, 182] width 127 height 10
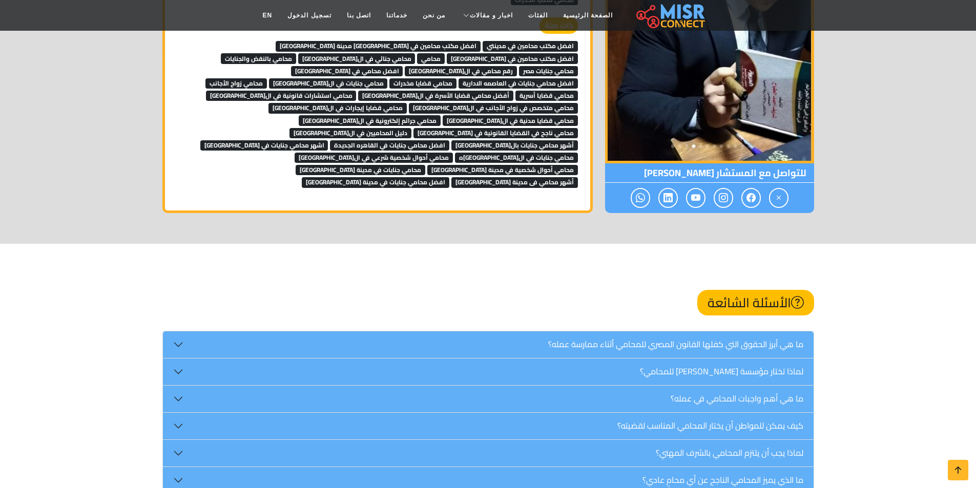
click at [455, 153] on span "محامي جنايات في القاهره" at bounding box center [516, 158] width 123 height 10
click at [328, 140] on span "اشهر محامي جنايات في مصر" at bounding box center [264, 145] width 128 height 10
click at [449, 140] on span "افضل محامي جنايات في القاهره الجديدة" at bounding box center [389, 145] width 119 height 10
click at [466, 128] on span "محامي ناجح في القضايا القانونية في القاهرة" at bounding box center [496, 133] width 164 height 10
click at [411, 128] on span "دليل المحاميين في القاهرة" at bounding box center [351, 133] width 122 height 10
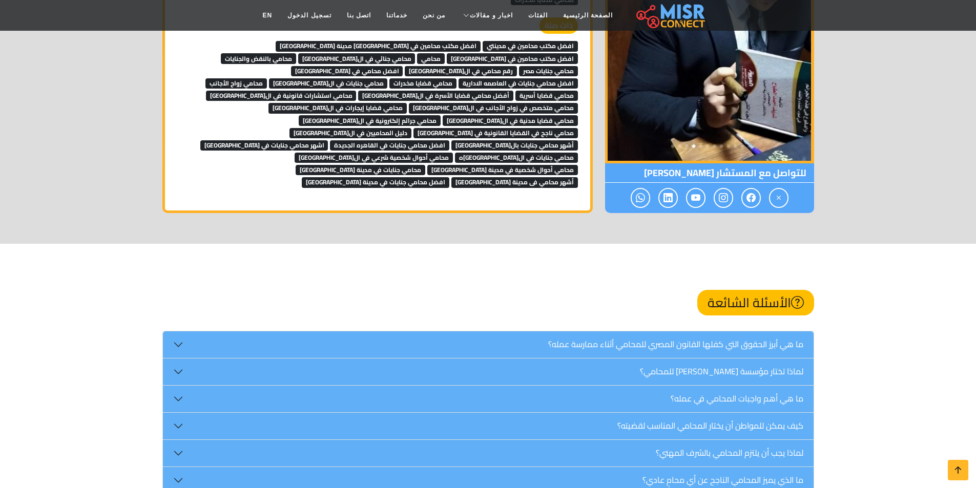
click at [451, 140] on span "أشهر محامي جنايات بالقاهرة" at bounding box center [514, 145] width 127 height 10
click at [340, 112] on link "محامي جرائم إلكترونية في القاهرة" at bounding box center [370, 119] width 142 height 15
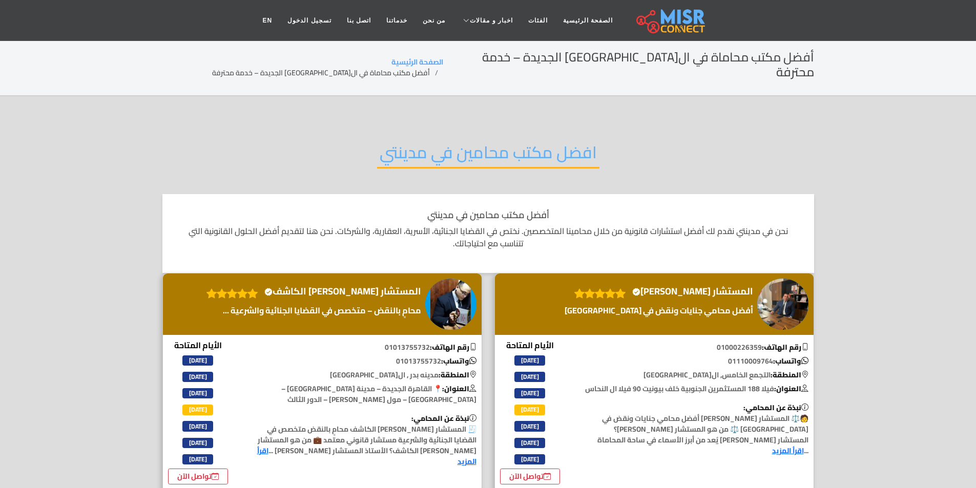
drag, startPoint x: 344, startPoint y: 126, endPoint x: 357, endPoint y: 126, distance: 12.3
click at [357, 127] on div "افضل مكتب محامين في مدينتي" at bounding box center [488, 160] width 652 height 67
click at [349, 128] on div "افضل مكتب محامين في مدينتي" at bounding box center [488, 160] width 652 height 67
click at [388, 145] on h2 "افضل مكتب محامين في مدينتي" at bounding box center [488, 155] width 222 height 26
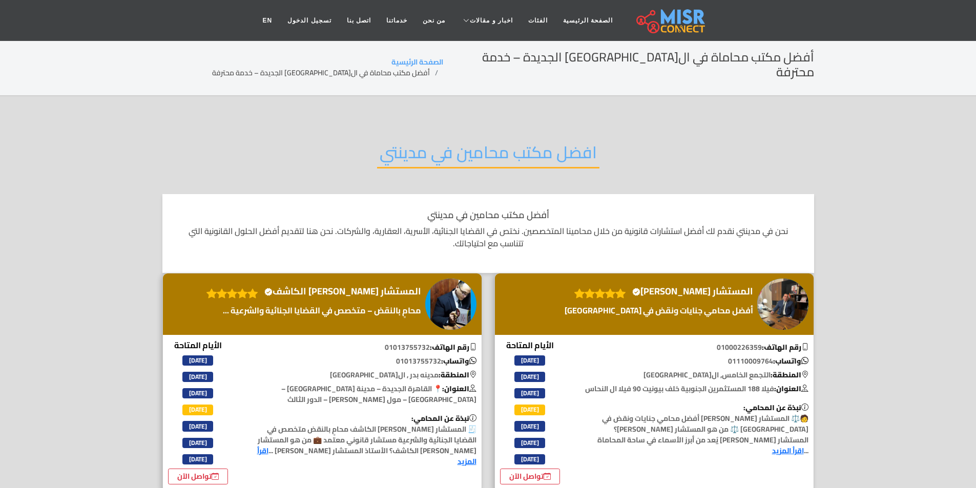
click at [388, 145] on h2 "افضل مكتب محامين في مدينتي" at bounding box center [488, 155] width 222 height 26
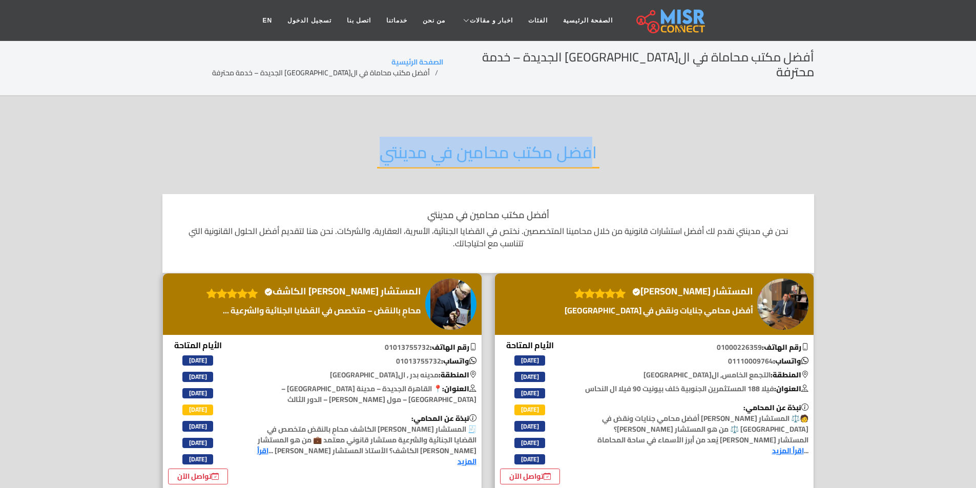
click at [388, 145] on h2 "افضل مكتب محامين في مدينتي" at bounding box center [488, 155] width 222 height 26
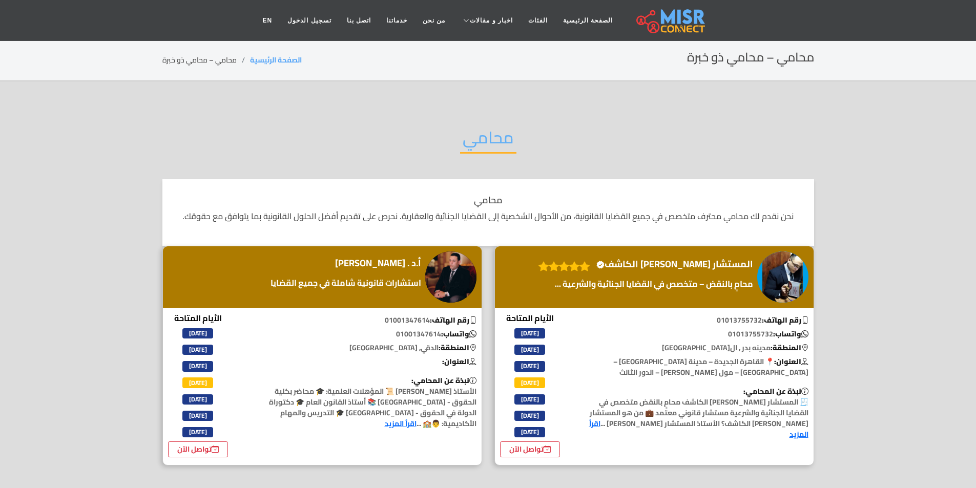
click at [509, 142] on h2 "محامي" at bounding box center [488, 141] width 56 height 26
copy h2 "محامي"
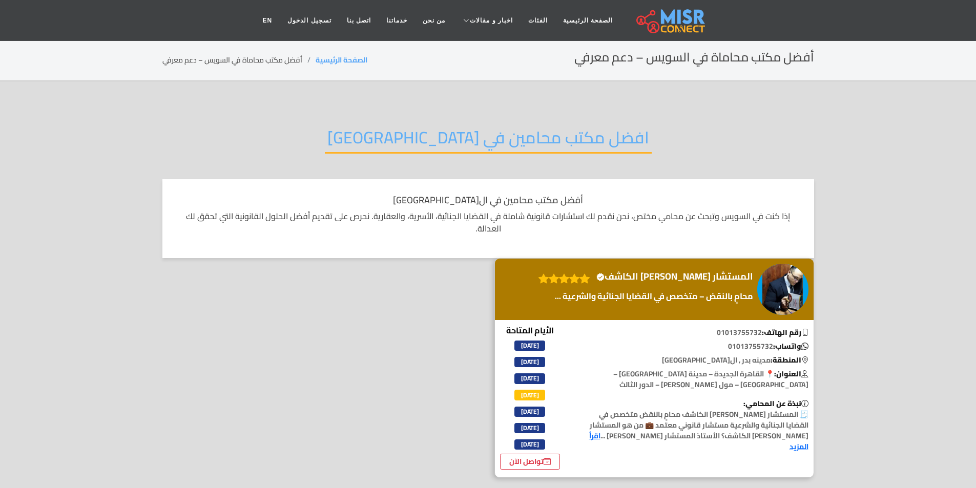
click at [423, 141] on h2 "افضل مكتب محامين في [GEOGRAPHIC_DATA]" at bounding box center [488, 141] width 327 height 26
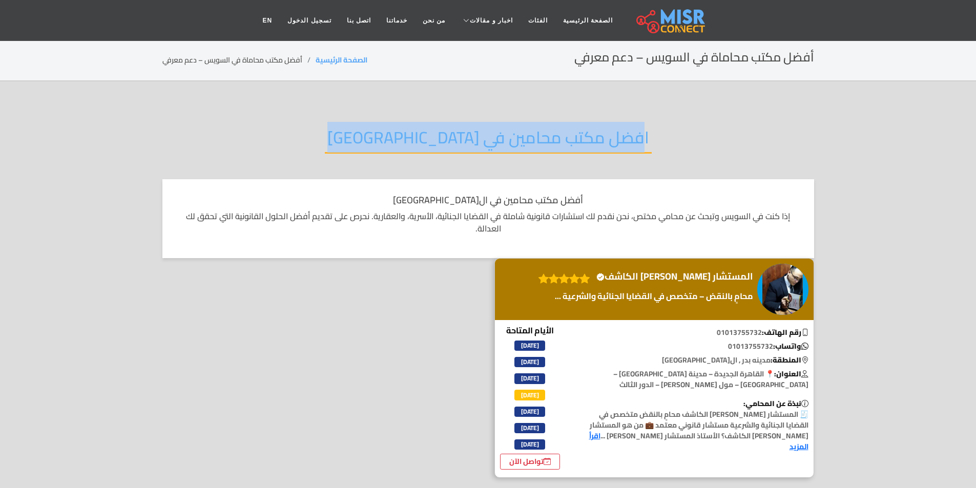
click at [423, 141] on h2 "افضل مكتب محامين في [GEOGRAPHIC_DATA]" at bounding box center [488, 141] width 327 height 26
copy div "افضل مكتب محامين في [GEOGRAPHIC_DATA]"
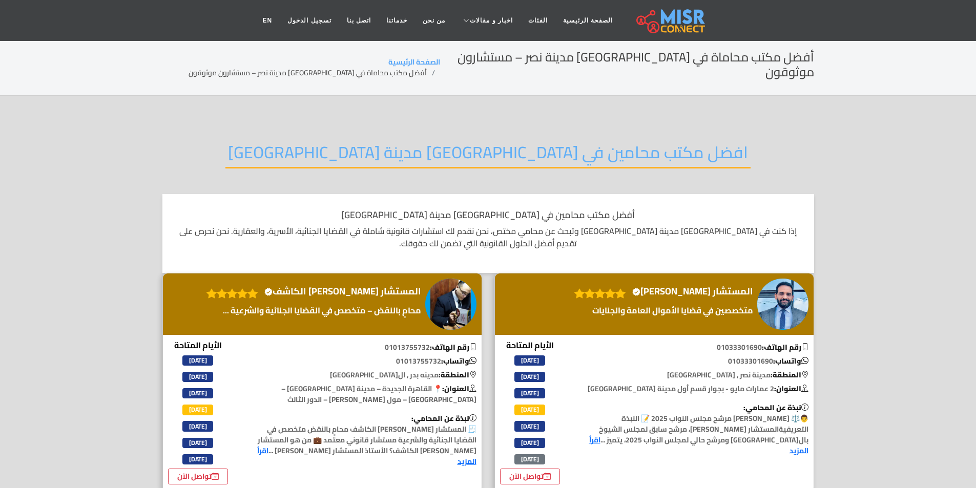
click at [379, 142] on h2 "افضل مكتب محامين في [GEOGRAPHIC_DATA] مدينة [GEOGRAPHIC_DATA]" at bounding box center [487, 155] width 525 height 26
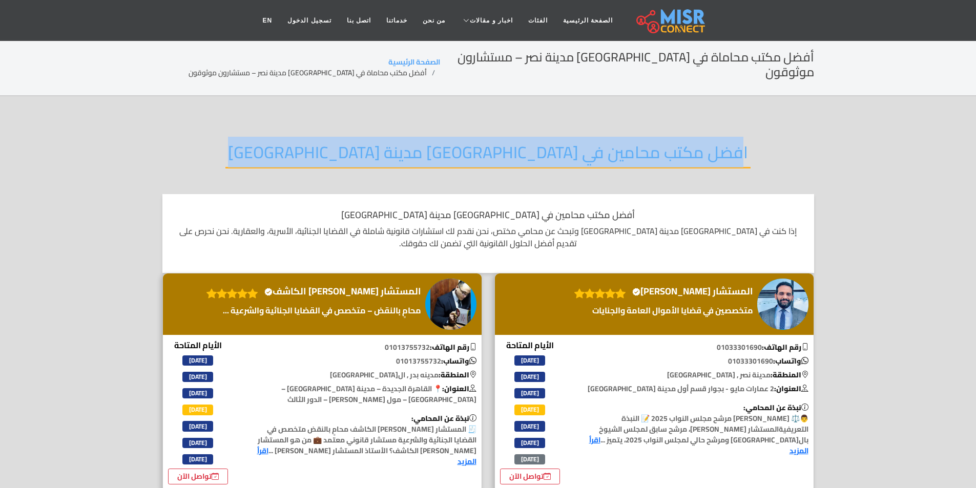
click at [379, 142] on h2 "افضل مكتب محامين في [GEOGRAPHIC_DATA] مدينة [GEOGRAPHIC_DATA]" at bounding box center [487, 155] width 525 height 26
copy div "افضل مكتب محامين في [GEOGRAPHIC_DATA] مدينة [GEOGRAPHIC_DATA]"
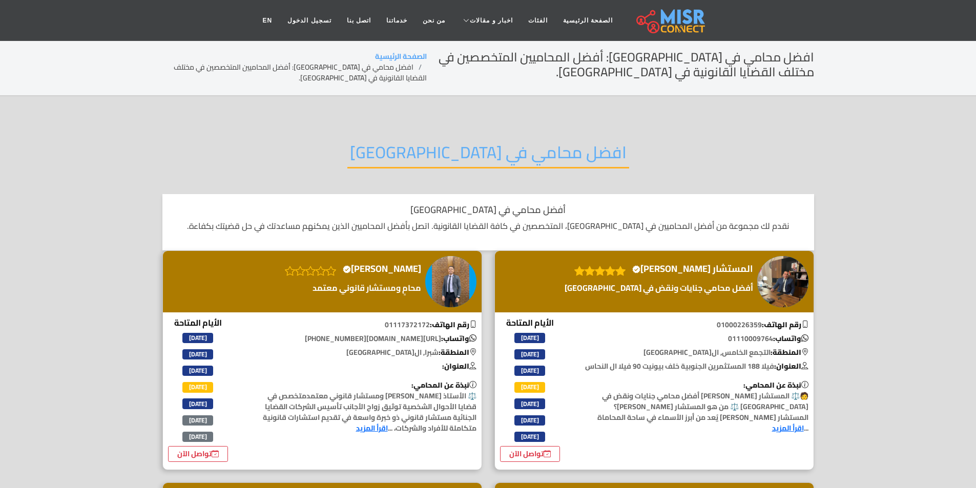
click at [461, 154] on h2 "افضل محامي في مصر" at bounding box center [488, 155] width 282 height 26
click at [460, 153] on h2 "افضل محامي في مصر" at bounding box center [488, 155] width 282 height 26
click at [458, 153] on h2 "افضل محامي في مصر" at bounding box center [488, 155] width 282 height 26
click at [447, 146] on h2 "افضل محامي في مصر" at bounding box center [488, 155] width 282 height 26
click at [460, 161] on h2 "افضل محامي في مصر" at bounding box center [488, 155] width 282 height 26
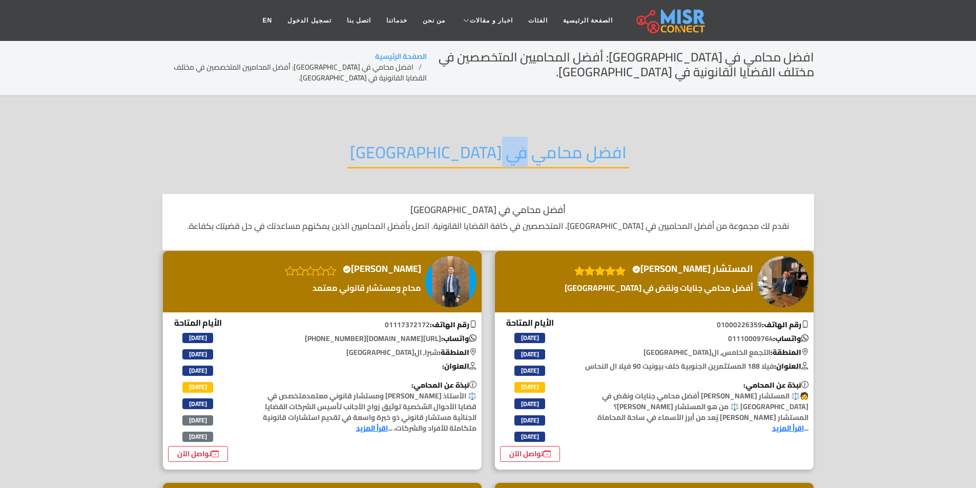
click at [460, 161] on h2 "افضل محامي في مصر" at bounding box center [488, 155] width 282 height 26
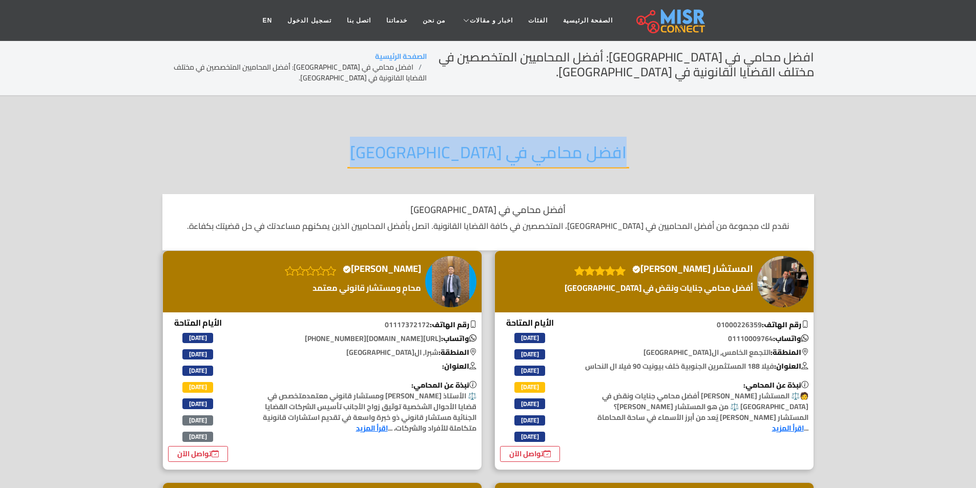
click at [460, 161] on h2 "افضل محامي في مصر" at bounding box center [488, 155] width 282 height 26
copy div "افضل محامي في مصر"
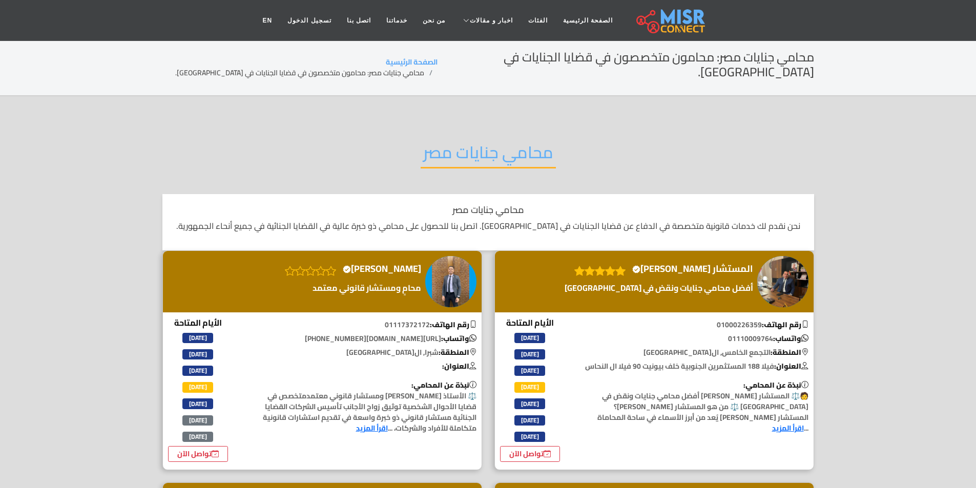
click at [539, 146] on h2 "محامي جنايات مصر" at bounding box center [488, 155] width 135 height 26
click at [531, 145] on h2 "محامي جنايات مصر" at bounding box center [488, 155] width 135 height 26
click at [531, 144] on h2 "محامي جنايات مصر" at bounding box center [488, 155] width 135 height 26
copy div "محامي جنايات مصر"
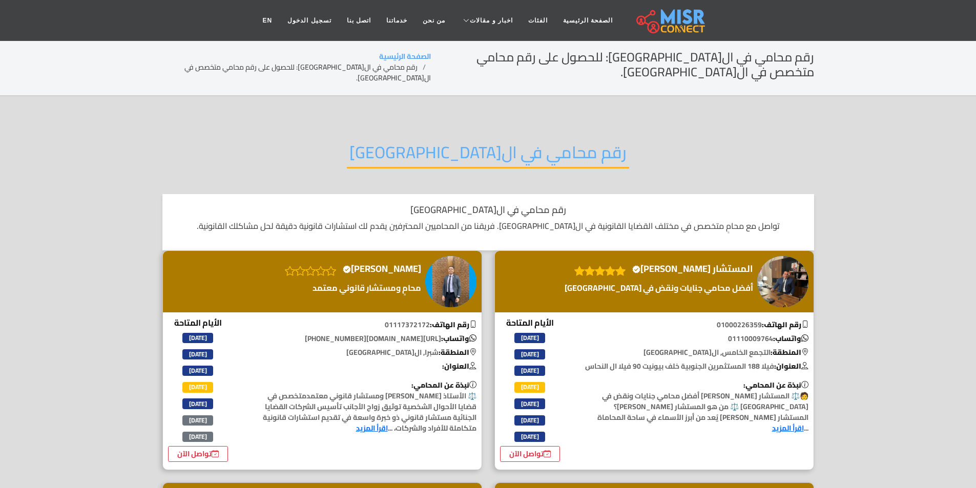
click at [479, 142] on h2 "رقم محامي في ال[GEOGRAPHIC_DATA]" at bounding box center [488, 155] width 282 height 26
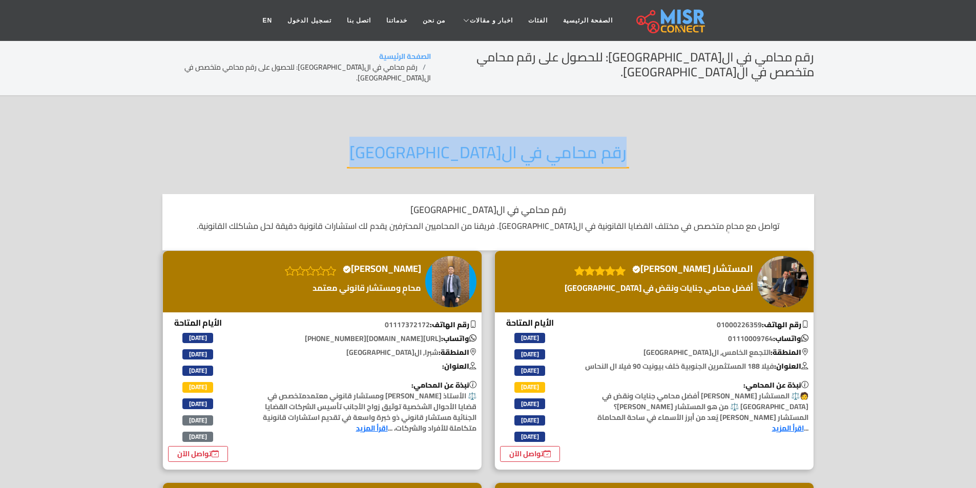
click at [479, 142] on h2 "رقم محامي في ال[GEOGRAPHIC_DATA]" at bounding box center [488, 155] width 282 height 26
copy div "رقم محامي في ال[GEOGRAPHIC_DATA]"
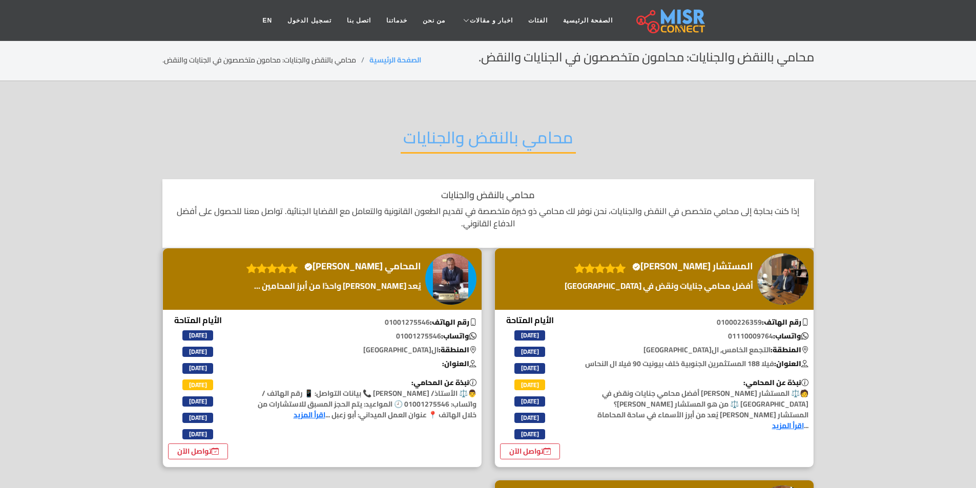
click at [469, 121] on div "محامي بالنقض والجنايات" at bounding box center [488, 145] width 652 height 67
click at [466, 113] on div "محامي بالنقض والجنايات" at bounding box center [488, 145] width 652 height 67
copy div "محامي بالنقض والجنايات"
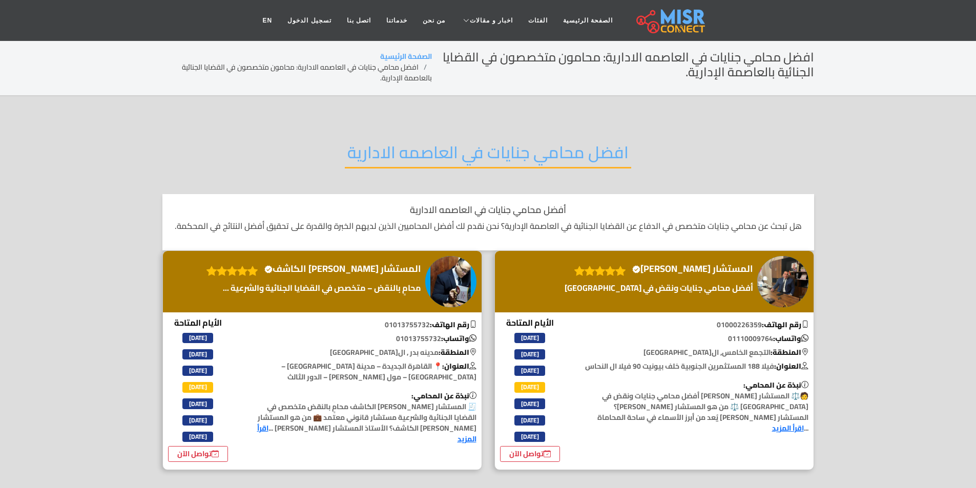
click at [514, 127] on div "افضل محامي جنايات في العاصمه الادارية" at bounding box center [488, 160] width 652 height 67
click at [515, 142] on h2 "افضل محامي جنايات في العاصمه الادارية" at bounding box center [488, 155] width 286 height 26
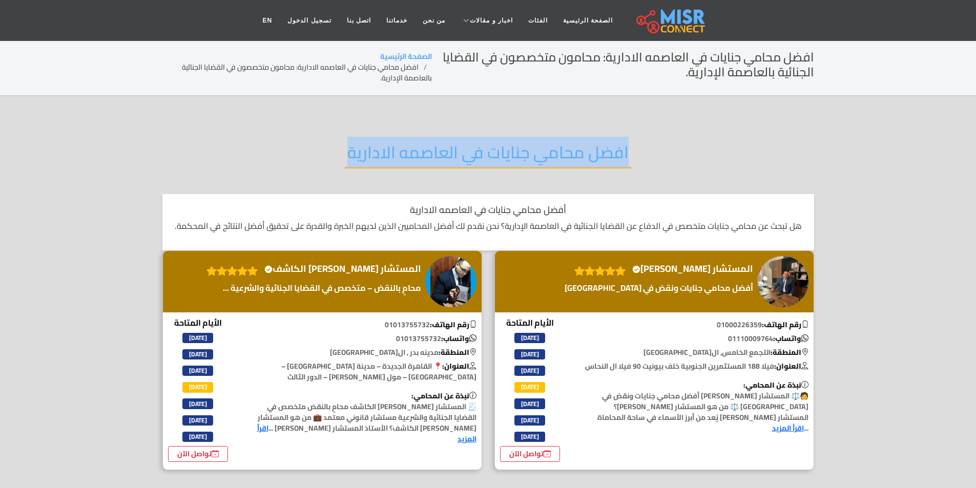
click at [515, 142] on h2 "افضل محامي جنايات في العاصمه الادارية" at bounding box center [488, 155] width 286 height 26
copy div "افضل محامي جنايات في العاصمه الادارية"
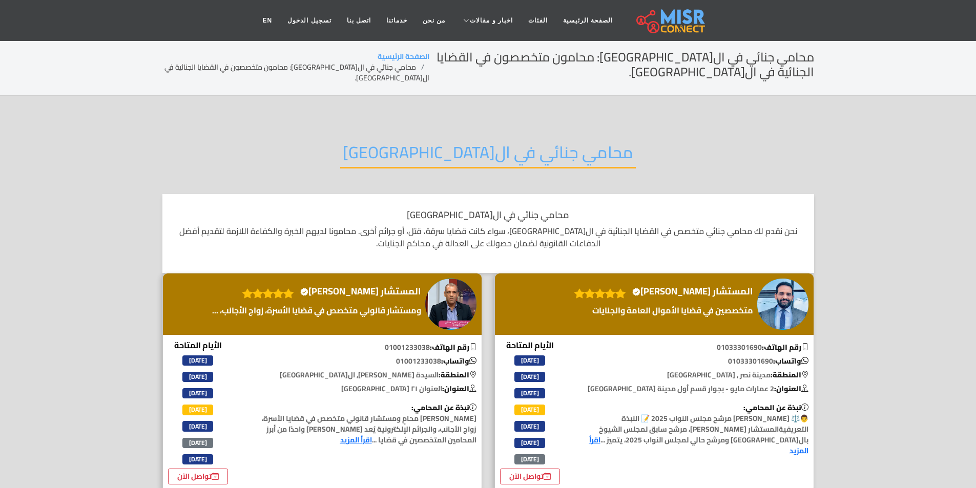
click at [561, 155] on h2 "محامي جنائي في ال[GEOGRAPHIC_DATA]" at bounding box center [488, 155] width 296 height 26
click at [561, 155] on h2 "محامي جنائي في القاهرة" at bounding box center [488, 155] width 296 height 26
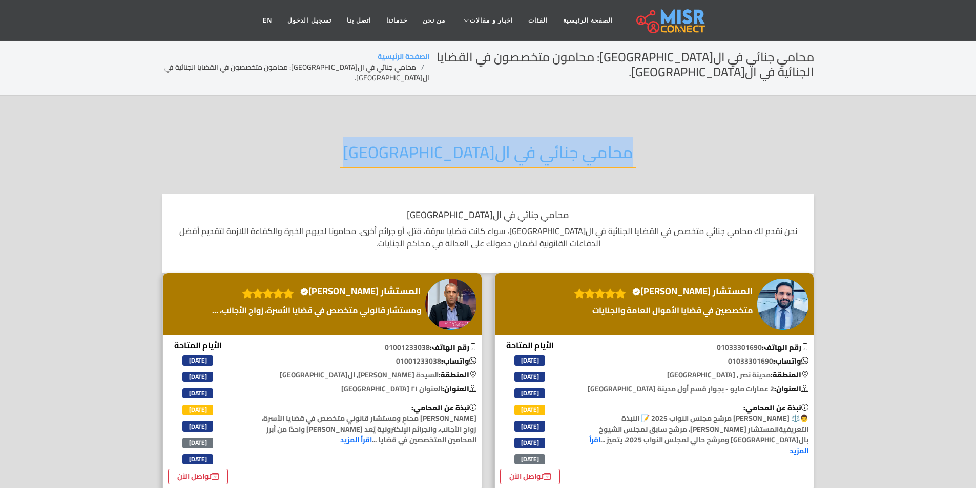
click at [561, 155] on h2 "محامي جنائي في القاهرة" at bounding box center [488, 155] width 296 height 26
copy div "محامي جنائي في القاهرة"
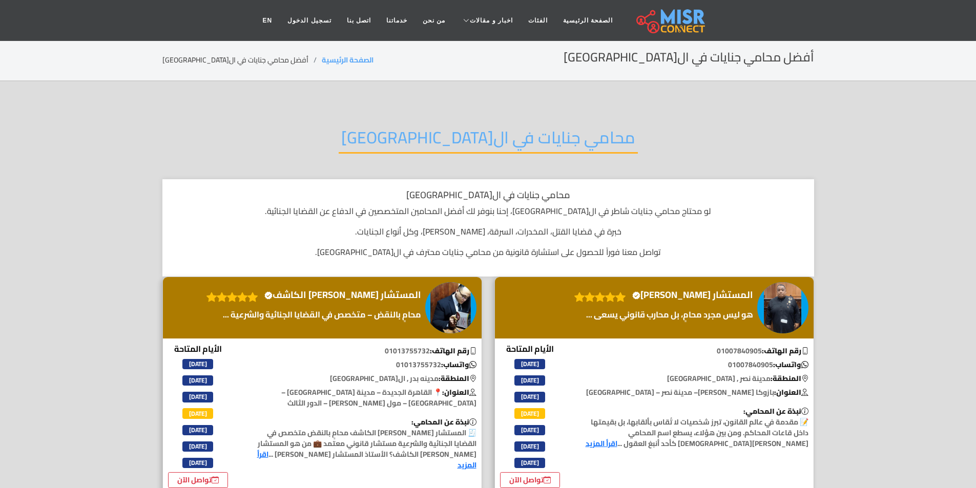
click at [576, 128] on h2 "محامي جنايات في ال[GEOGRAPHIC_DATA]" at bounding box center [488, 141] width 299 height 26
click at [580, 139] on div "محامي جنايات في ال[GEOGRAPHIC_DATA]" at bounding box center [488, 145] width 652 height 67
click at [573, 143] on h2 "محامي جنايات في القاهرة" at bounding box center [488, 141] width 299 height 26
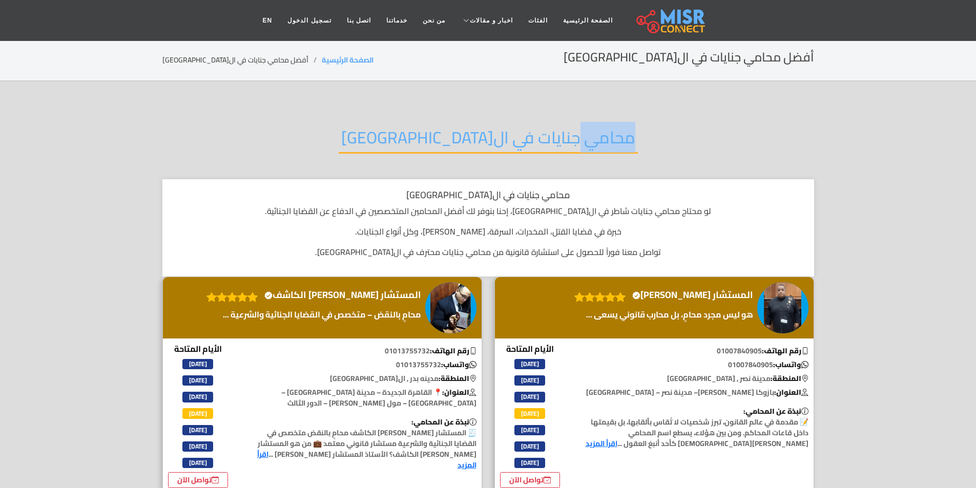
click at [572, 143] on h2 "محامي جنايات في القاهرة" at bounding box center [488, 141] width 299 height 26
click at [571, 142] on h2 "محامي جنايات في القاهرة" at bounding box center [488, 141] width 299 height 26
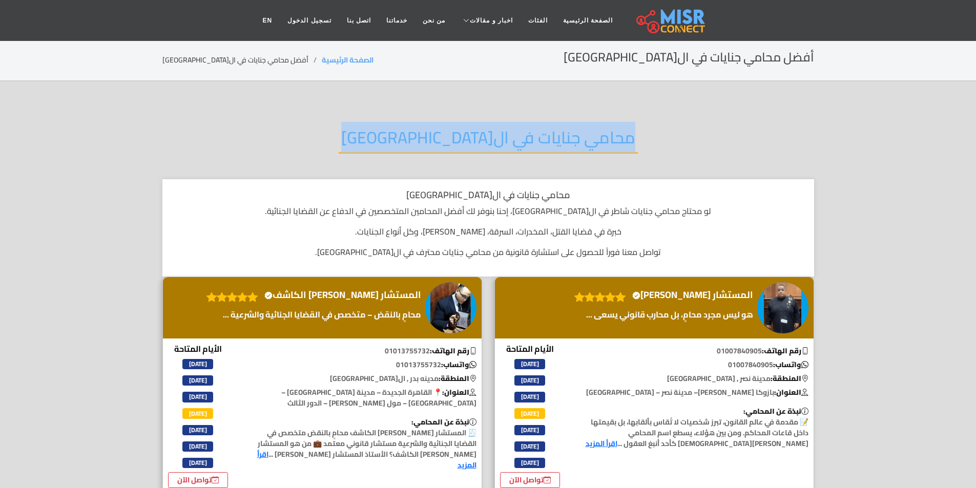
click at [570, 142] on h2 "محامي جنايات في القاهرة" at bounding box center [488, 141] width 299 height 26
copy div "محامي جنايات في القاهرة"
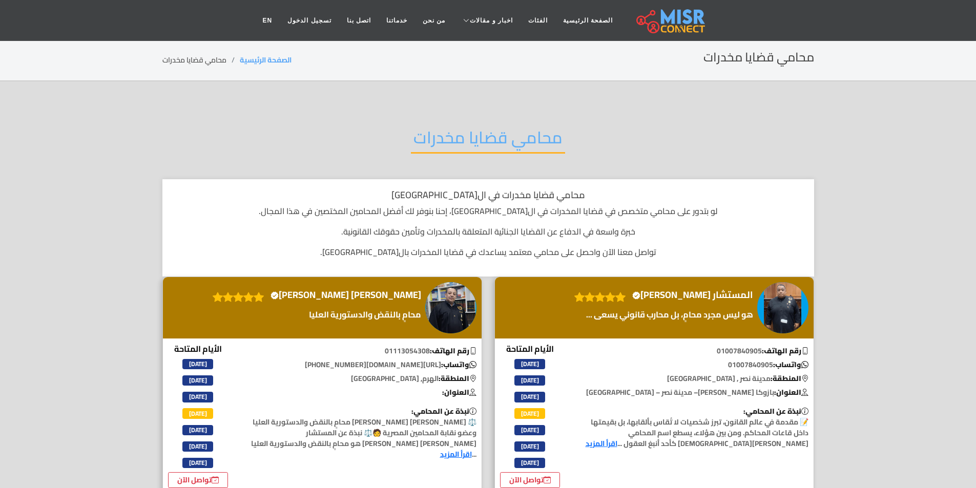
drag, startPoint x: 433, startPoint y: 138, endPoint x: 443, endPoint y: 142, distance: 10.4
click at [436, 139] on h2 "محامي قضايا مخدرات" at bounding box center [488, 141] width 154 height 26
click at [443, 142] on h2 "محامي قضايا مخدرات" at bounding box center [488, 141] width 154 height 26
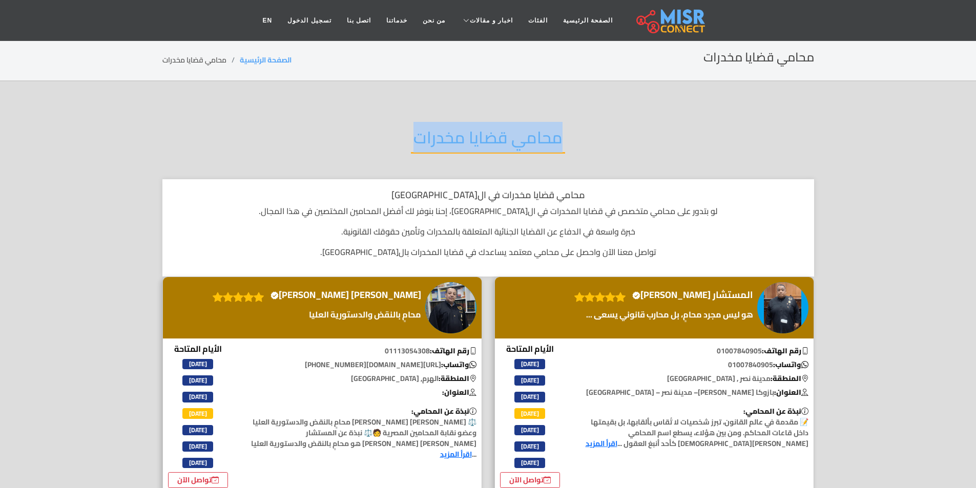
copy div "محامي قضايا مخدرات"
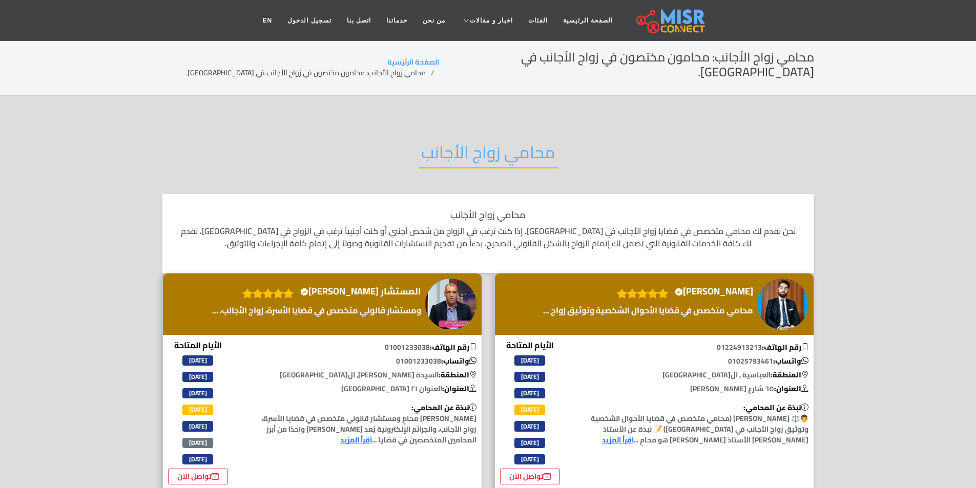
click at [467, 127] on div "محامي زواج الأجانب" at bounding box center [488, 160] width 652 height 67
copy div "محامي زواج الأجانب"
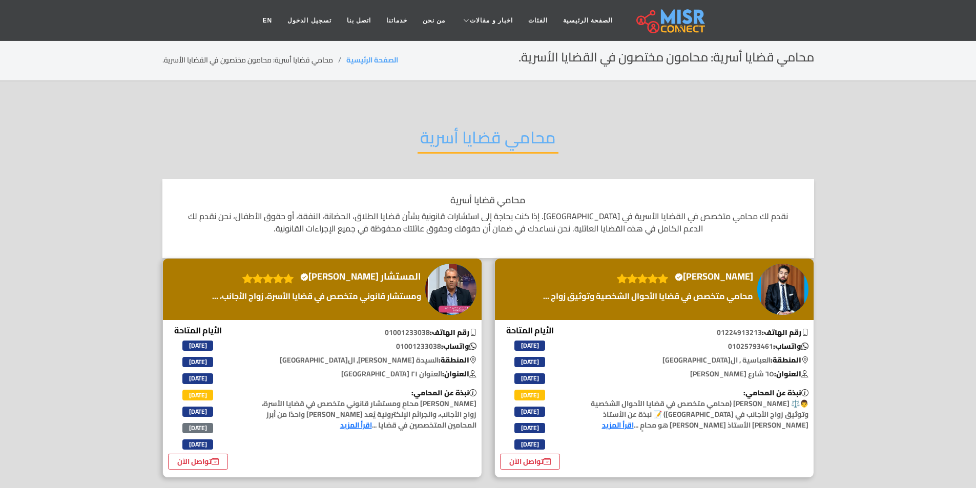
click at [454, 113] on div "محامي قضايا أسرية" at bounding box center [488, 145] width 652 height 67
copy div "محامي قضايا أسرية"
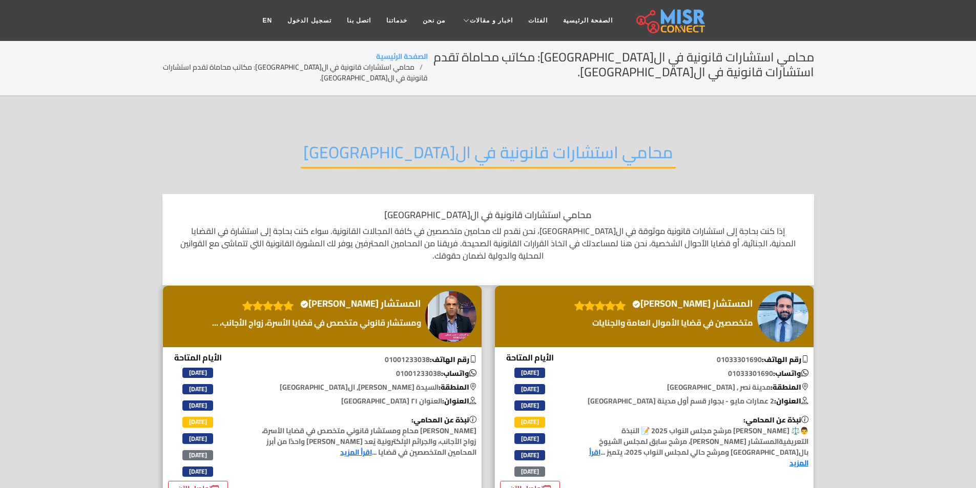
click at [454, 144] on h2 "محامي استشارات قانونية في القاهرة" at bounding box center [488, 155] width 375 height 26
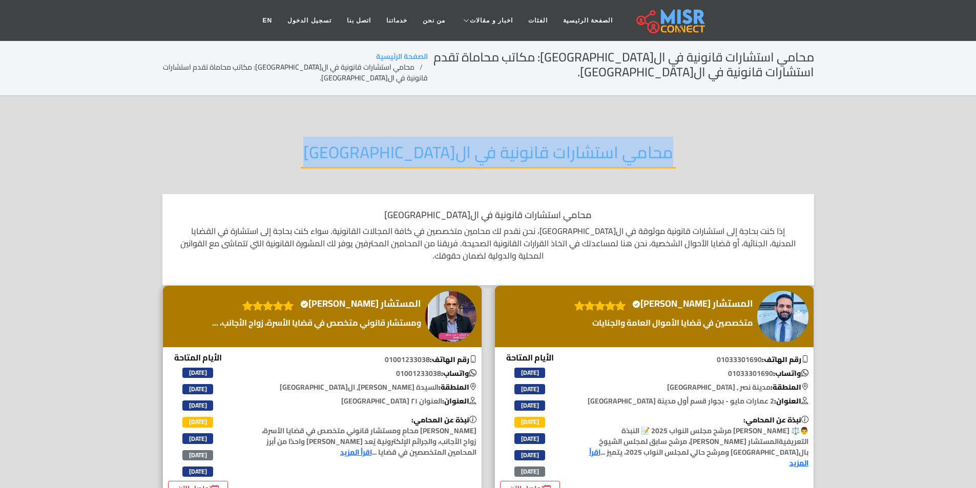
click at [454, 144] on h2 "محامي استشارات قانونية في القاهرة" at bounding box center [488, 155] width 375 height 26
copy div "محامي استشارات قانونية في القاهرة"
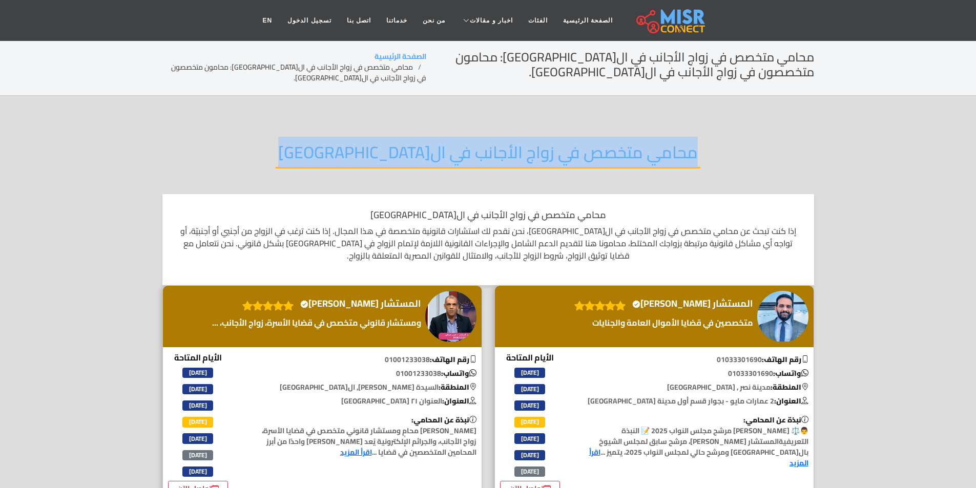
copy div "محامي متخصص في زواج الأجانب في القاهرة"
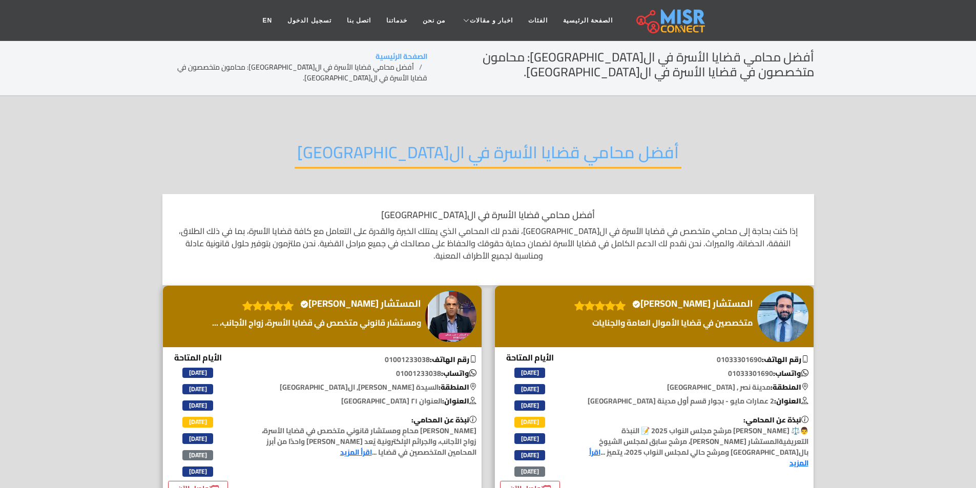
click at [486, 135] on div "أفضل محامي قضايا الأسرة في القاهرة" at bounding box center [488, 160] width 652 height 67
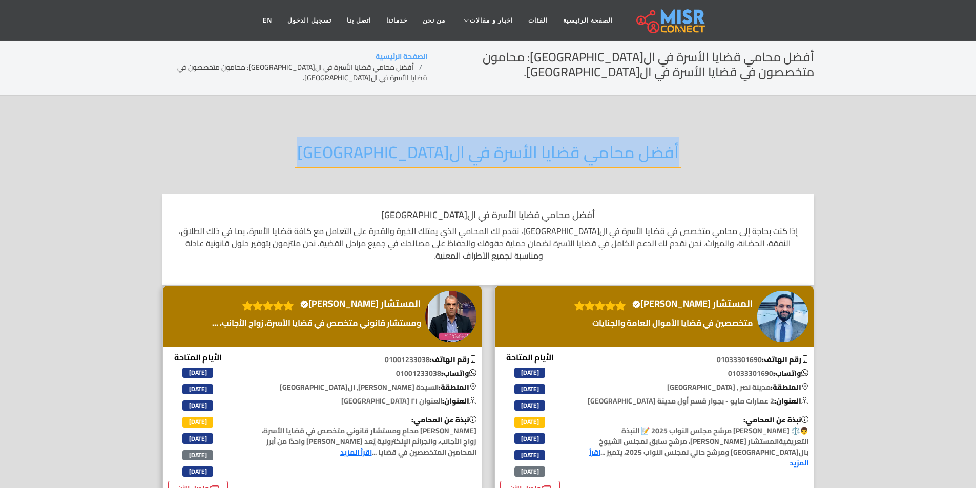
click at [486, 135] on div "أفضل محامي قضايا الأسرة في القاهرة" at bounding box center [488, 160] width 652 height 67
copy div "أفضل محامي قضايا الأسرة في القاهرة"
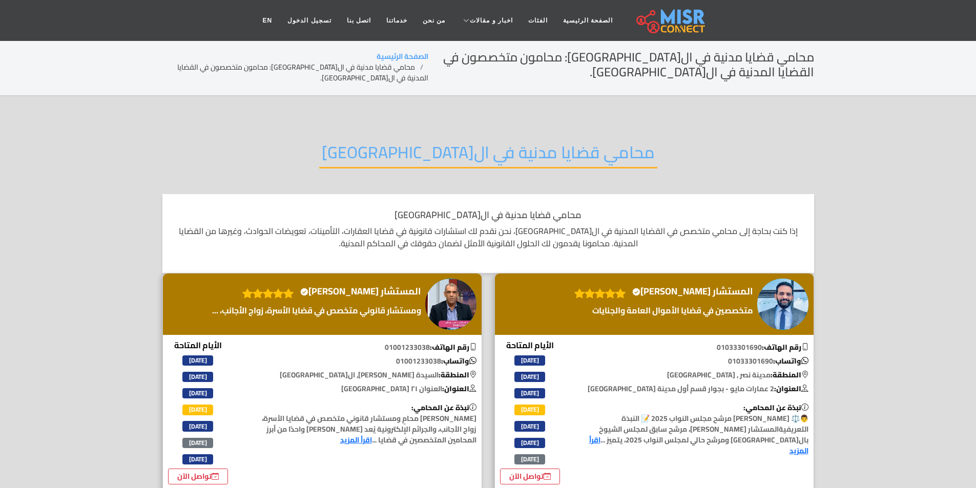
click at [553, 162] on h2 "محامي قضايا مدنية في القاهرة" at bounding box center [488, 155] width 338 height 26
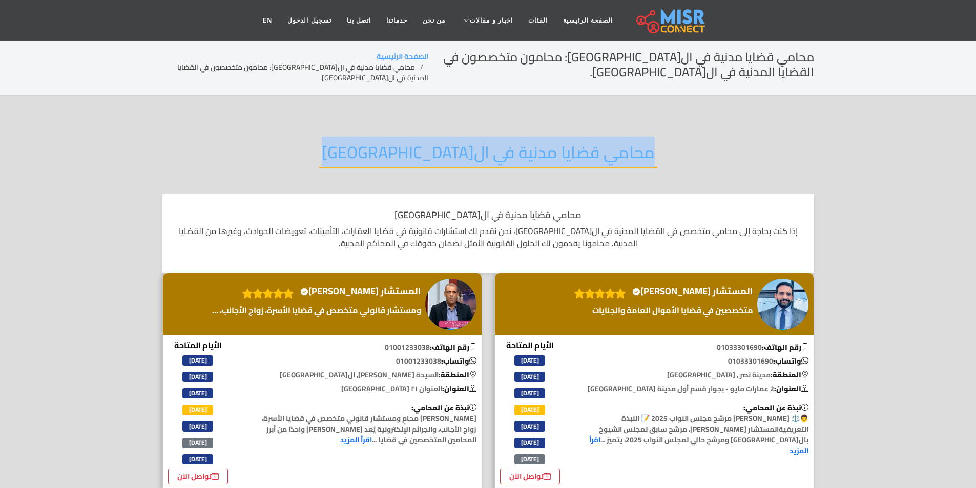
click at [553, 162] on h2 "محامي قضايا مدنية في القاهرة" at bounding box center [488, 155] width 338 height 26
copy div "محامي قضايا مدنية في القاهرة"
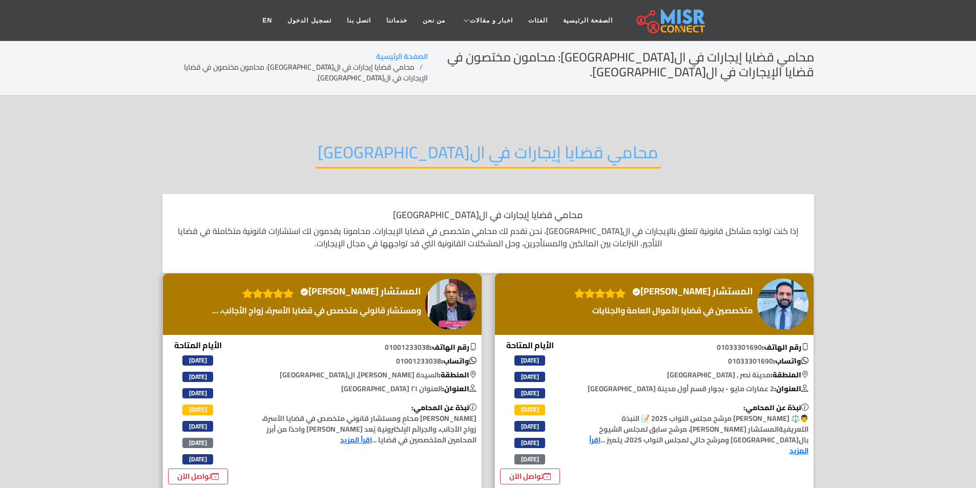
click at [415, 142] on h2 "محامي قضايا إيجارات في ال[GEOGRAPHIC_DATA]" at bounding box center [488, 155] width 346 height 26
click at [415, 142] on h2 "محامي قضايا إيجارات في القاهرة" at bounding box center [488, 155] width 346 height 26
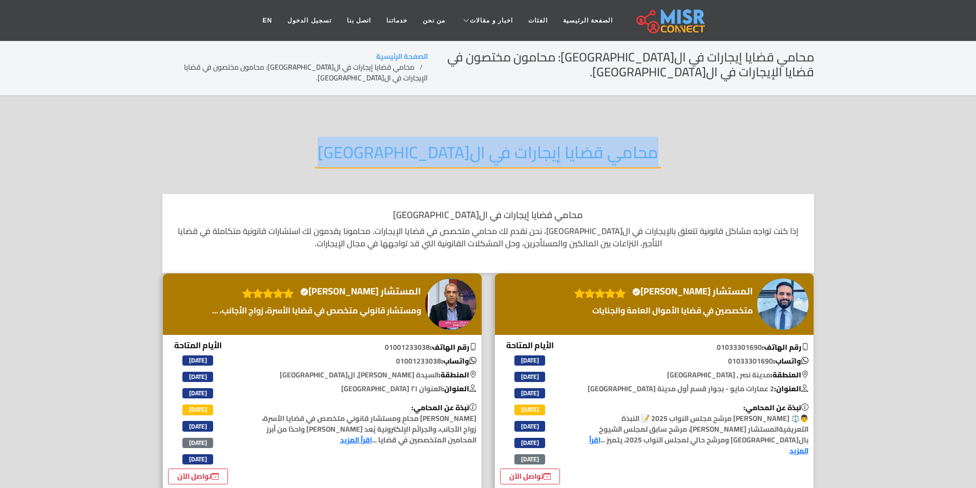
click at [415, 142] on h2 "محامي قضايا إيجارات في القاهرة" at bounding box center [488, 155] width 346 height 26
copy div "محامي قضايا إيجارات في القاهرة"
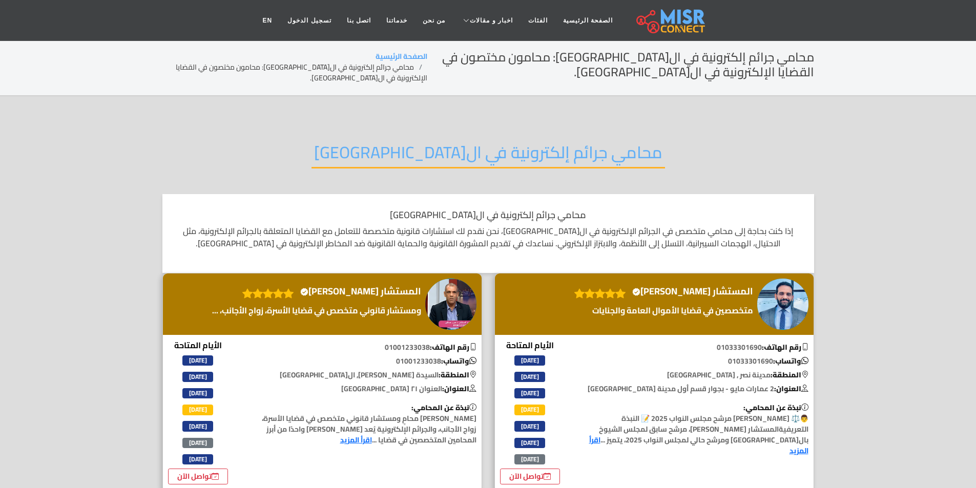
click at [453, 157] on h2 "محامي جرائم إلكترونية في القاهرة" at bounding box center [489, 155] width 354 height 26
drag, startPoint x: 453, startPoint y: 156, endPoint x: 455, endPoint y: 150, distance: 6.2
click at [455, 151] on h2 "محامي جرائم إلكترونية في القاهرة" at bounding box center [489, 155] width 354 height 26
click at [455, 150] on h2 "محامي جرائم إلكترونية في القاهرة" at bounding box center [489, 155] width 354 height 26
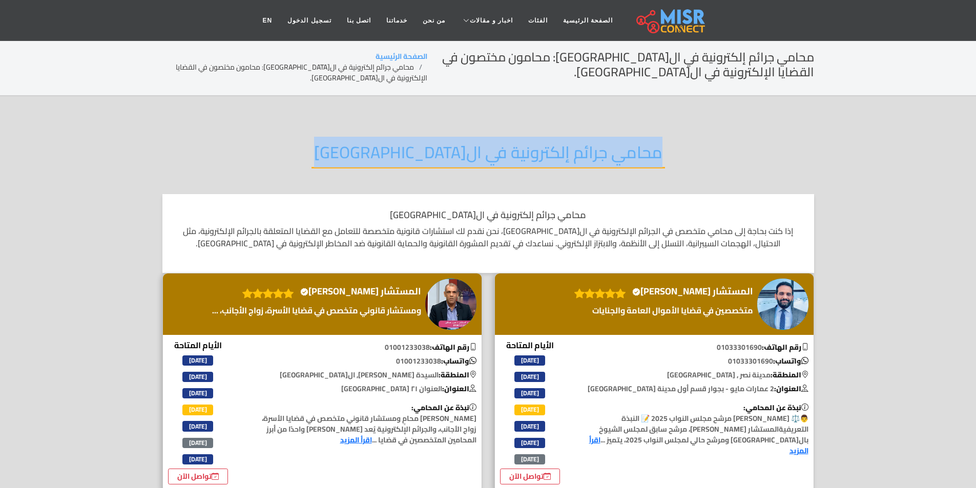
click at [455, 150] on h2 "محامي جرائم إلكترونية في القاهرة" at bounding box center [489, 155] width 354 height 26
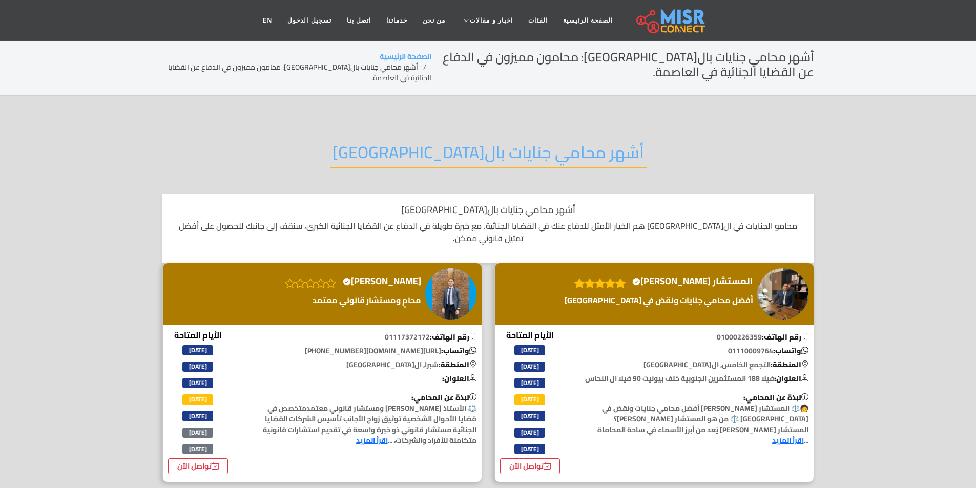
click at [482, 144] on h2 "أشهر محامي جنايات بال[GEOGRAPHIC_DATA]" at bounding box center [488, 155] width 317 height 26
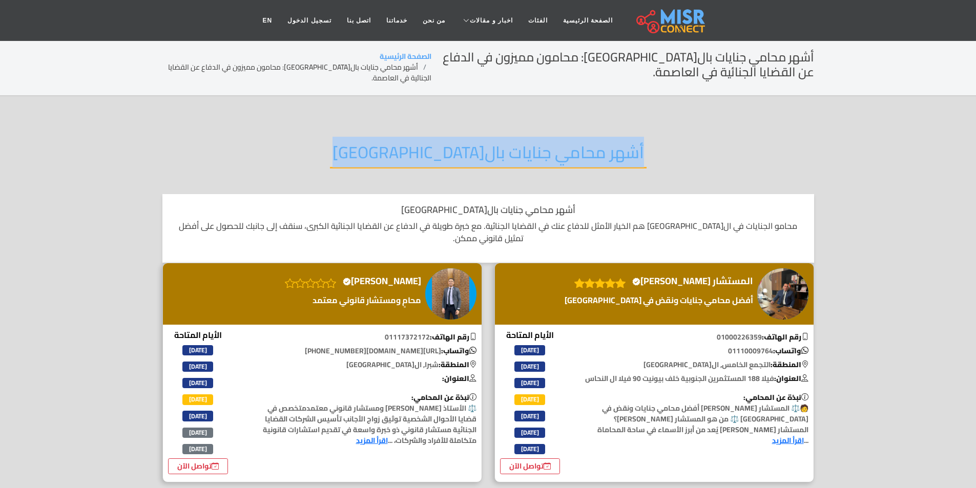
click at [482, 144] on h2 "أشهر محامي جنايات بال[GEOGRAPHIC_DATA]" at bounding box center [488, 155] width 317 height 26
copy div "أشهر محامي جنايات بال[GEOGRAPHIC_DATA]"
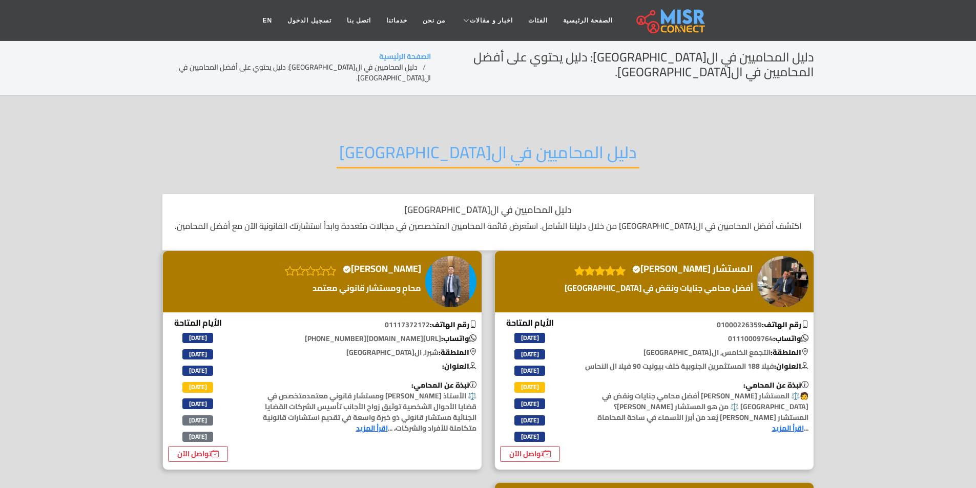
click at [516, 151] on h2 "دليل المحاميين في القاهرة" at bounding box center [488, 155] width 303 height 26
click at [510, 142] on h2 "دليل المحاميين في القاهرة" at bounding box center [488, 155] width 303 height 26
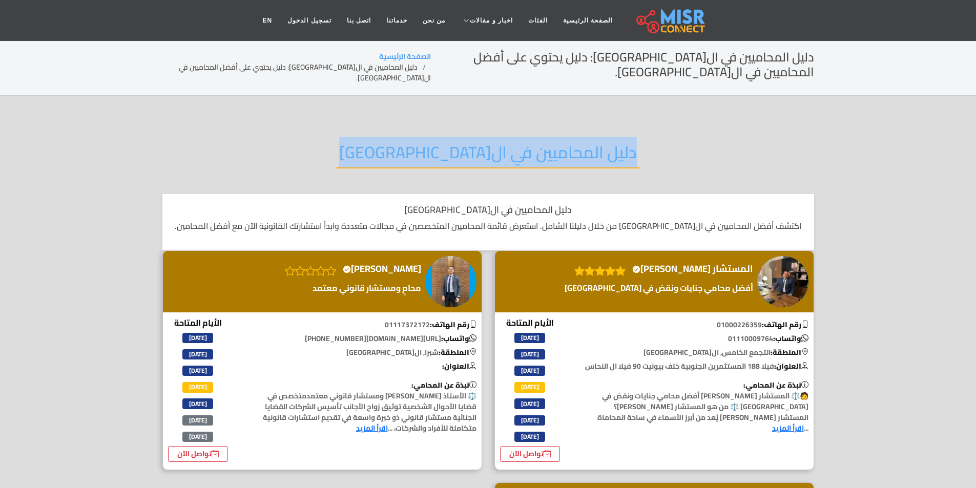
click at [510, 142] on h2 "دليل المحاميين في القاهرة" at bounding box center [488, 155] width 303 height 26
copy div "دليل المحاميين في القاهرة"
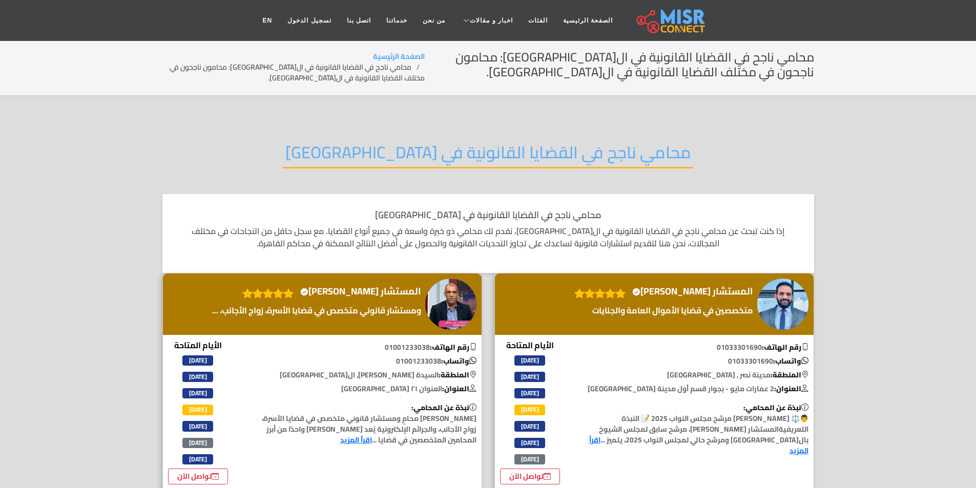
click at [617, 154] on h2 "محامي ناجح في القضايا القانونية في القاهرة" at bounding box center [488, 155] width 411 height 26
click at [617, 152] on h2 "محامي ناجح في القضايا القانونية في القاهرة" at bounding box center [488, 155] width 411 height 26
click at [615, 151] on h2 "محامي ناجح في القضايا القانونية في القاهرة" at bounding box center [488, 155] width 411 height 26
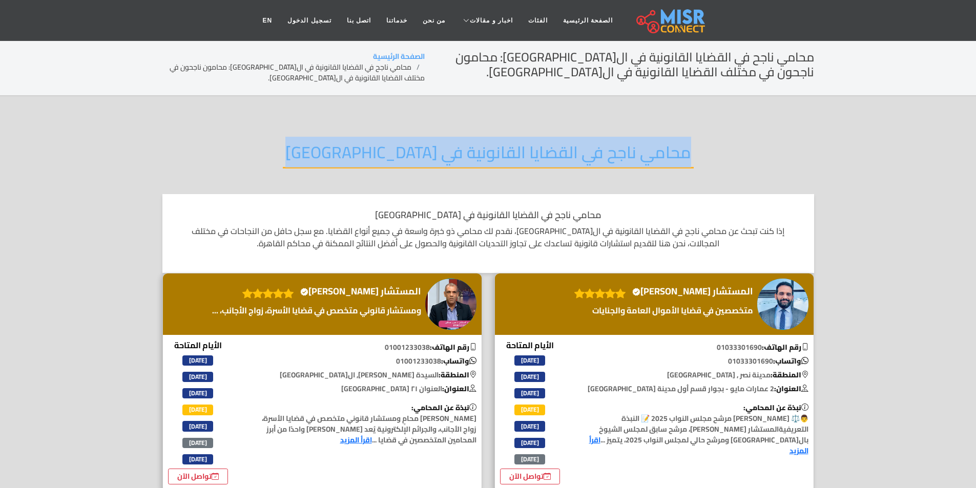
click at [615, 151] on h2 "محامي ناجح في القضايا القانونية في القاهرة" at bounding box center [488, 155] width 411 height 26
copy div "محامي ناجح في القضايا القانونية في القاهرة"
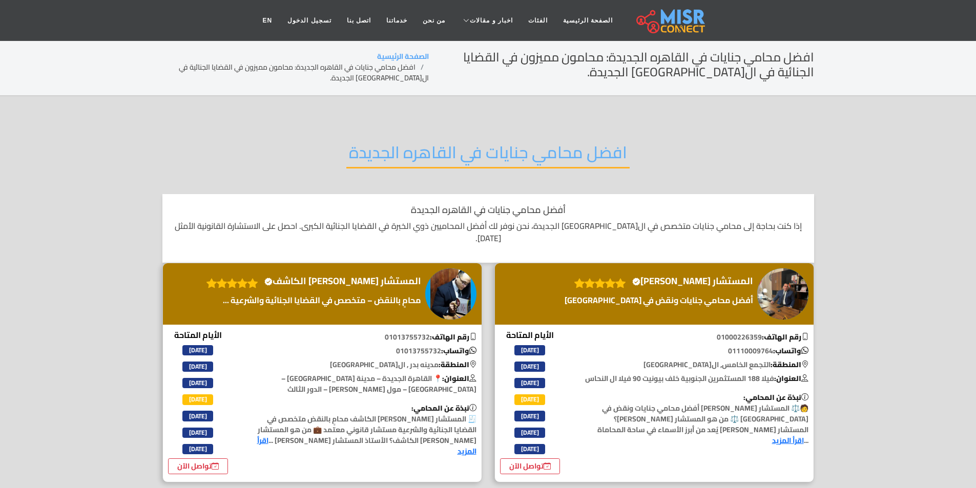
click at [461, 162] on h2 "افضل محامي جنايات في القاهره الجديدة" at bounding box center [487, 155] width 283 height 26
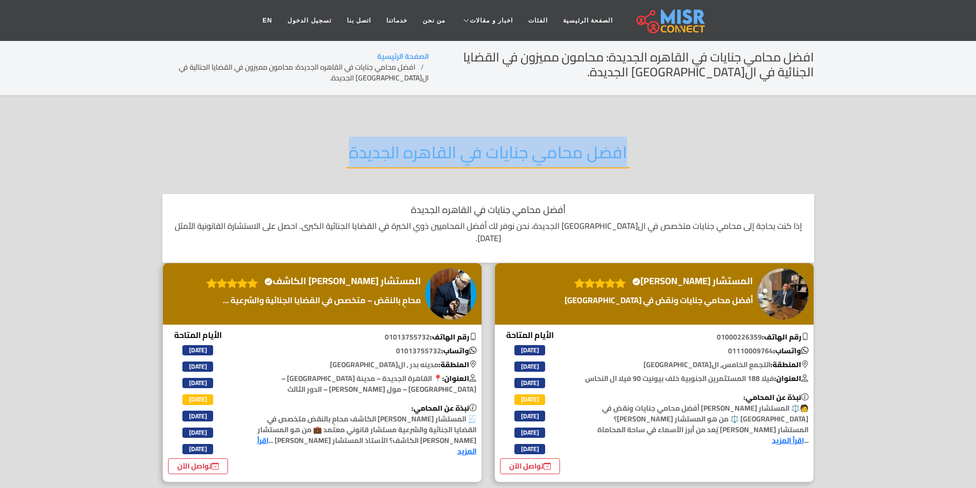
click at [461, 162] on h2 "افضل محامي جنايات في القاهره الجديدة" at bounding box center [487, 155] width 283 height 26
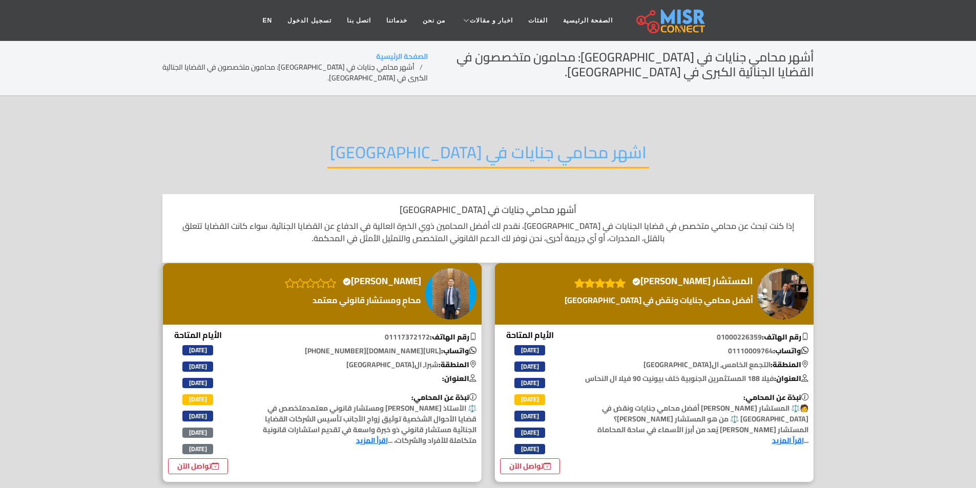
click at [469, 156] on h2 "اشهر محامي جنايات في مصر" at bounding box center [488, 155] width 322 height 26
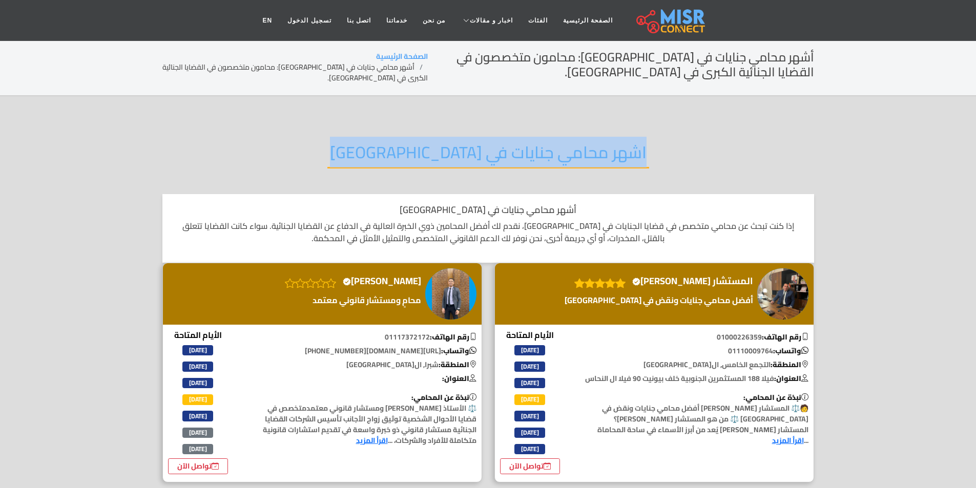
click at [469, 156] on h2 "اشهر محامي جنايات في مصر" at bounding box center [488, 155] width 322 height 26
click at [529, 161] on h2 "اشهر محامي جنايات في مصر" at bounding box center [488, 155] width 322 height 26
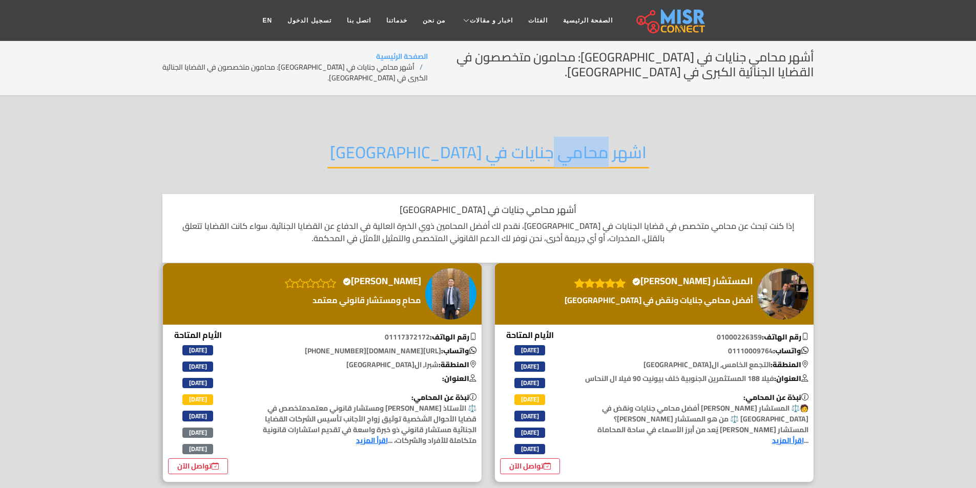
click at [529, 161] on h2 "اشهر محامي جنايات في مصر" at bounding box center [488, 155] width 322 height 26
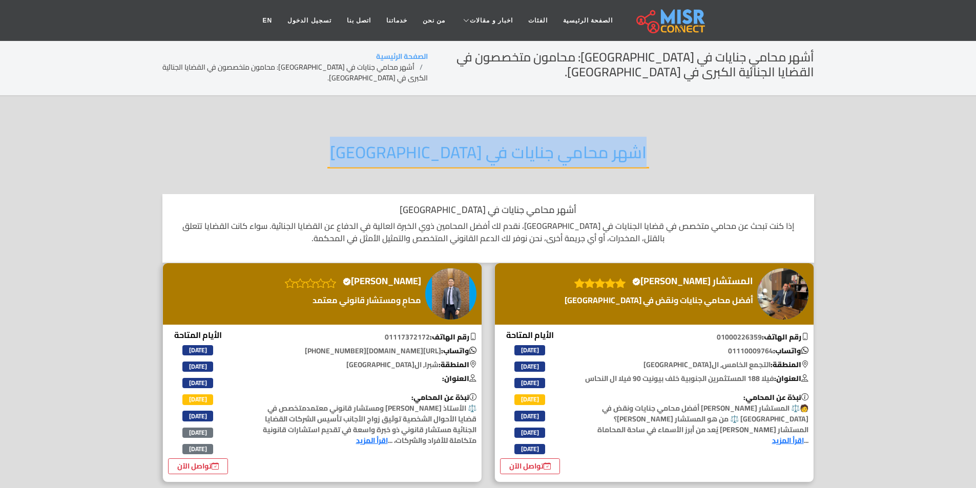
click at [529, 161] on h2 "اشهر محامي جنايات في مصر" at bounding box center [488, 155] width 322 height 26
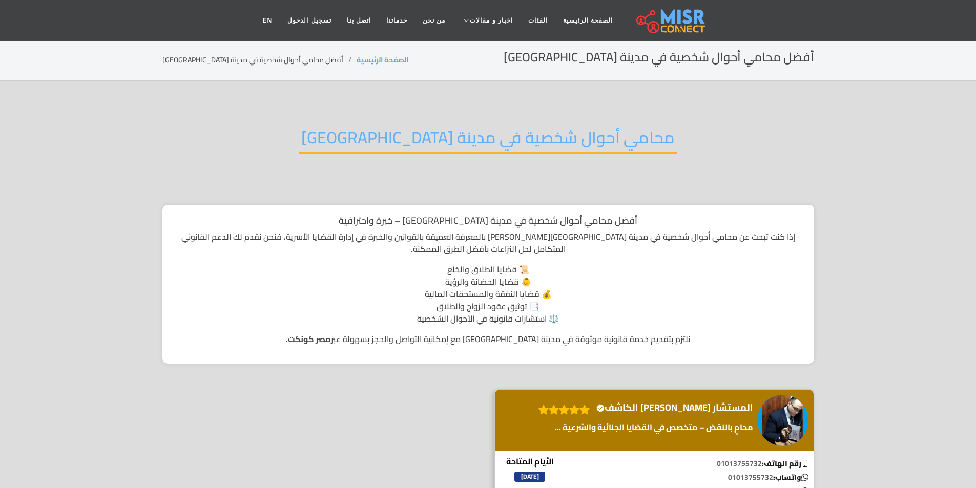
click at [556, 128] on h2 "محامي أحوال شخصية في مدينة [GEOGRAPHIC_DATA]" at bounding box center [488, 141] width 379 height 26
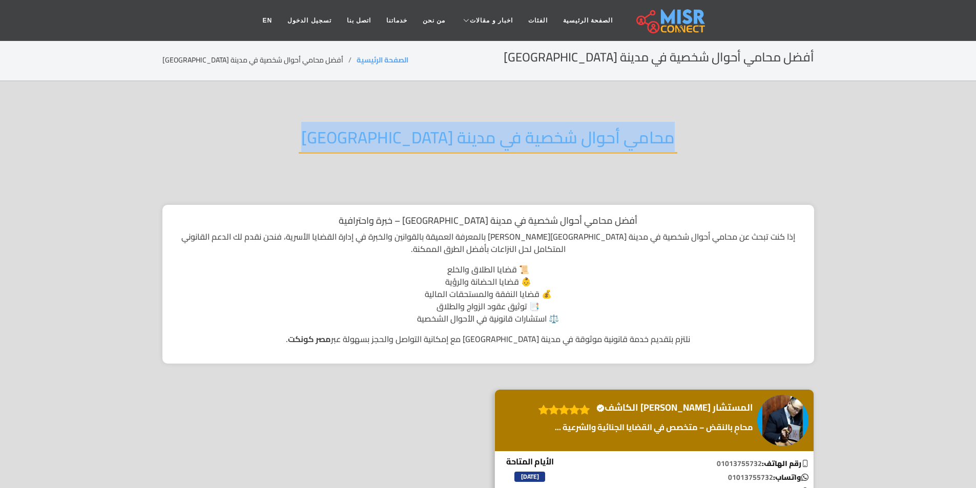
click at [556, 128] on h2 "محامي أحوال شخصية في مدينة [GEOGRAPHIC_DATA]" at bounding box center [488, 141] width 379 height 26
copy div "محامي أحوال شخصية في مدينة [GEOGRAPHIC_DATA]"
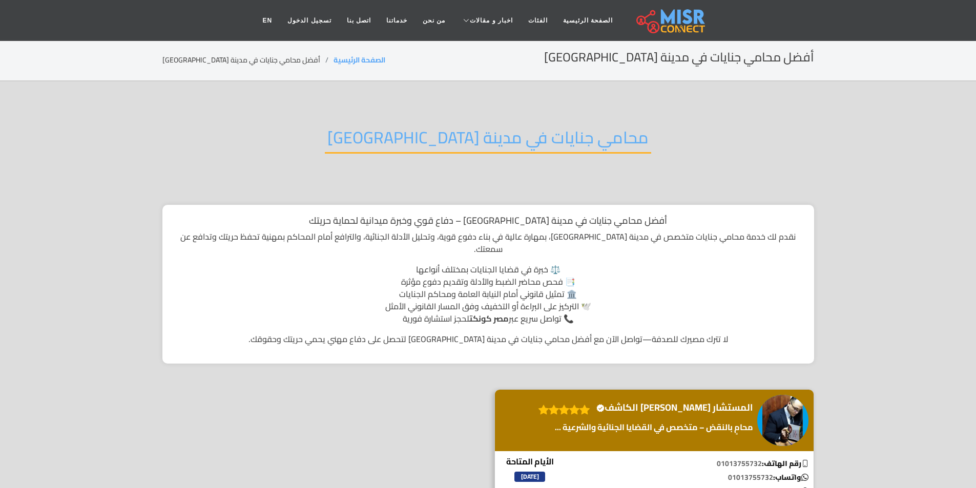
click at [418, 141] on h2 "محامي جنايات في مدينة [GEOGRAPHIC_DATA]" at bounding box center [488, 141] width 326 height 26
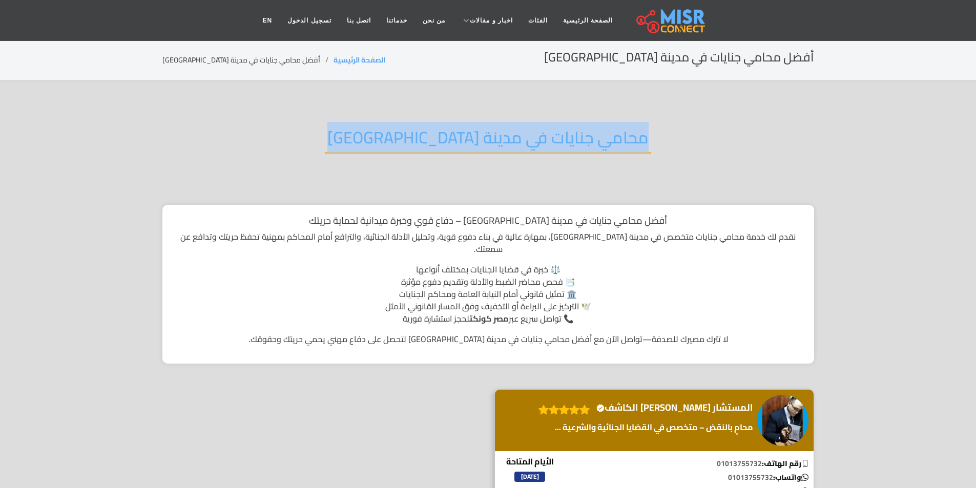
click at [418, 141] on h2 "محامي جنايات في مدينة [GEOGRAPHIC_DATA]" at bounding box center [488, 141] width 326 height 26
copy div "محامي جنايات في مدينة [GEOGRAPHIC_DATA]"
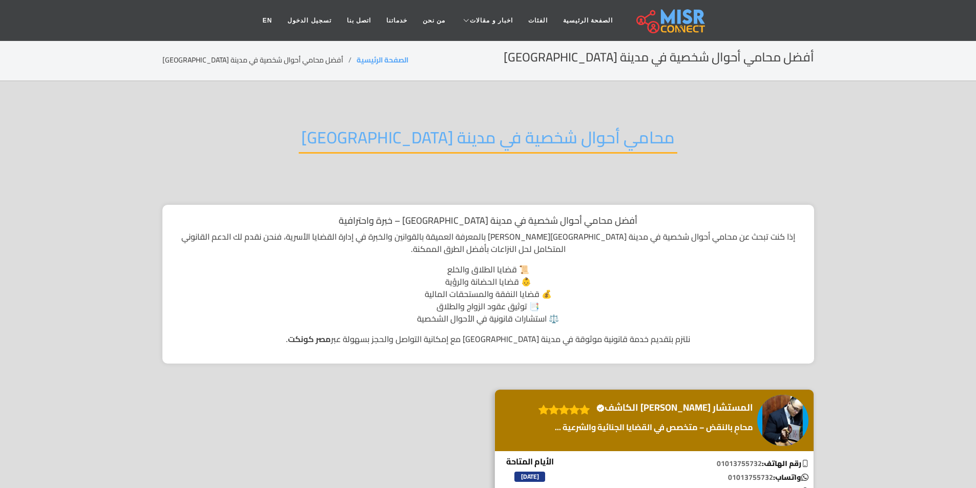
click at [393, 112] on div "محامي أحوال شخصية في مدينة بدر" at bounding box center [488, 145] width 652 height 67
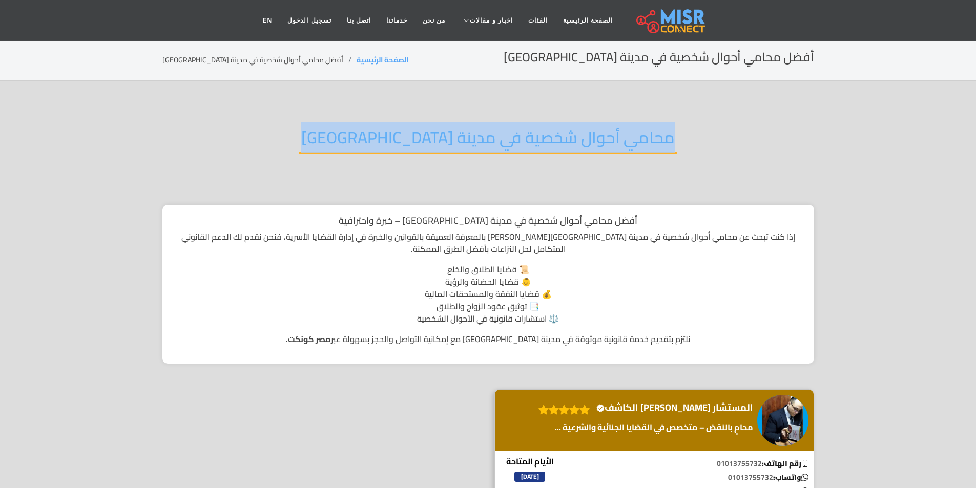
click at [393, 112] on div "محامي أحوال شخصية في مدينة بدر" at bounding box center [488, 145] width 652 height 67
copy div "محامي أحوال شخصية في مدينة بدر"
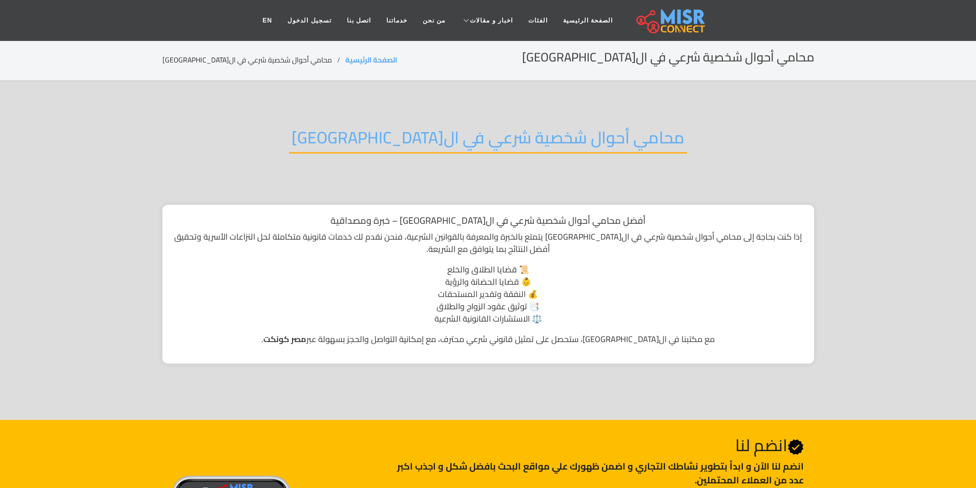
click at [560, 128] on h2 "محامي أحوال شخصية شرعي في القاهرة" at bounding box center [488, 141] width 398 height 26
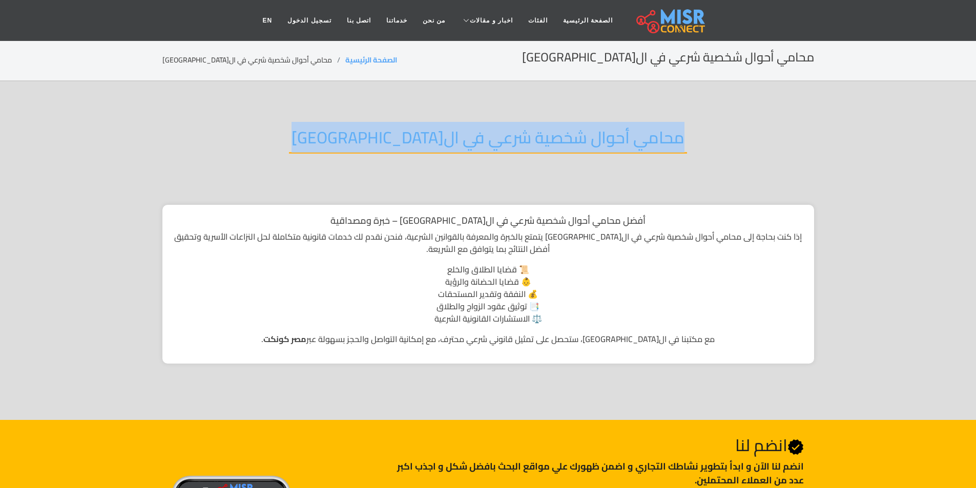
click at [560, 168] on div "محامي أحوال شخصية شرعي في القاهرة" at bounding box center [488, 145] width 652 height 67
copy div "محامي أحوال شخصية شرعي في القاهرة"
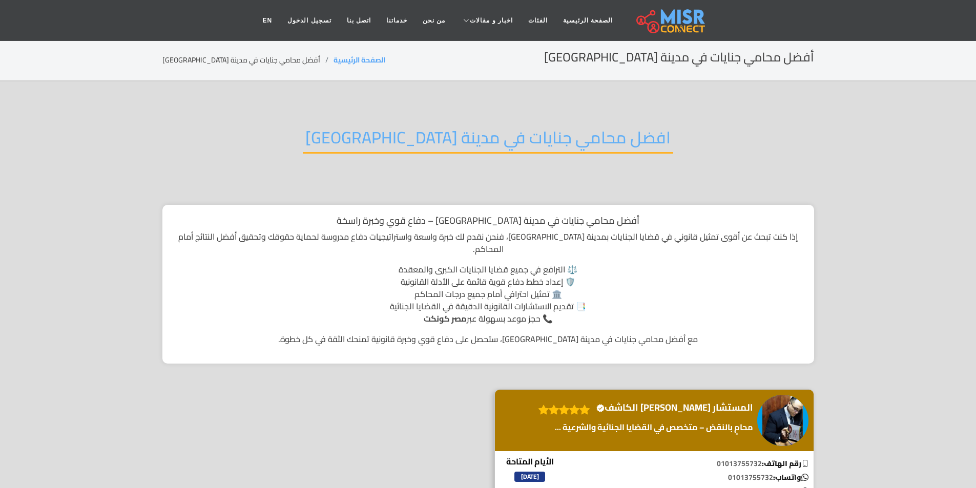
click at [532, 136] on h2 "افضل محامي جنايات في مدينة [GEOGRAPHIC_DATA]" at bounding box center [488, 141] width 370 height 26
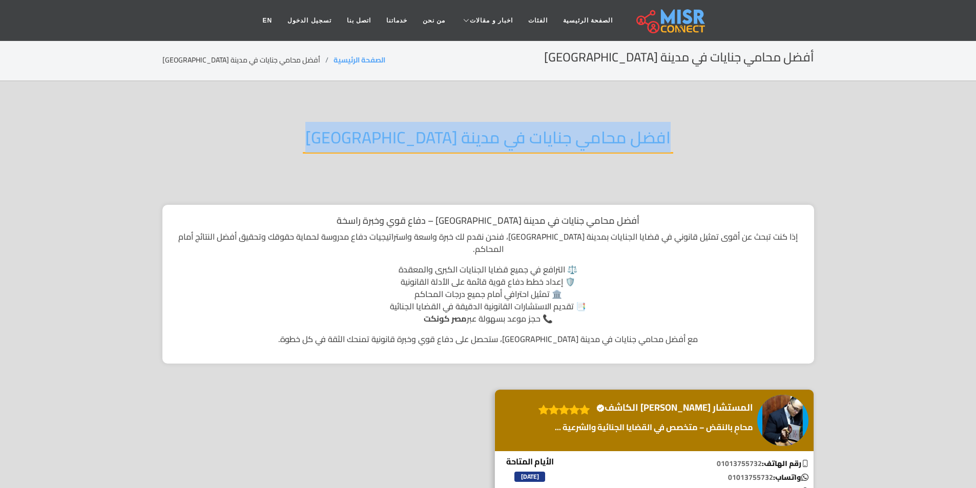
click at [532, 136] on h2 "افضل محامي جنايات في مدينة [GEOGRAPHIC_DATA]" at bounding box center [488, 141] width 370 height 26
copy div "افضل محامي جنايات في مدينة [GEOGRAPHIC_DATA]"
